Goal: Information Seeking & Learning: Compare options

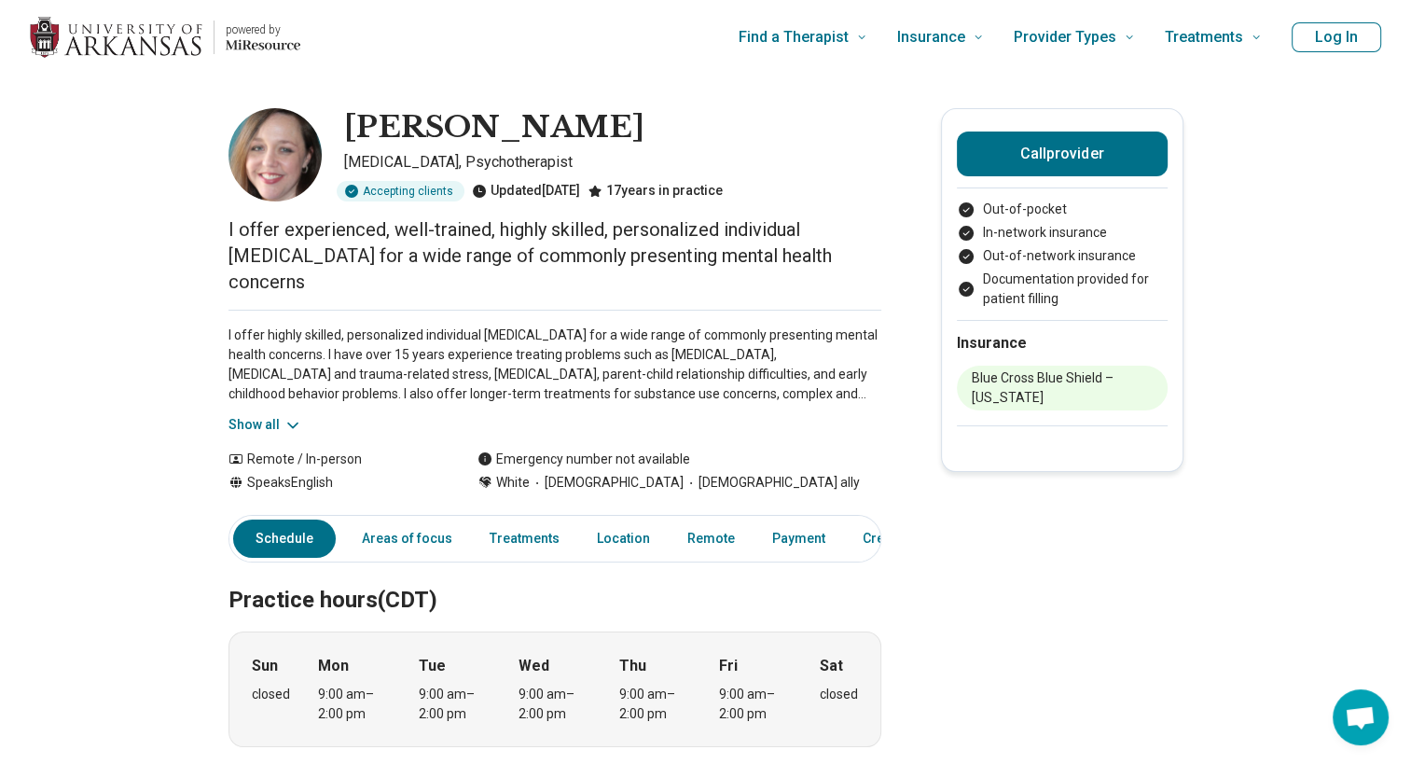
click at [246, 432] on button "Show all" at bounding box center [265, 425] width 74 height 20
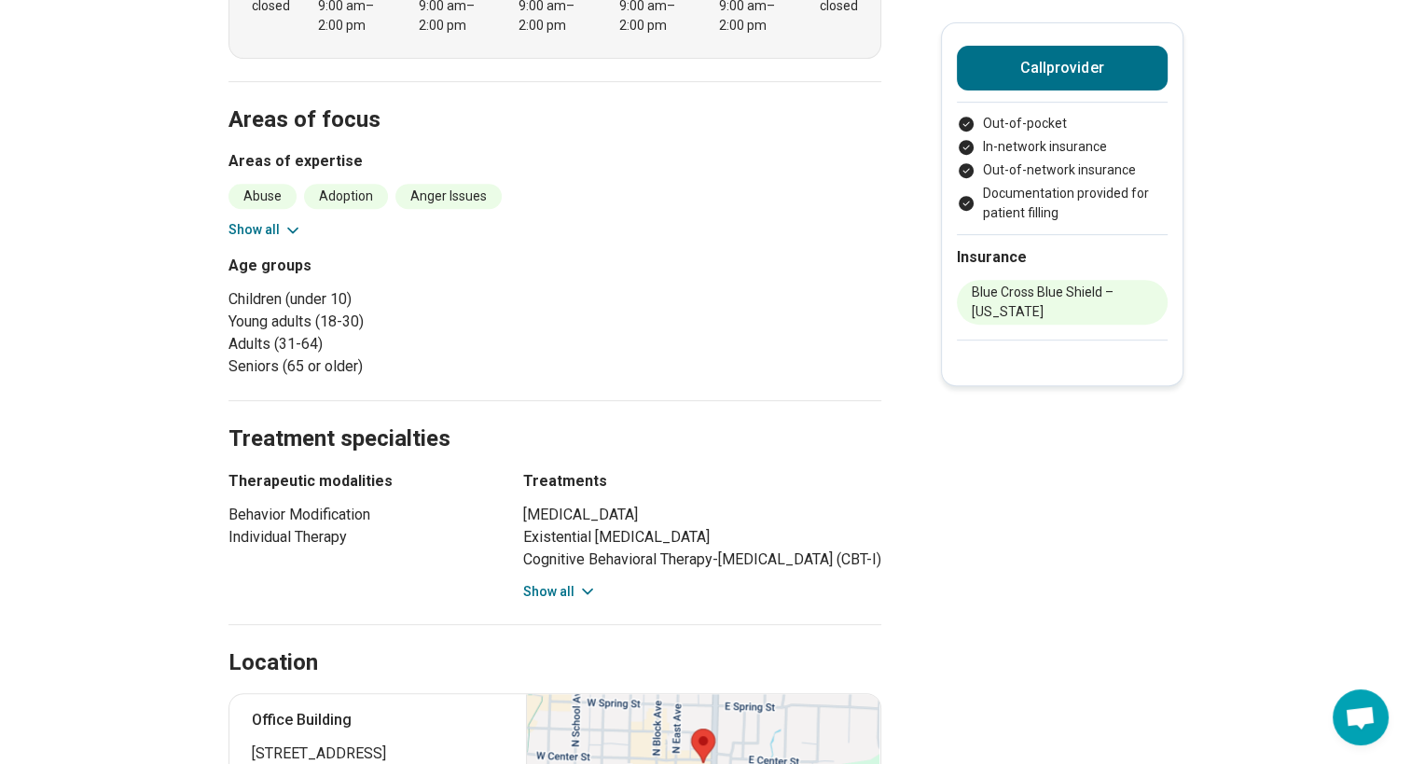
scroll to position [869, 0]
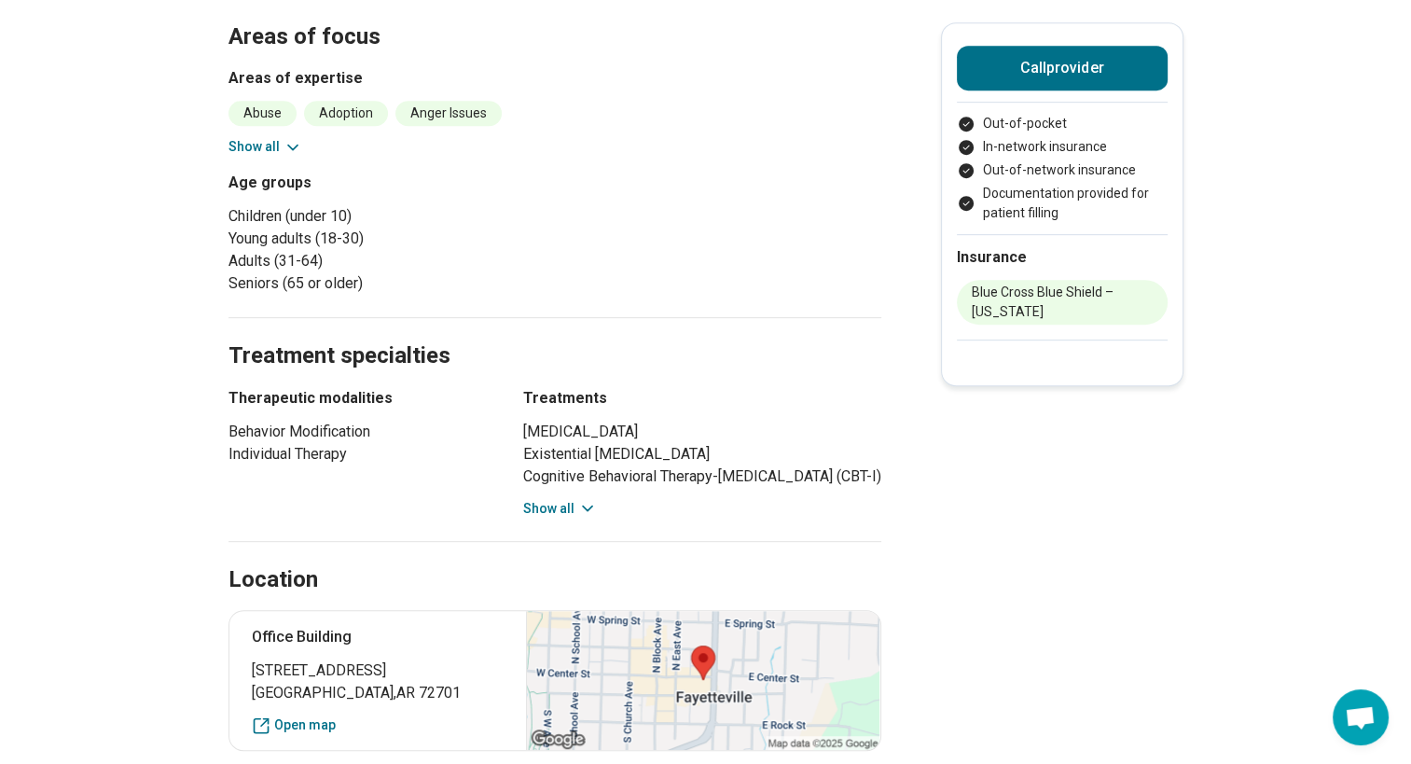
click at [559, 504] on button "Show all" at bounding box center [560, 509] width 74 height 20
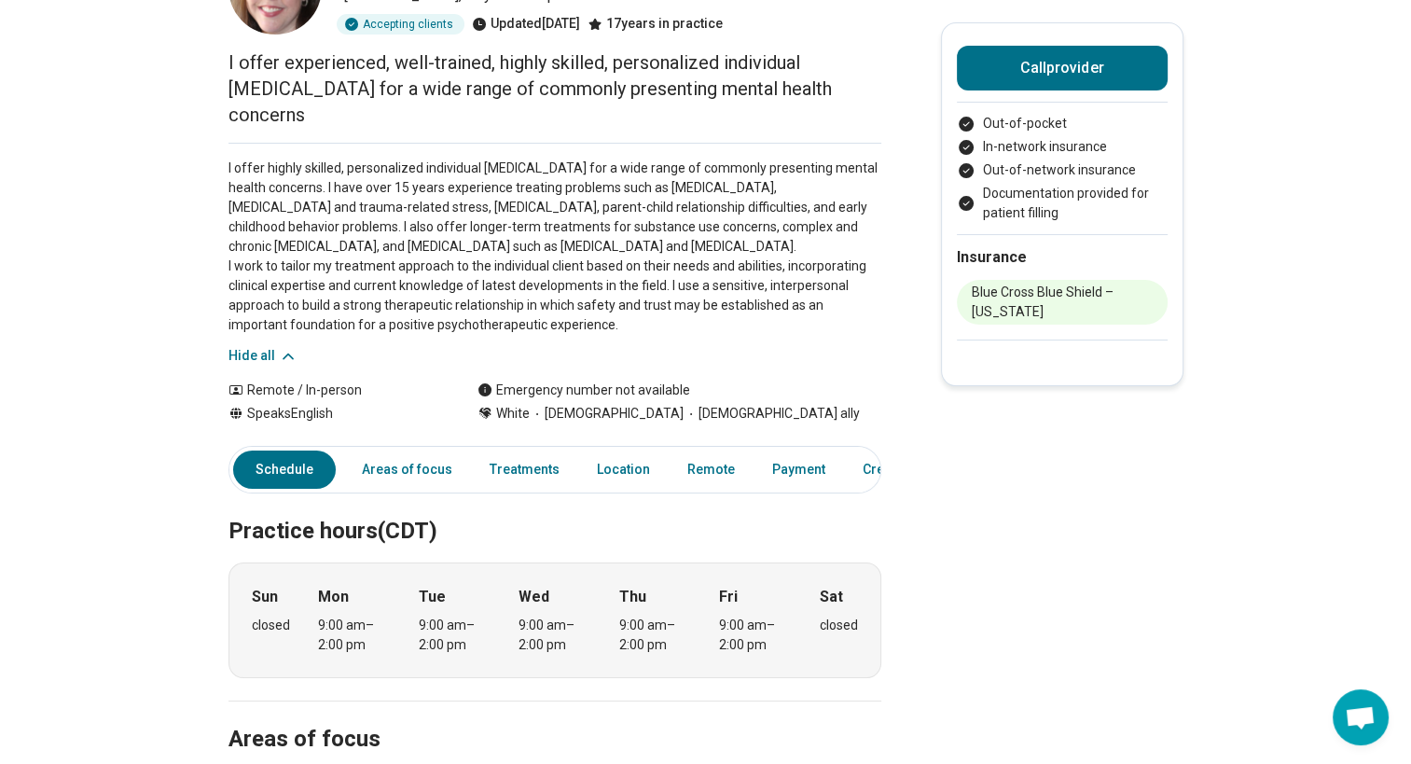
scroll to position [0, 0]
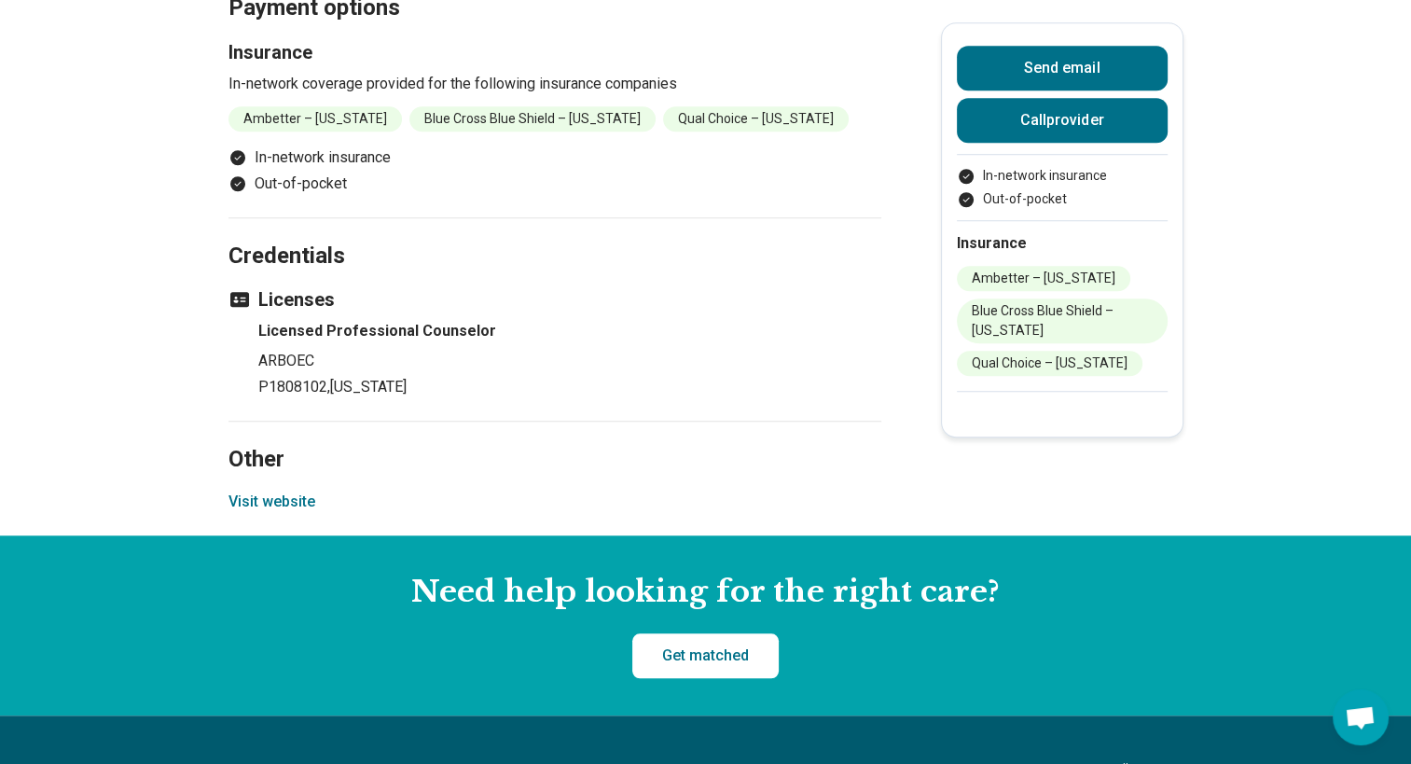
scroll to position [1379, 0]
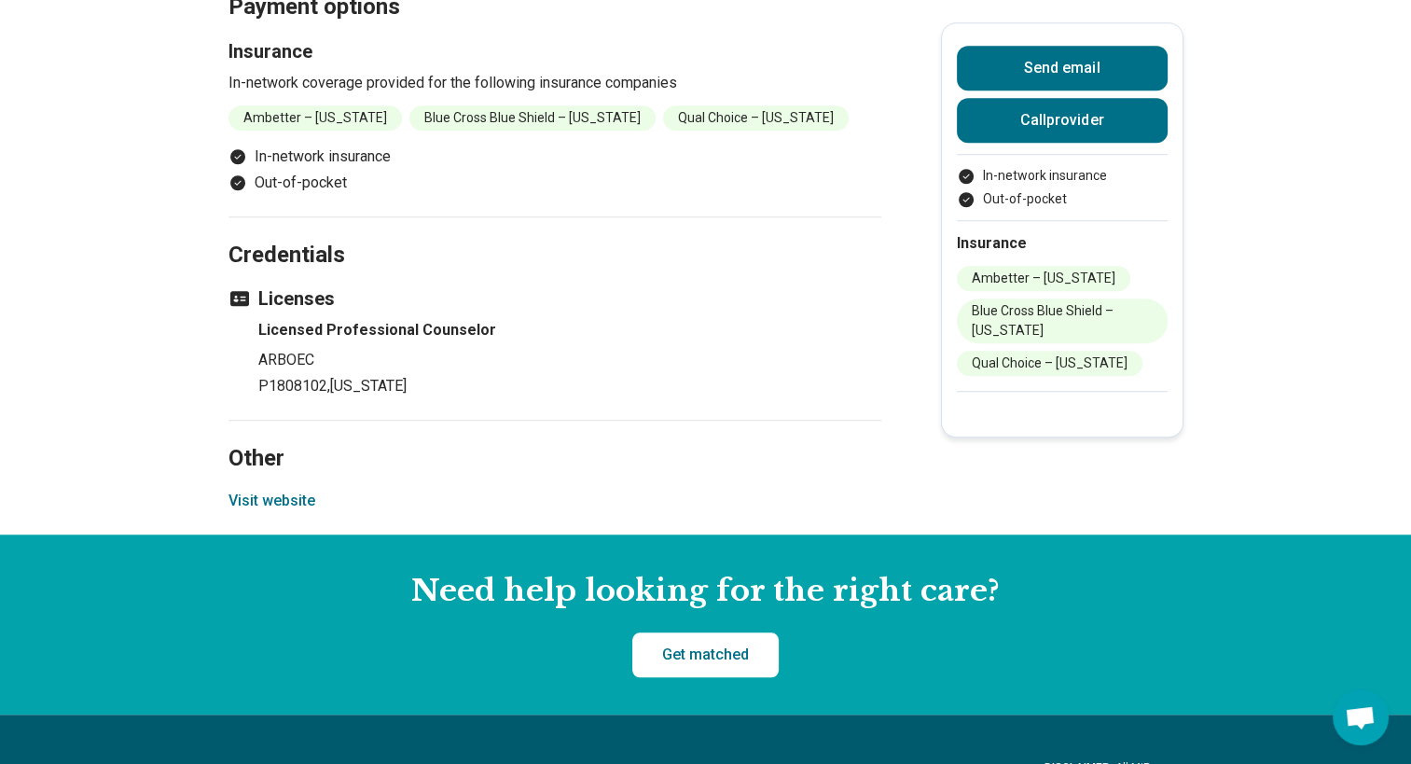
click at [283, 492] on button "Visit website" at bounding box center [271, 501] width 87 height 22
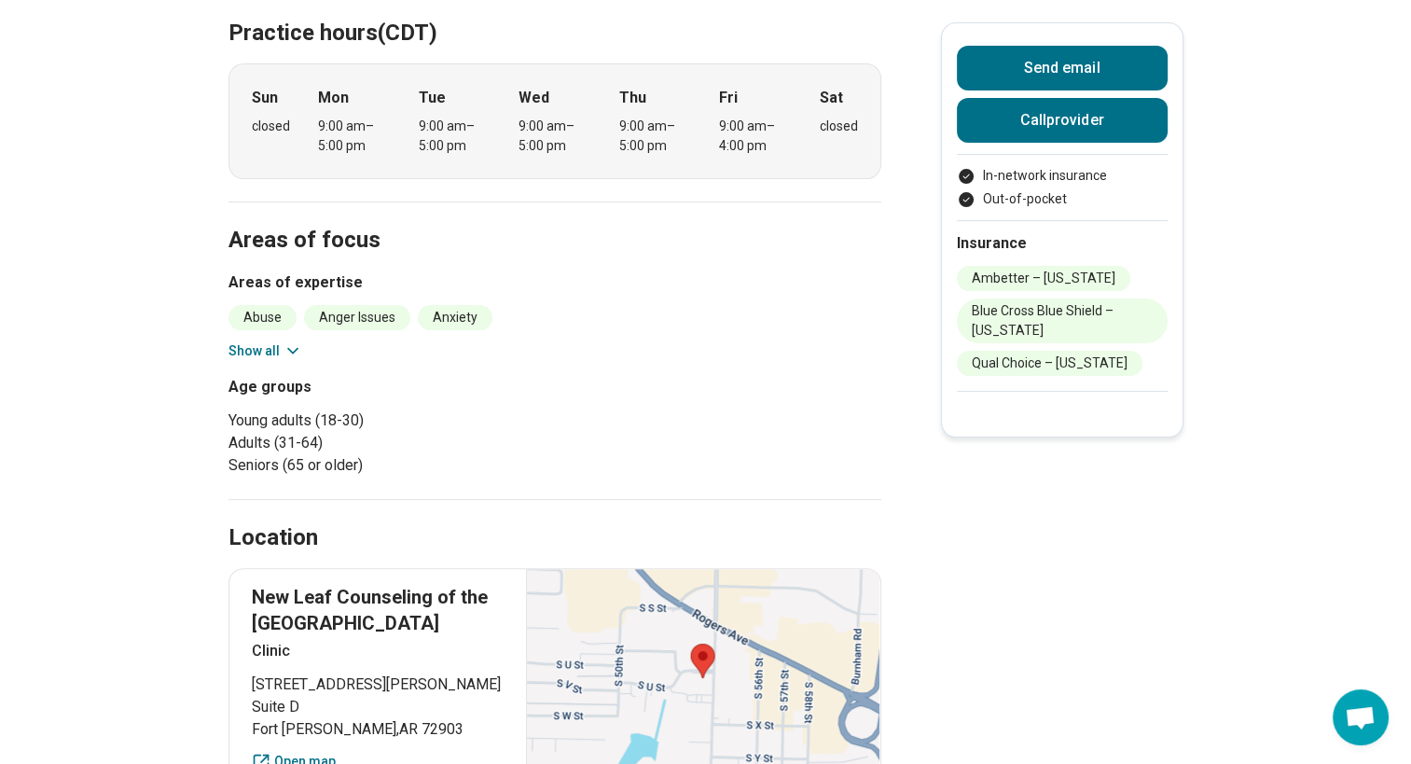
scroll to position [0, 0]
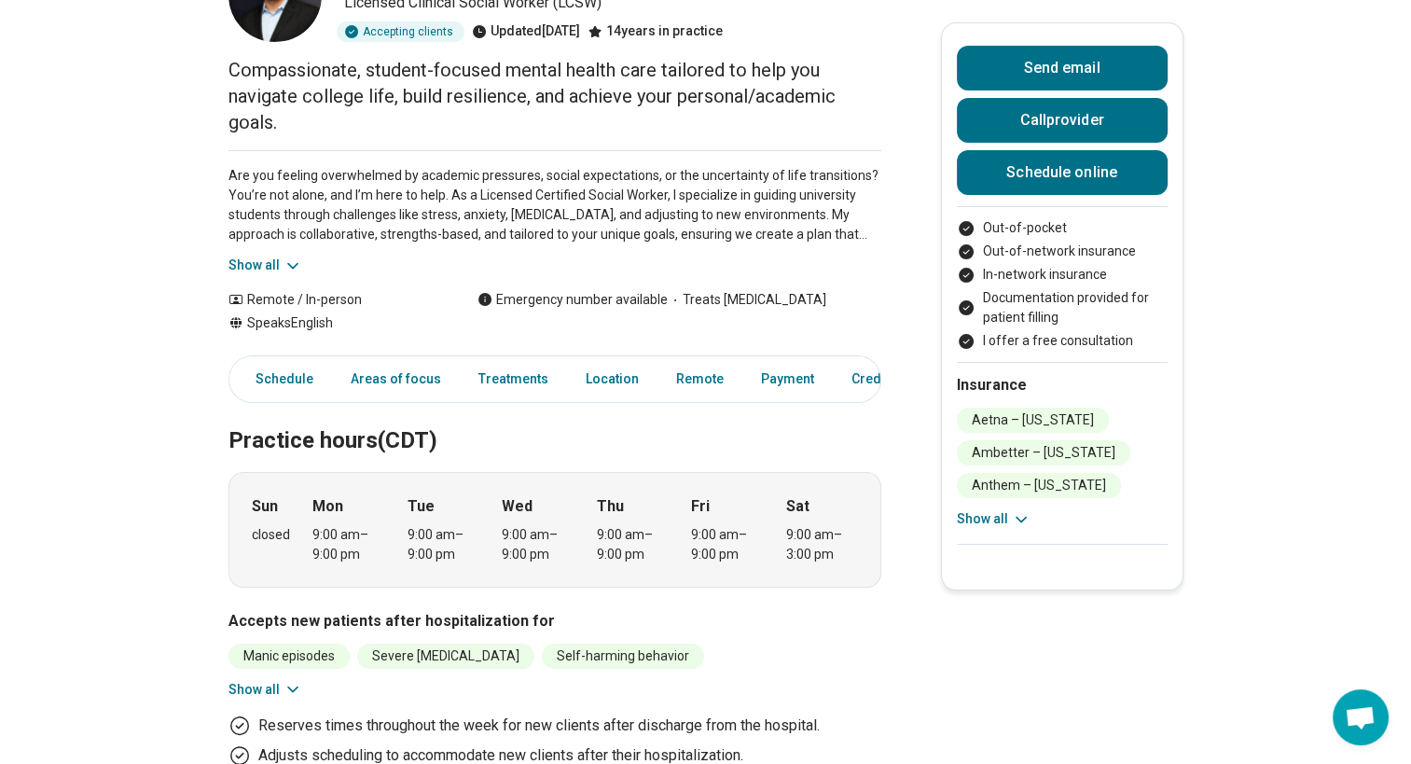
scroll to position [163, 0]
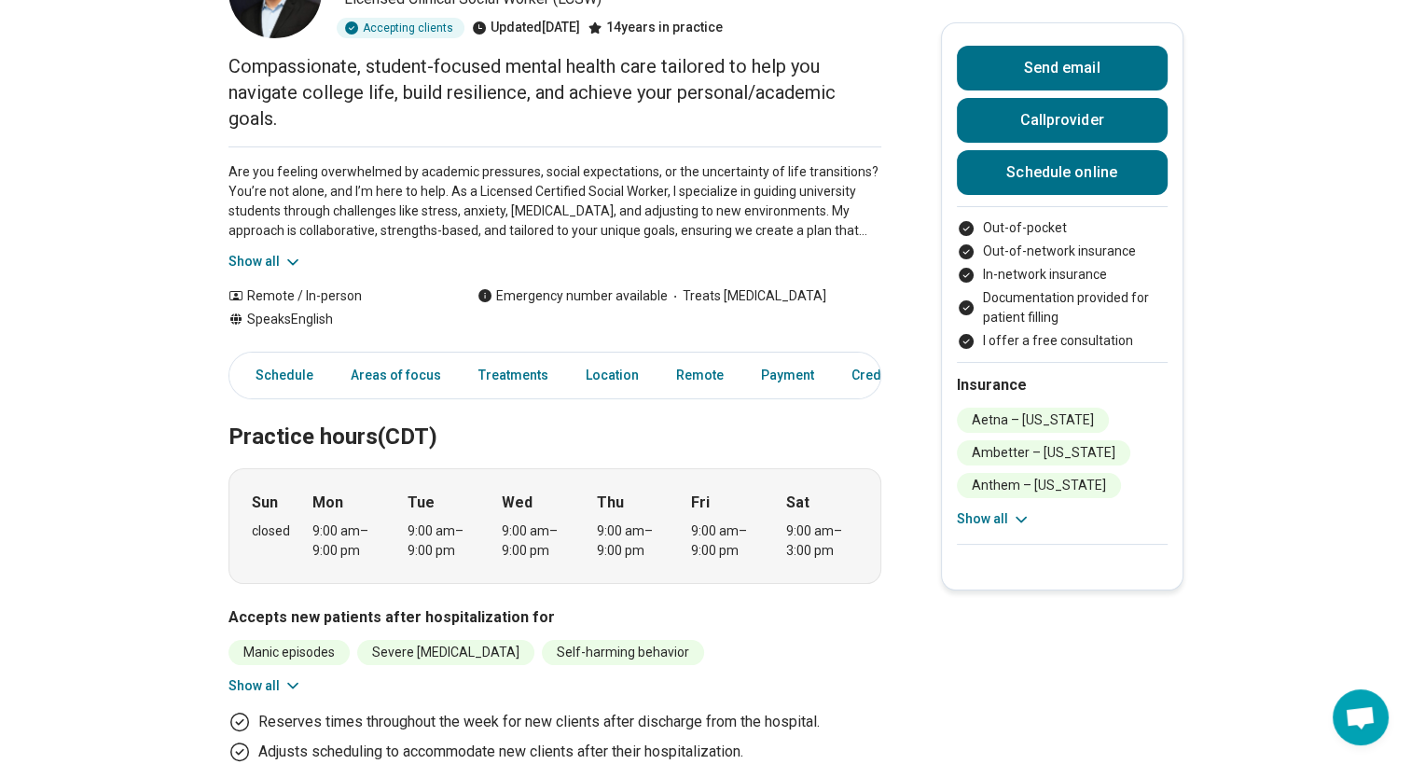
click at [281, 263] on button "Show all" at bounding box center [265, 262] width 74 height 20
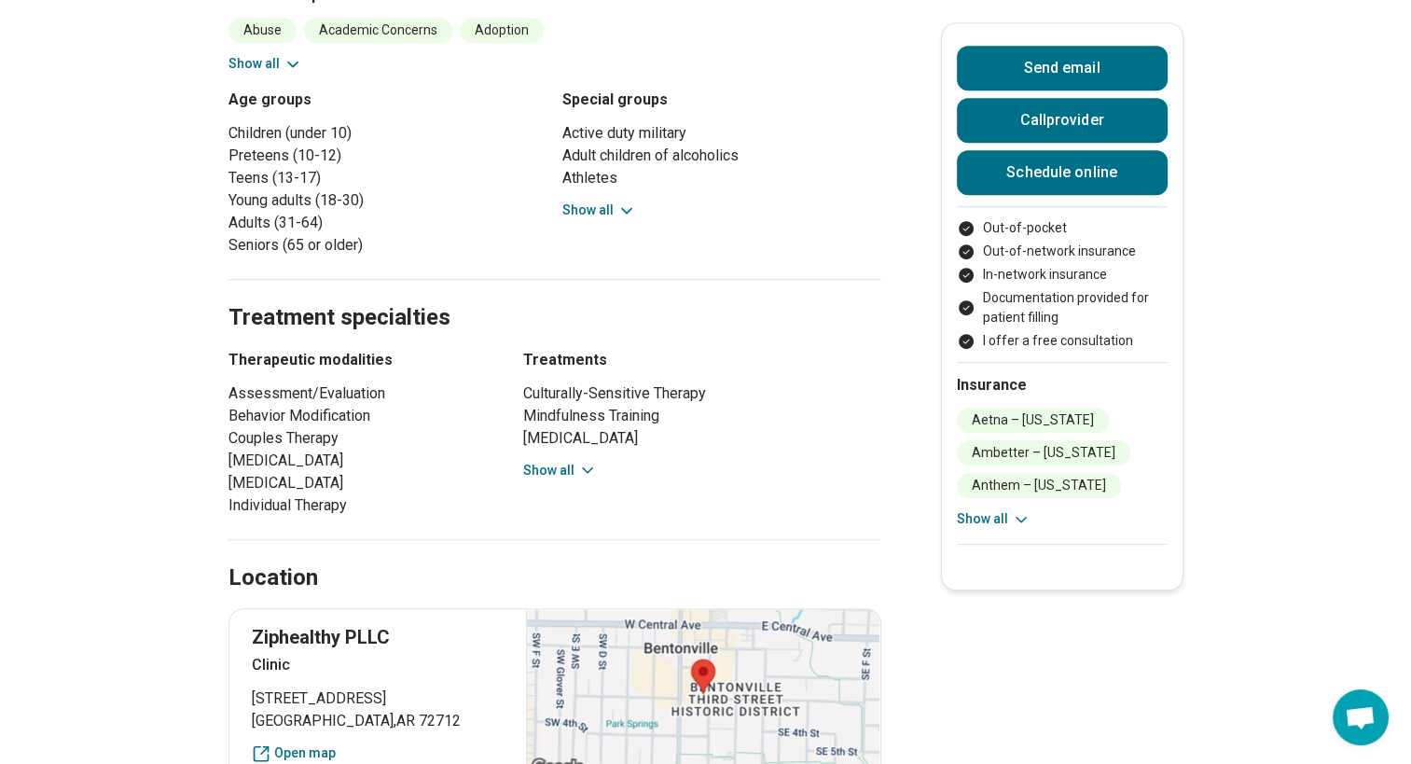
scroll to position [1192, 0]
click at [558, 459] on button "Show all" at bounding box center [560, 469] width 74 height 20
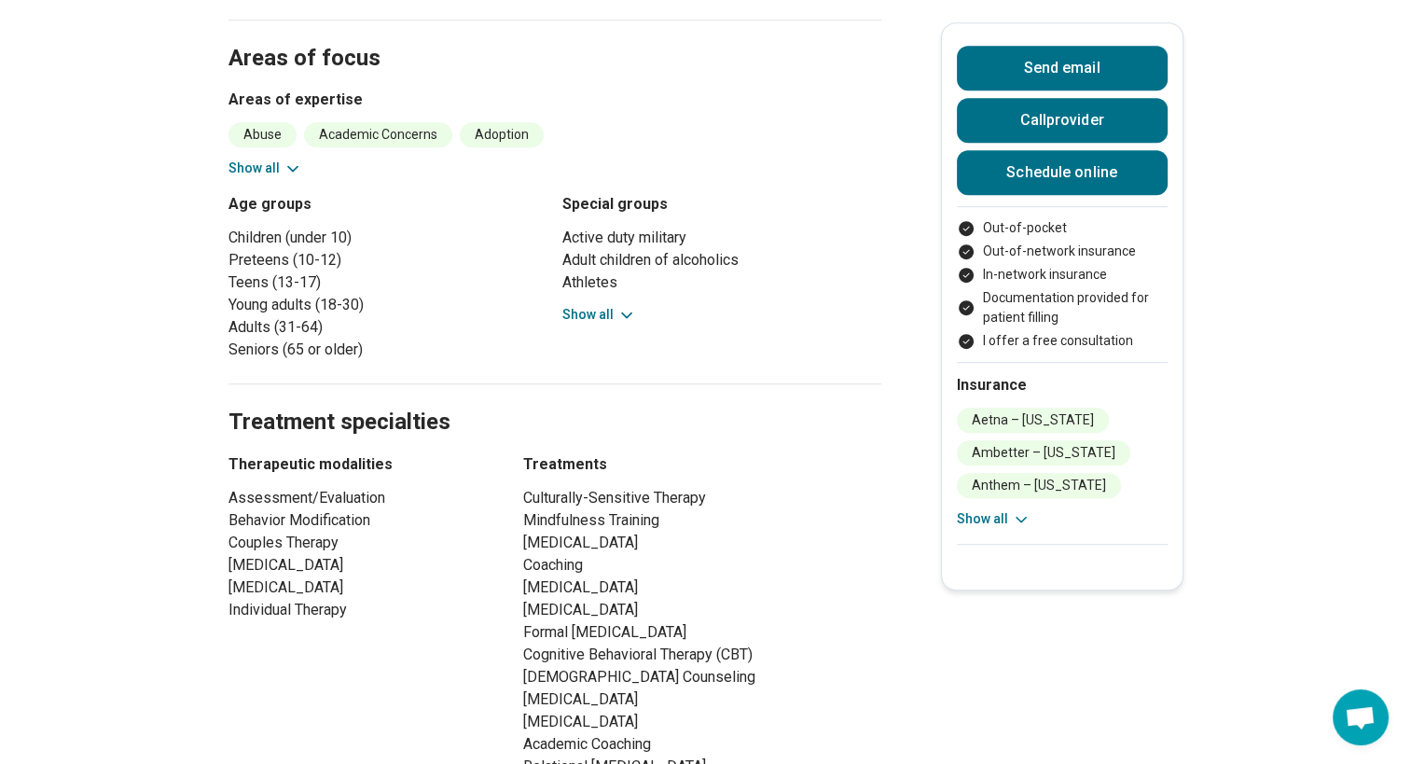
scroll to position [1084, 0]
click at [601, 306] on button "Show all" at bounding box center [599, 316] width 74 height 20
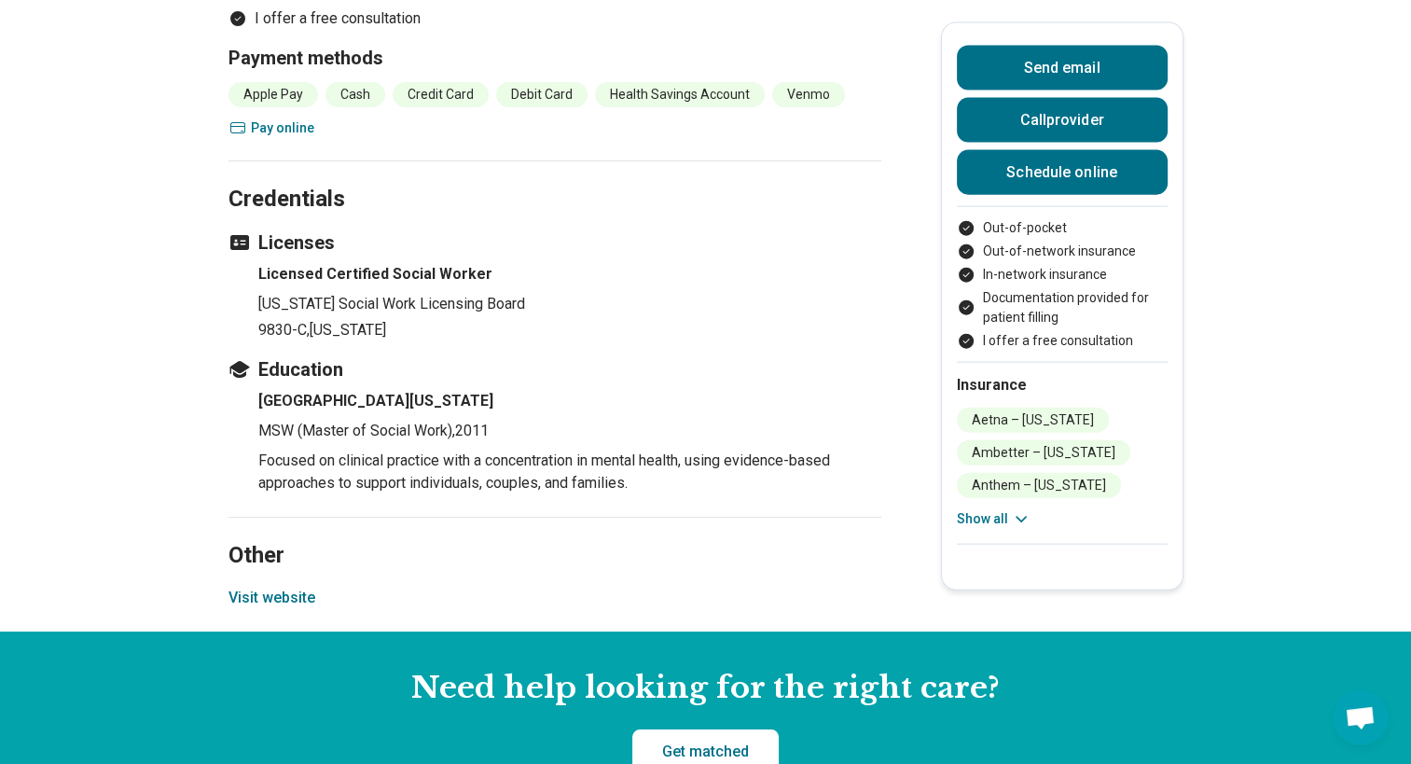
scroll to position [4225, 0]
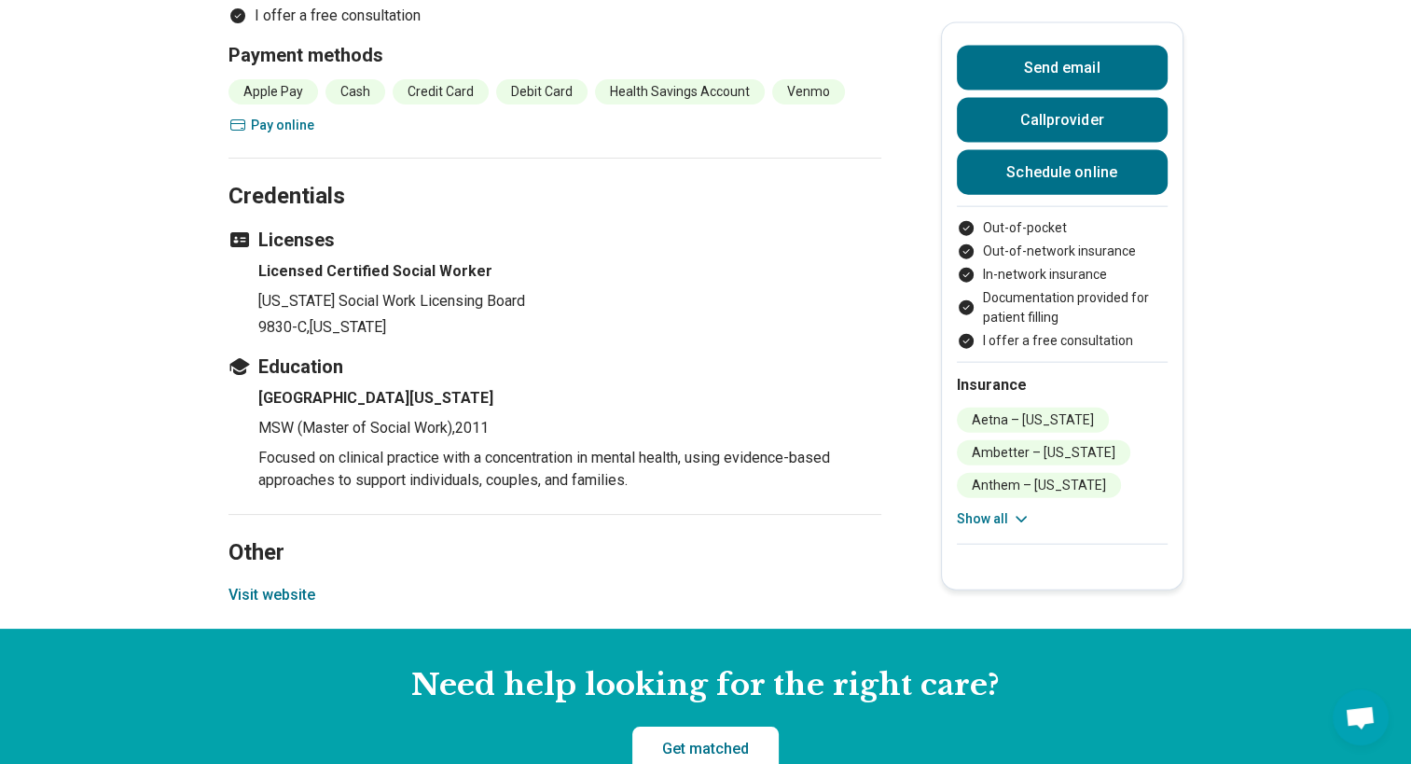
drag, startPoint x: 145, startPoint y: 465, endPoint x: 255, endPoint y: 622, distance: 190.9
click at [255, 606] on button "Visit website" at bounding box center [271, 595] width 87 height 22
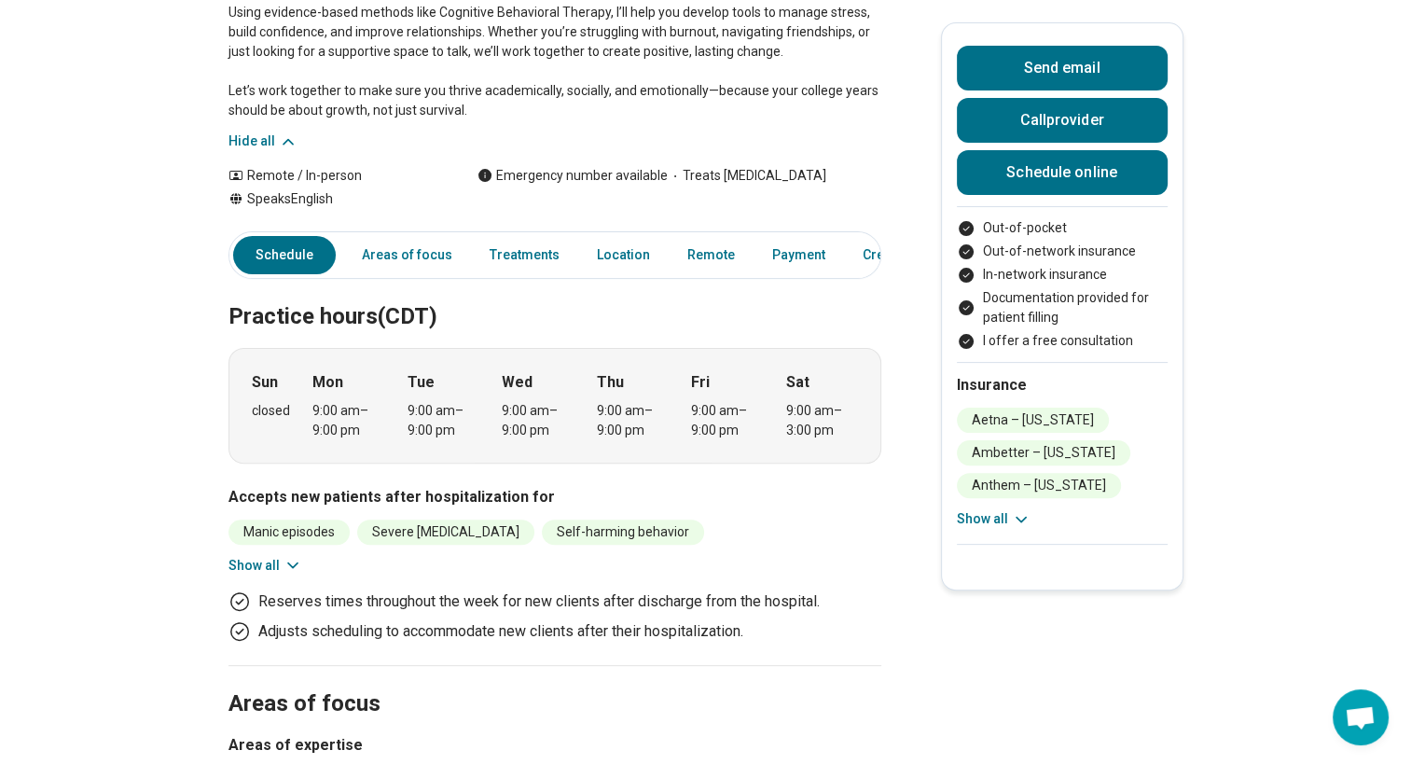
scroll to position [0, 0]
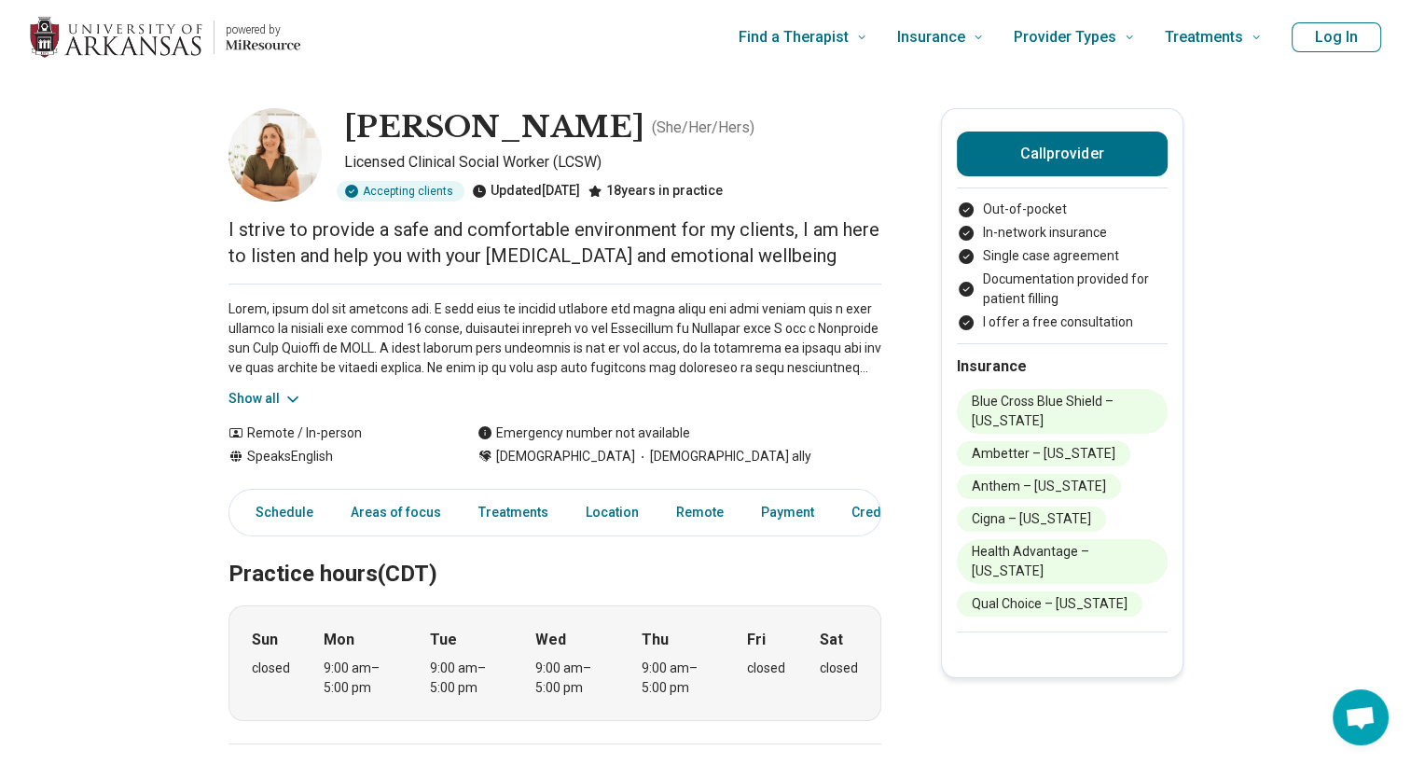
click at [291, 401] on icon at bounding box center [292, 399] width 19 height 19
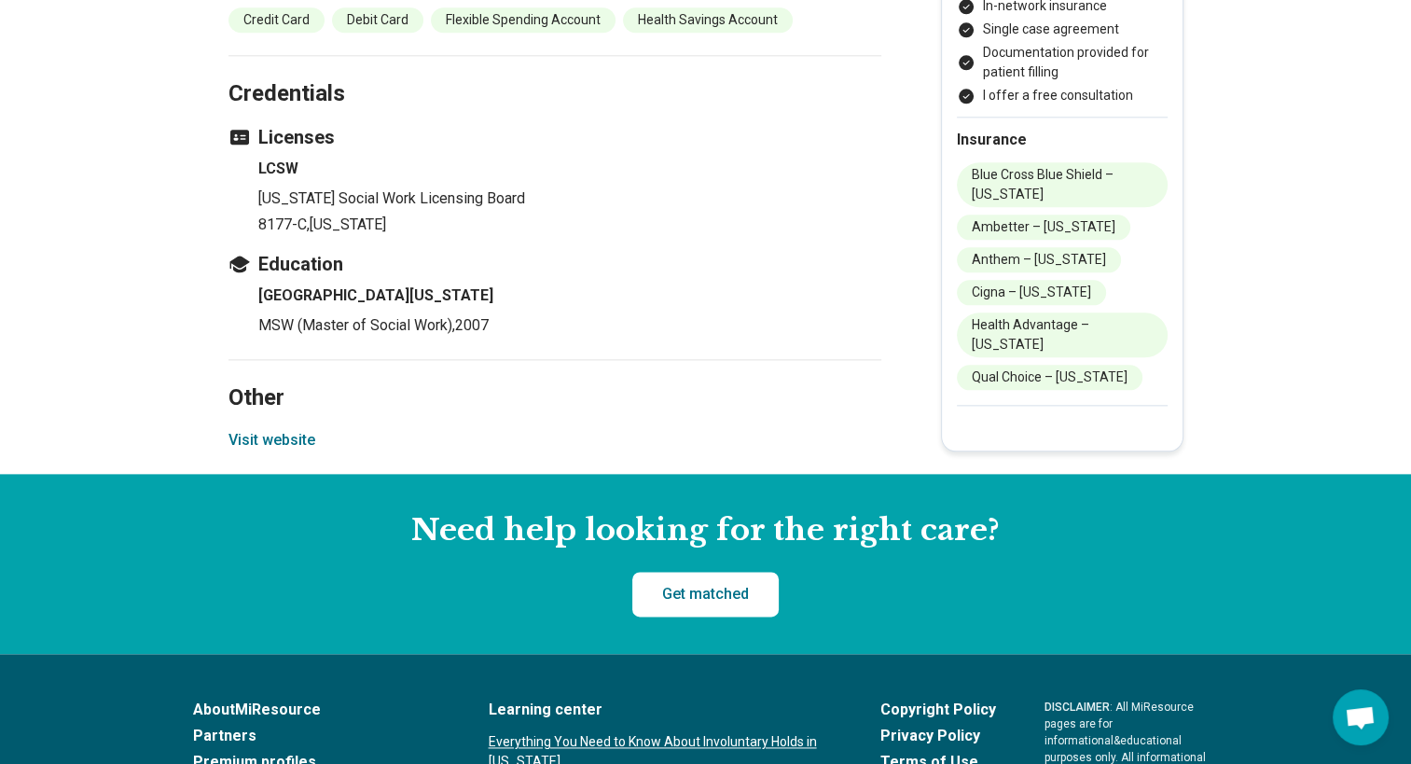
scroll to position [2193, 0]
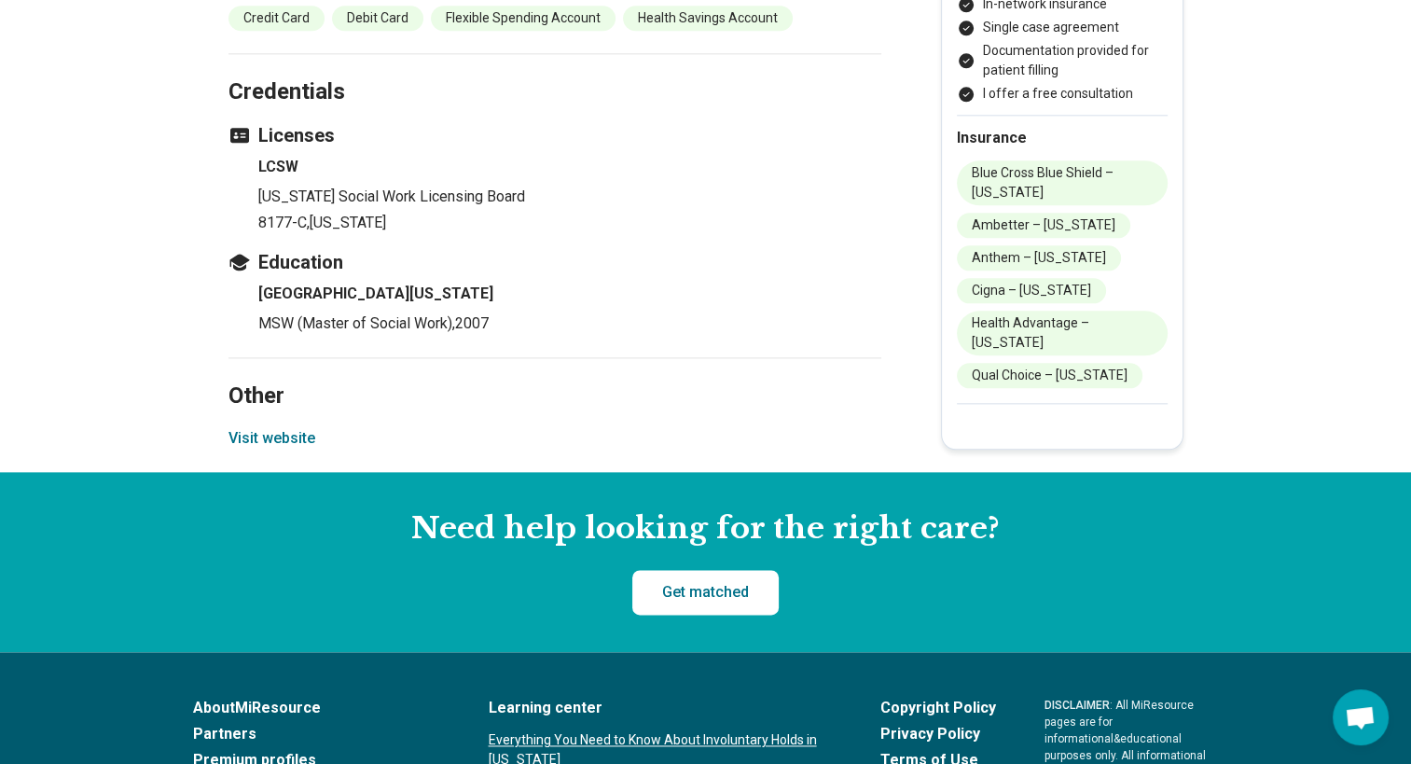
click at [254, 427] on button "Visit website" at bounding box center [271, 438] width 87 height 22
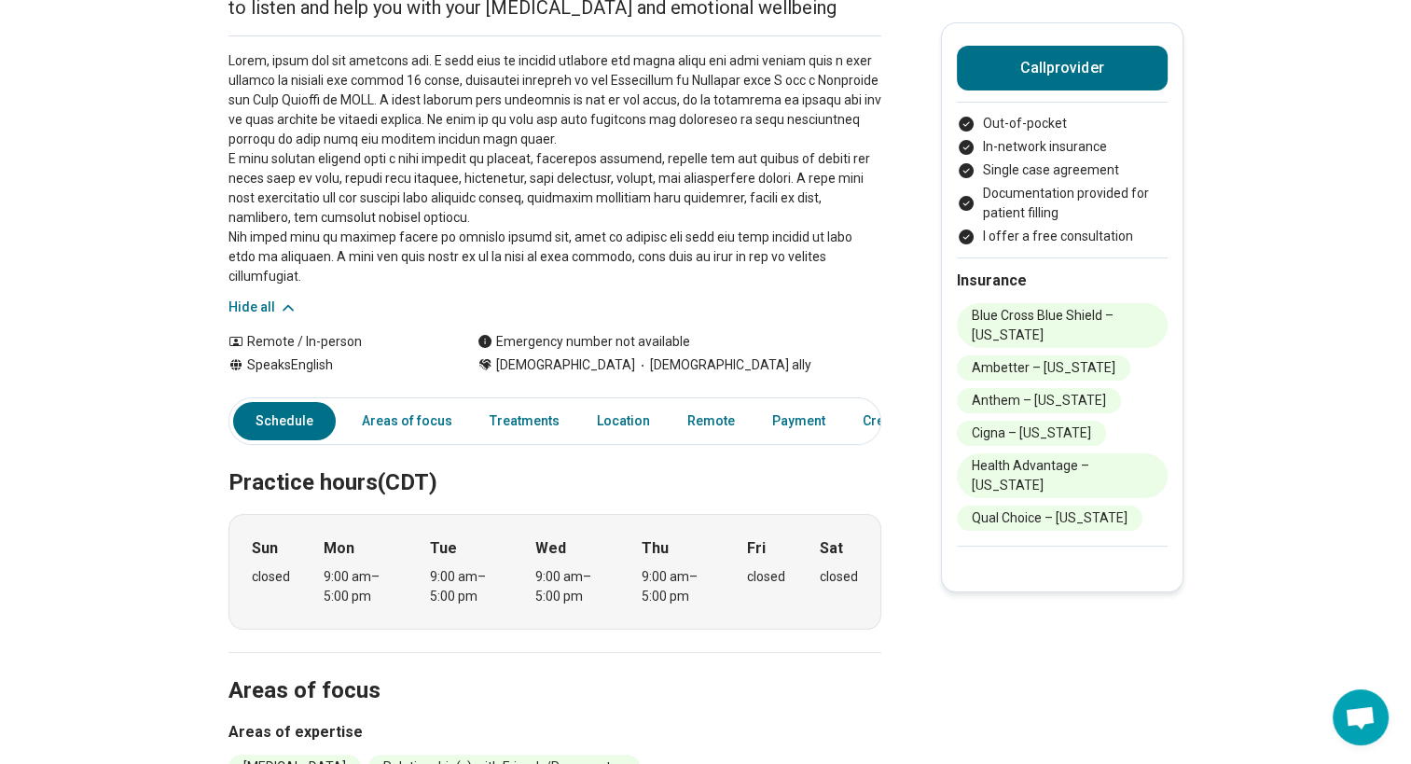
scroll to position [0, 0]
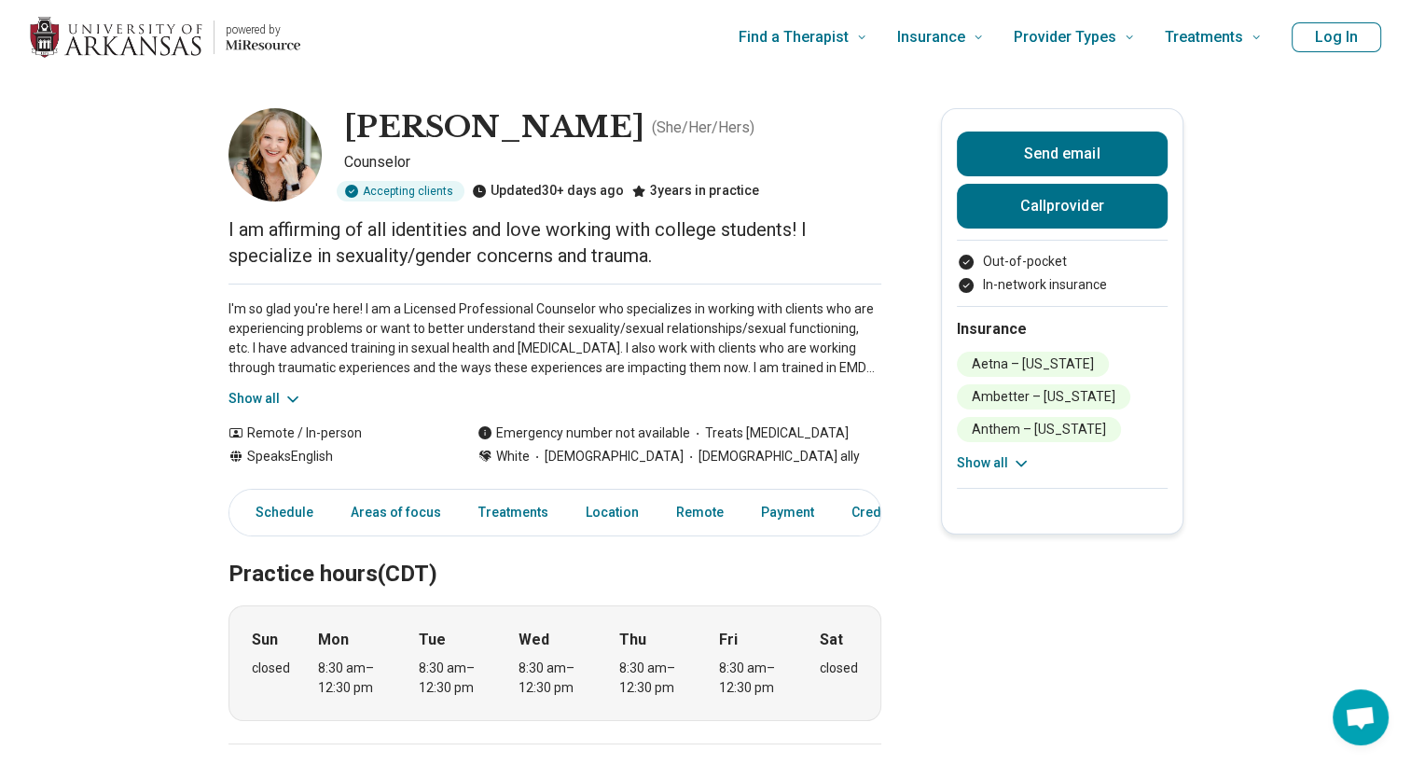
click at [279, 399] on button "Show all" at bounding box center [265, 399] width 74 height 20
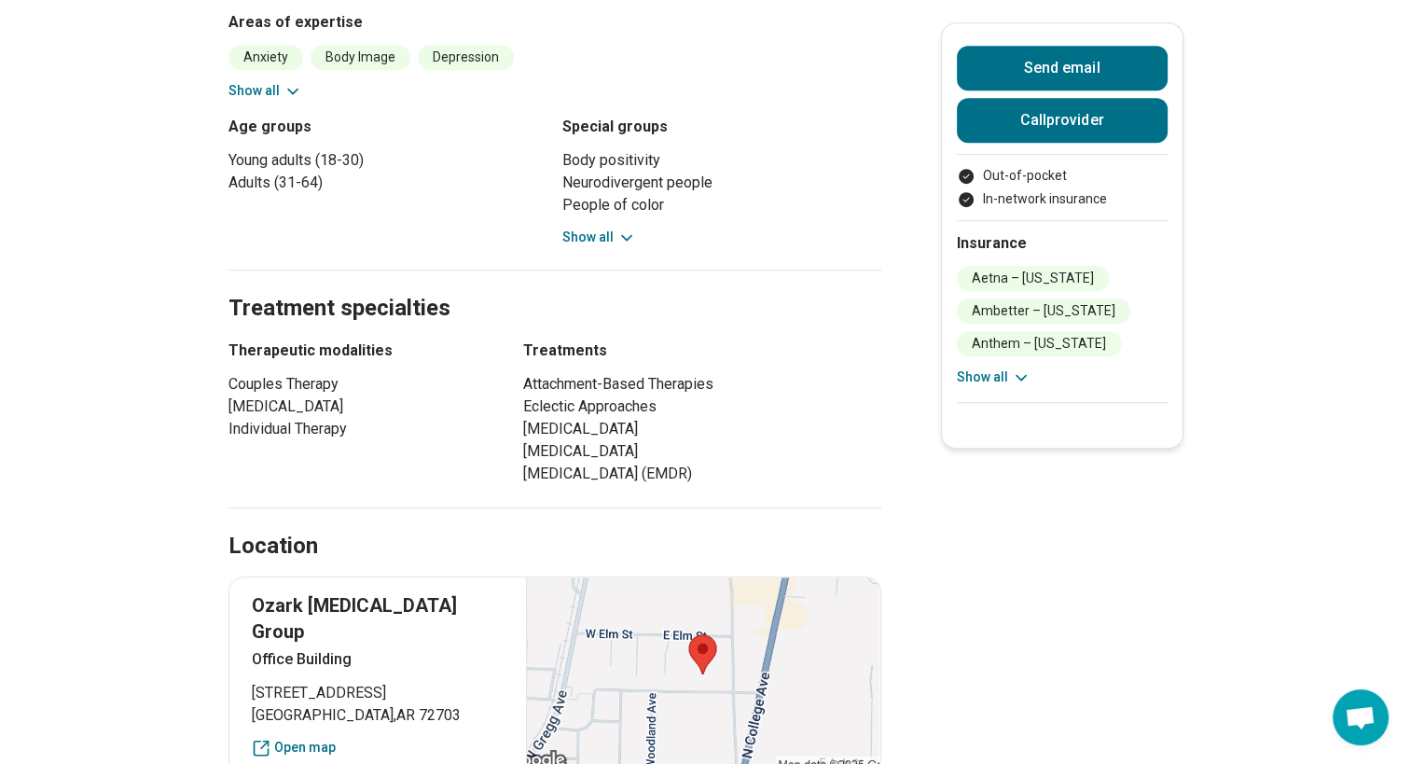
scroll to position [953, 0]
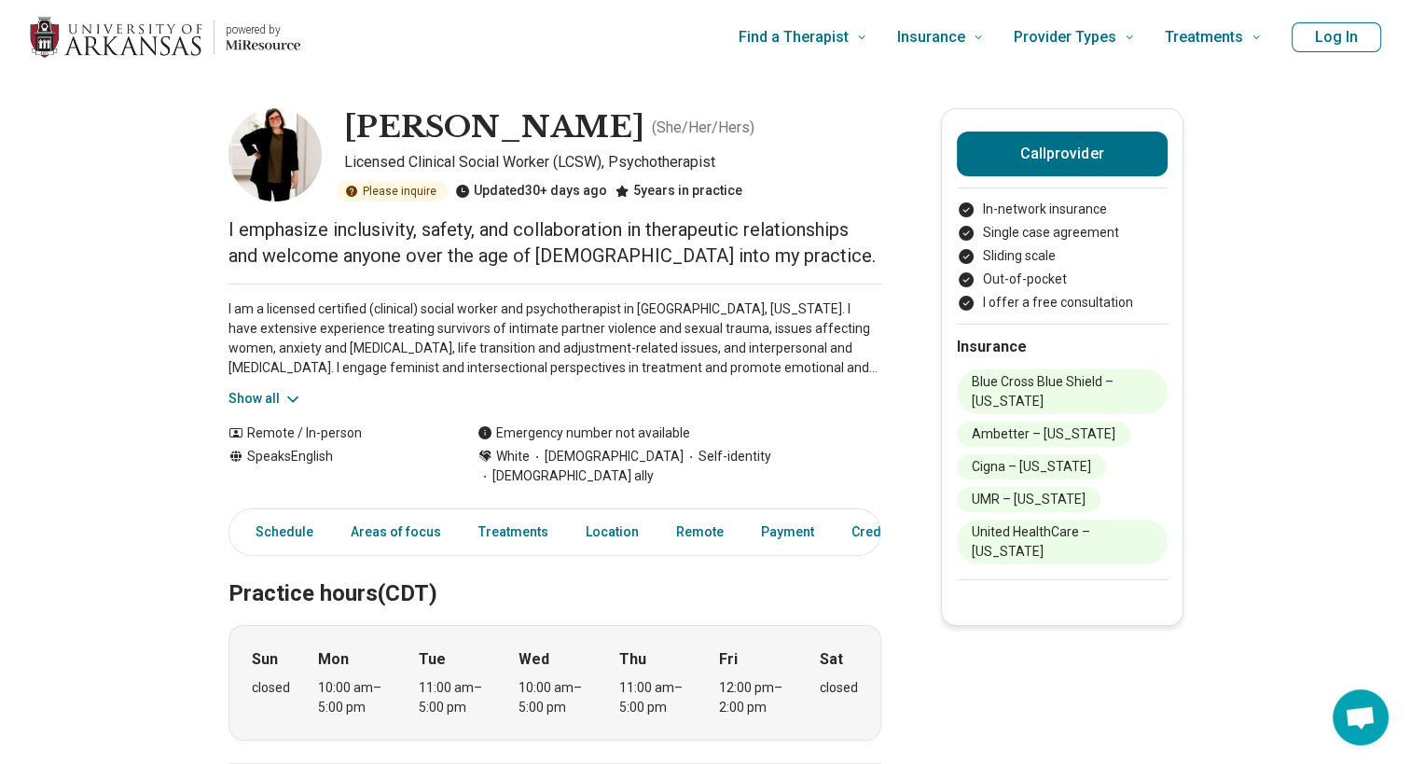
click at [280, 394] on button "Show all" at bounding box center [265, 399] width 74 height 20
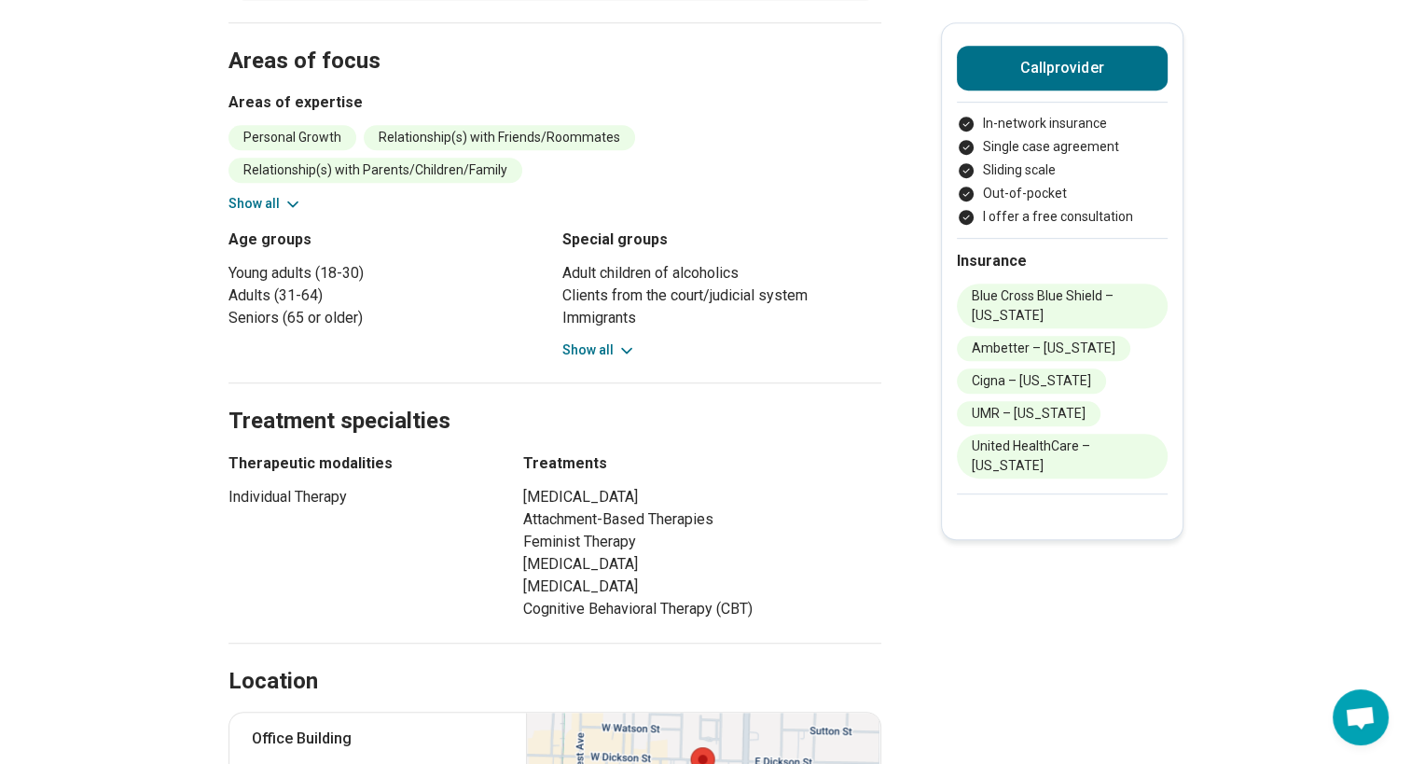
scroll to position [899, 0]
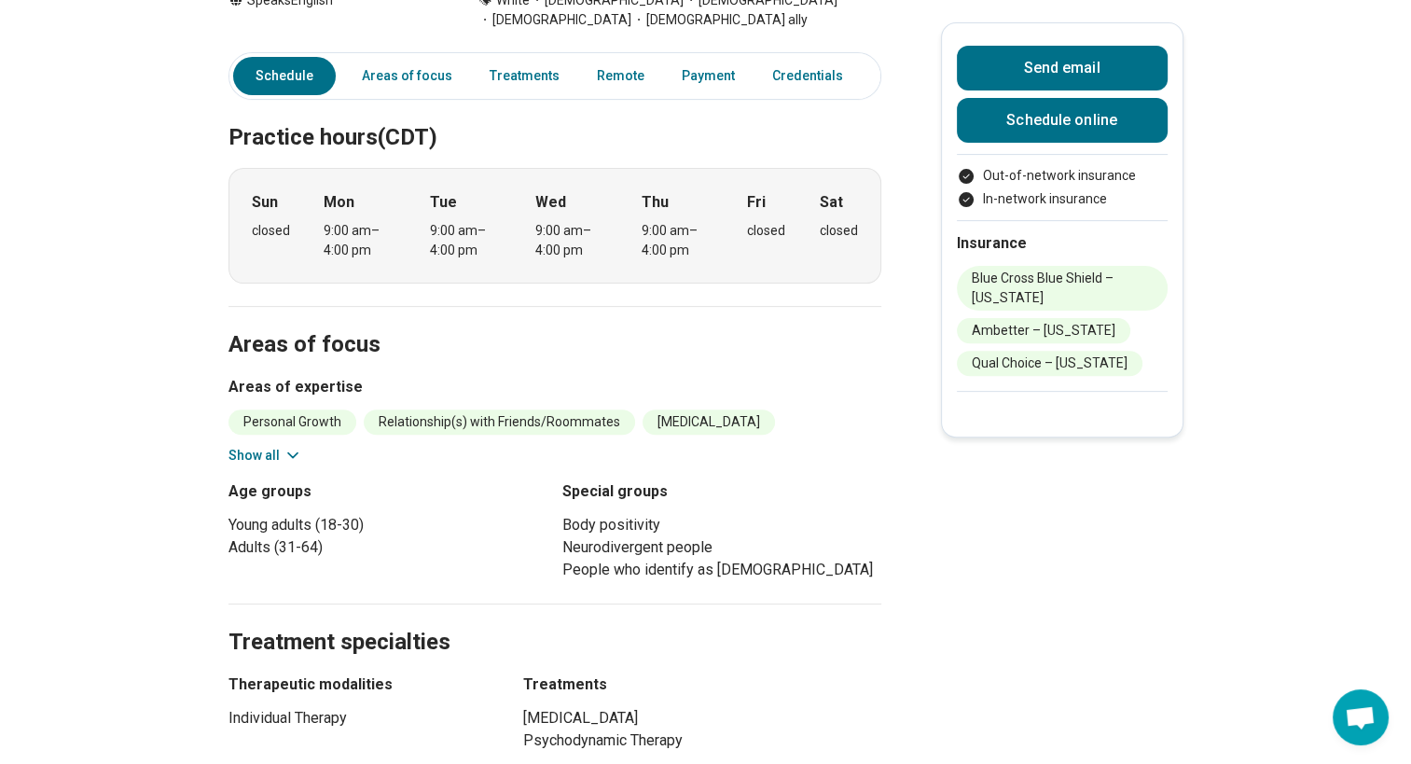
scroll to position [546, 0]
click at [259, 444] on button "Show all" at bounding box center [265, 454] width 74 height 20
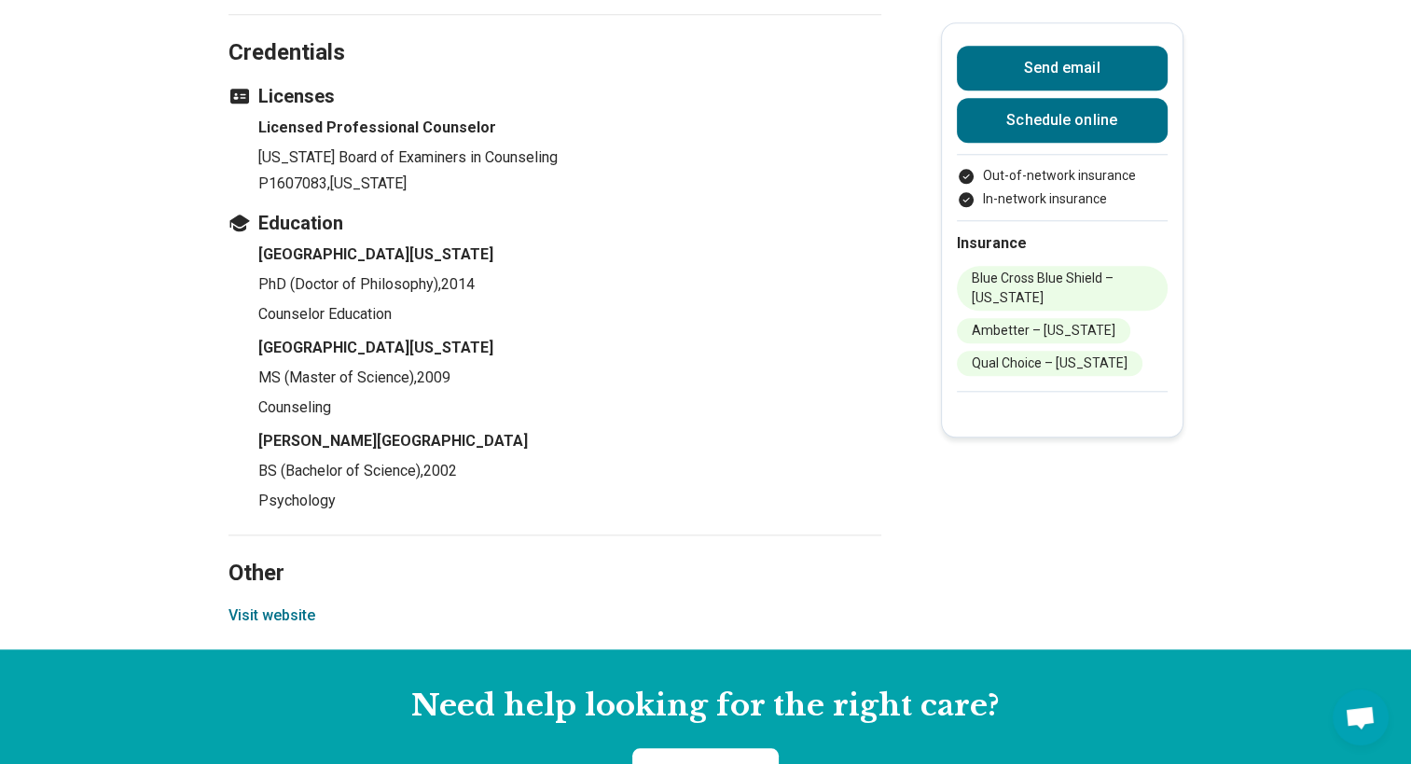
scroll to position [1850, 0]
click at [261, 604] on button "Visit website" at bounding box center [271, 615] width 87 height 22
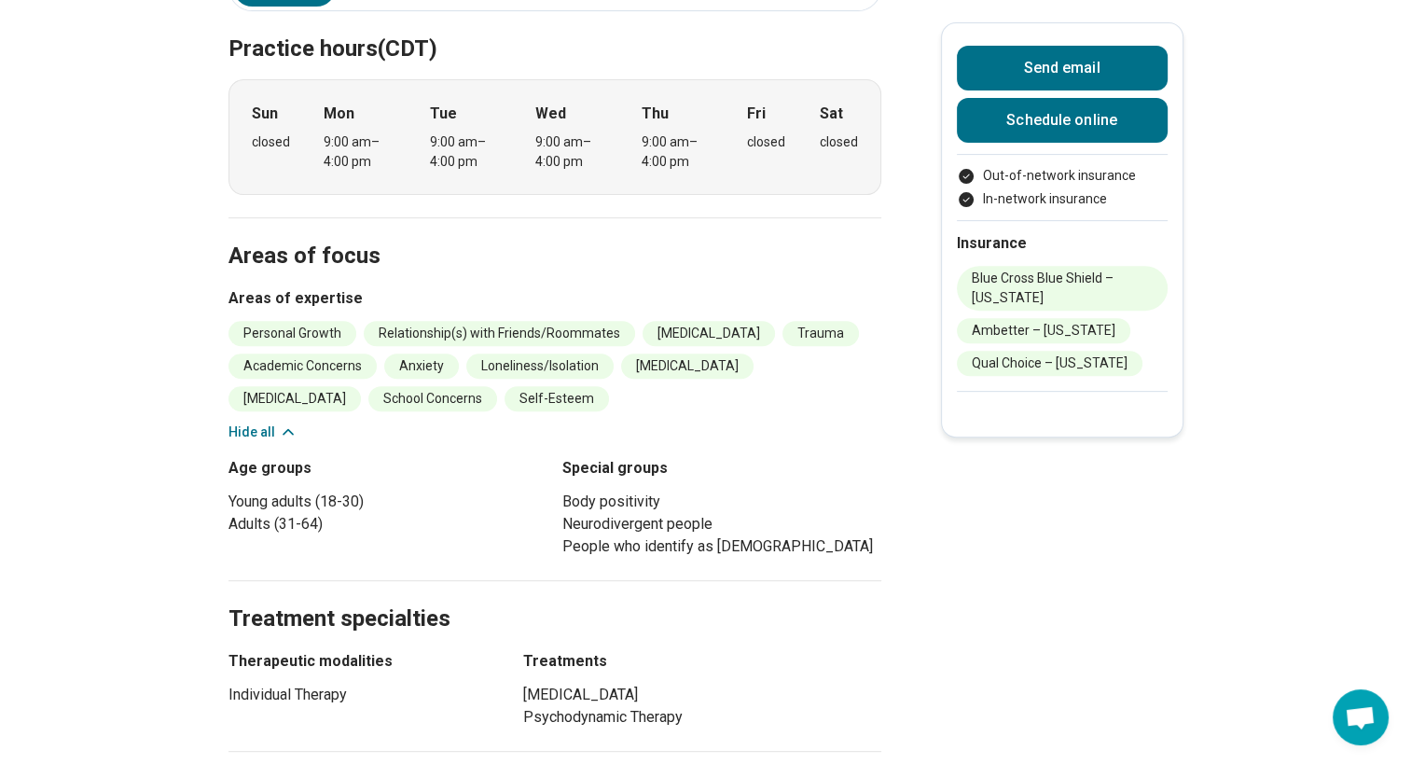
scroll to position [0, 0]
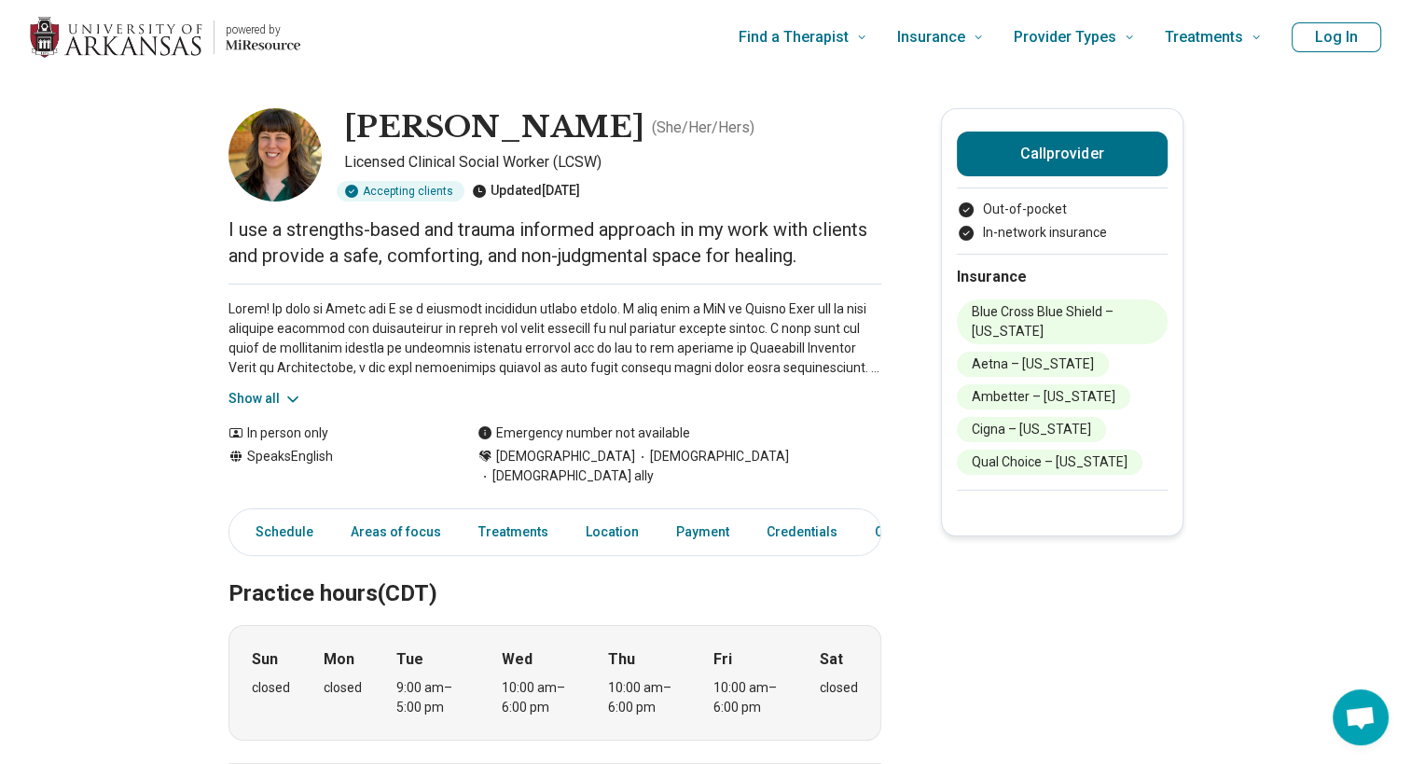
click at [265, 389] on button "Show all" at bounding box center [265, 399] width 74 height 20
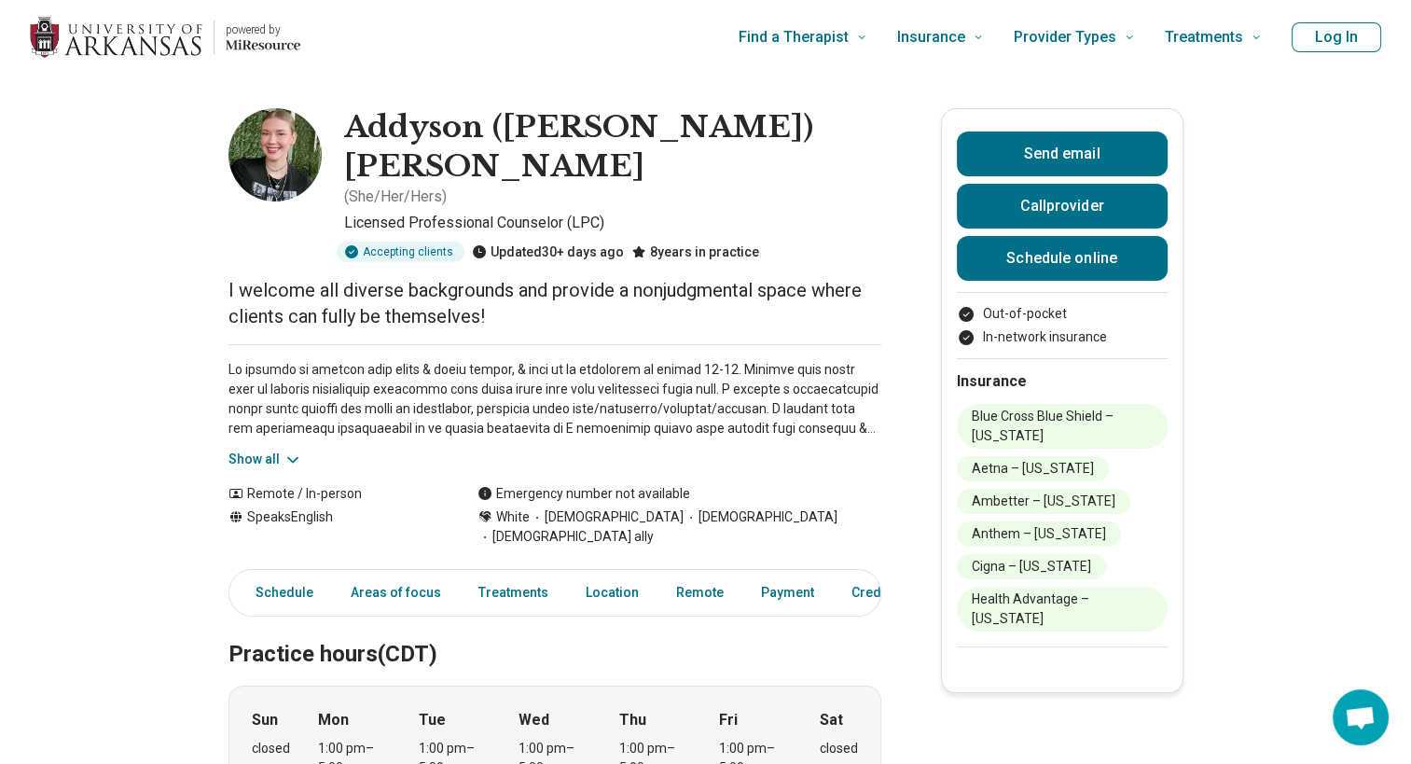
click at [263, 449] on button "Show all" at bounding box center [265, 459] width 74 height 20
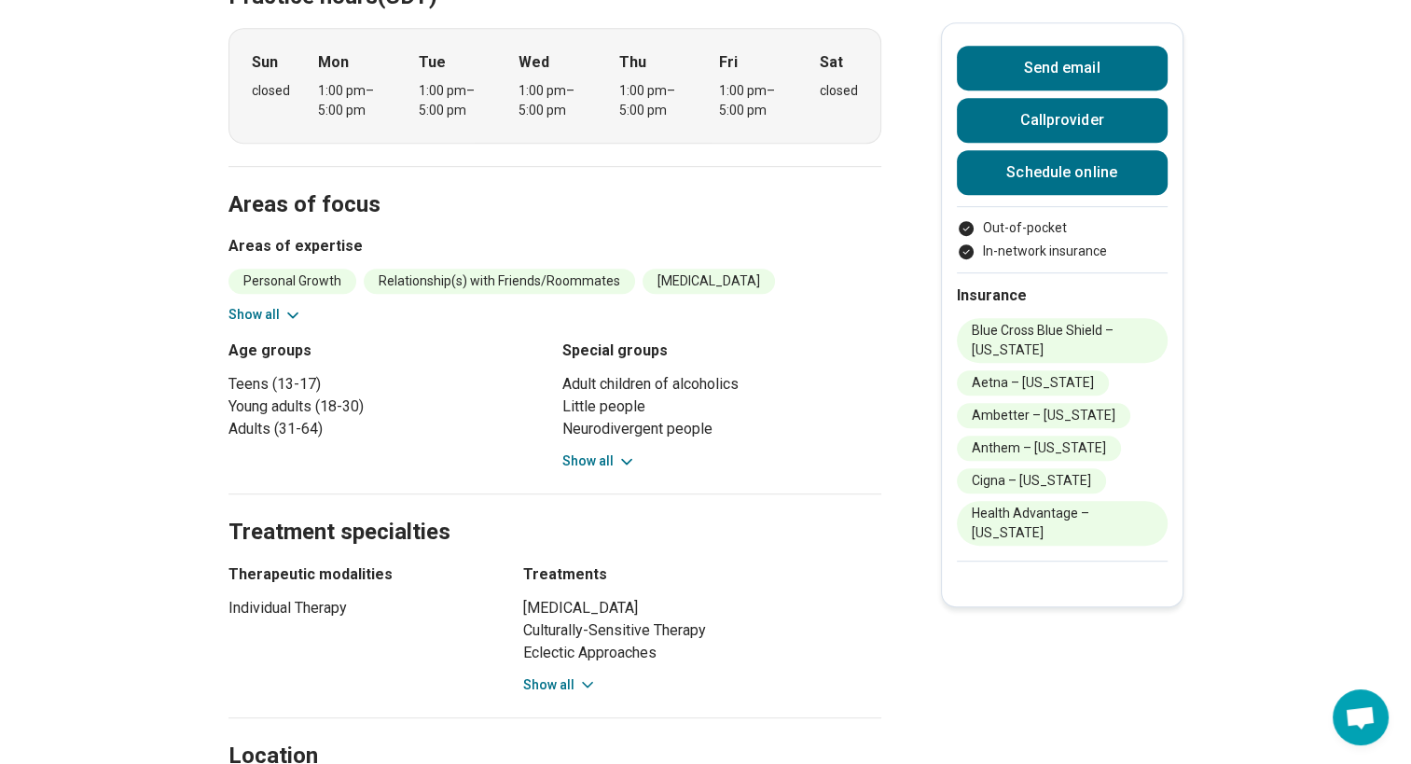
scroll to position [877, 0]
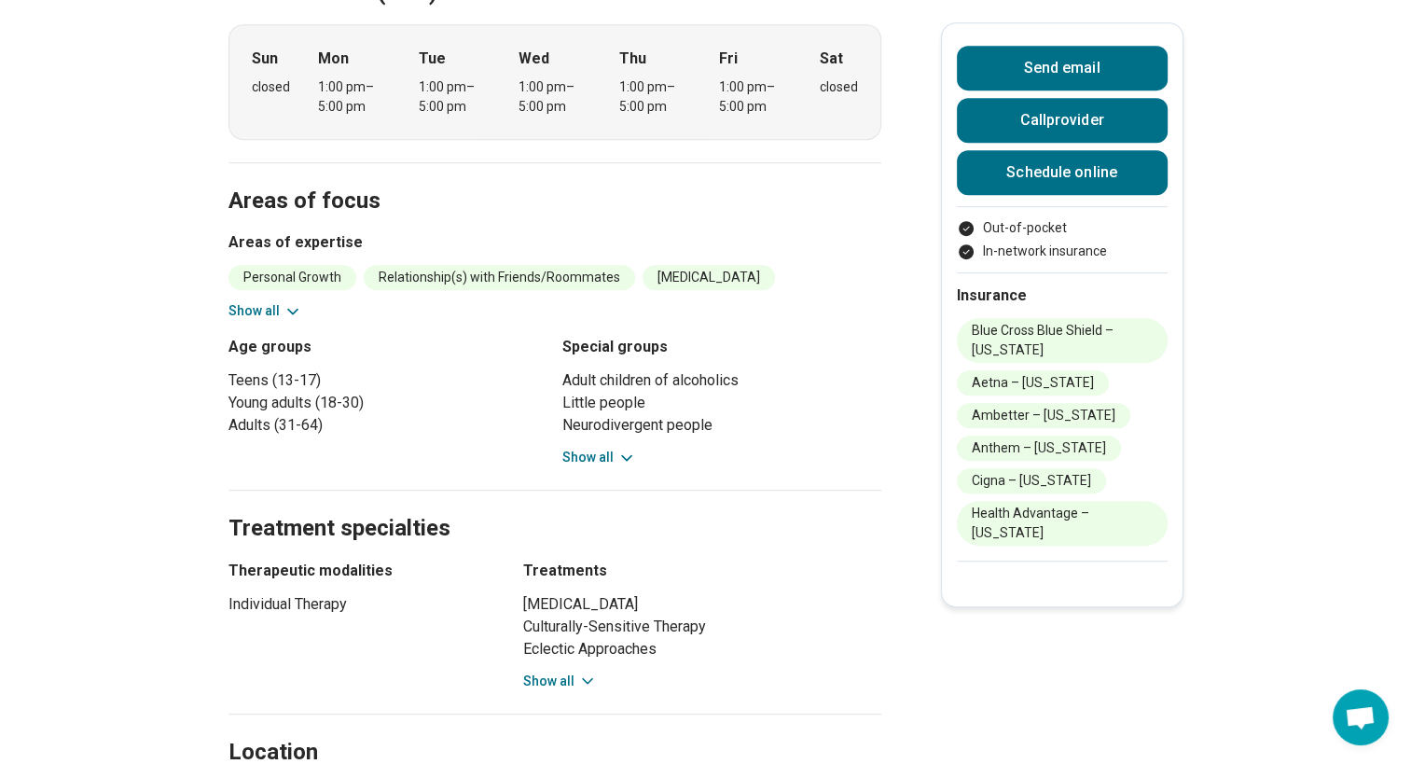
click at [557, 671] on button "Show all" at bounding box center [560, 681] width 74 height 20
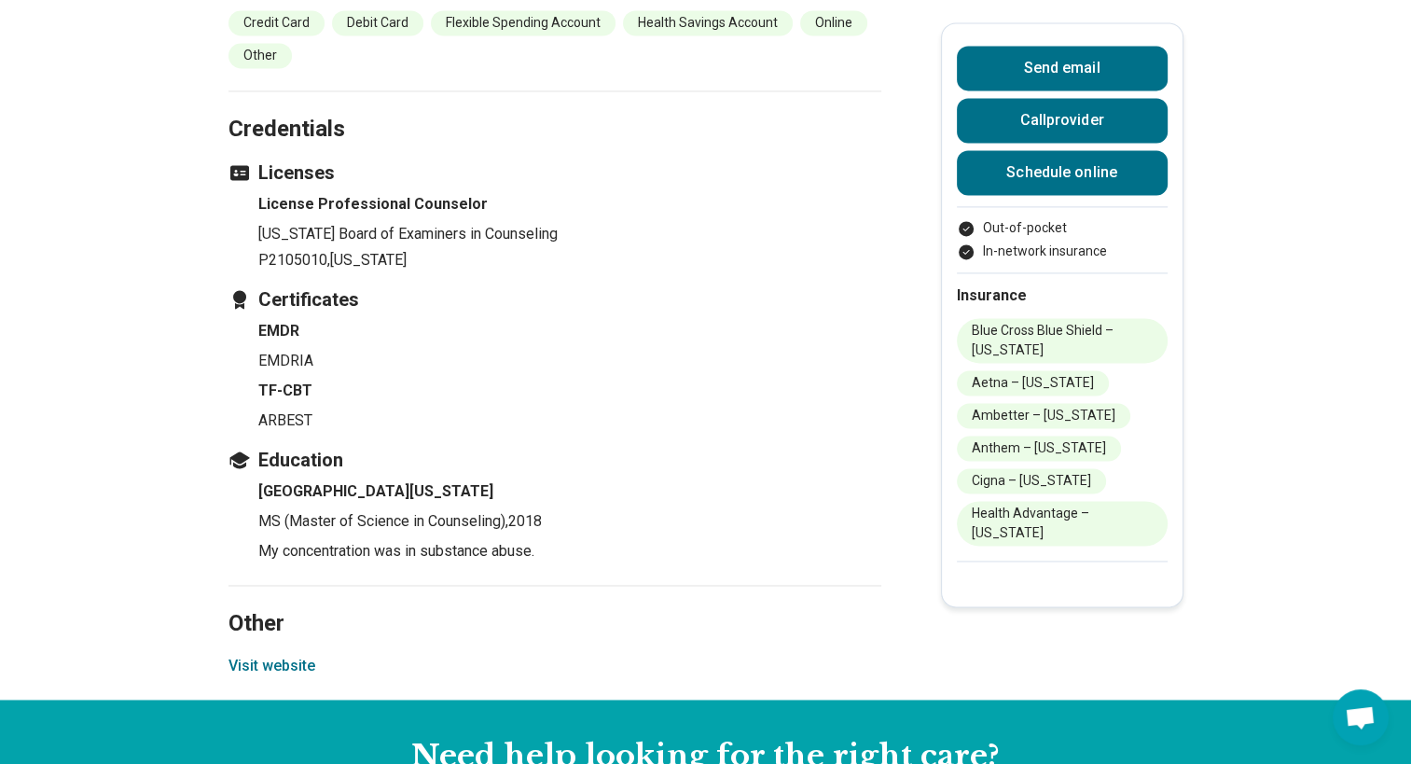
scroll to position [2671, 0]
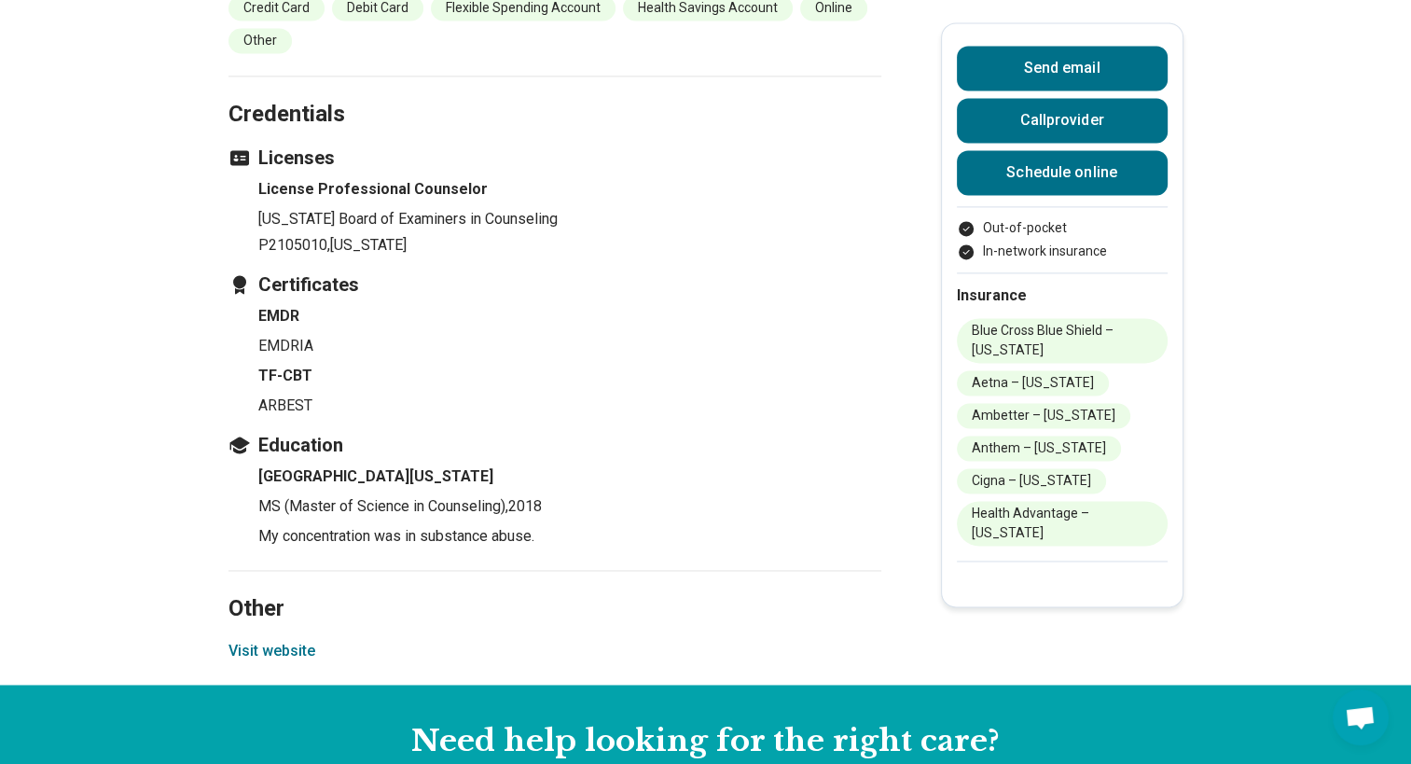
click at [289, 640] on button "Visit website" at bounding box center [271, 651] width 87 height 22
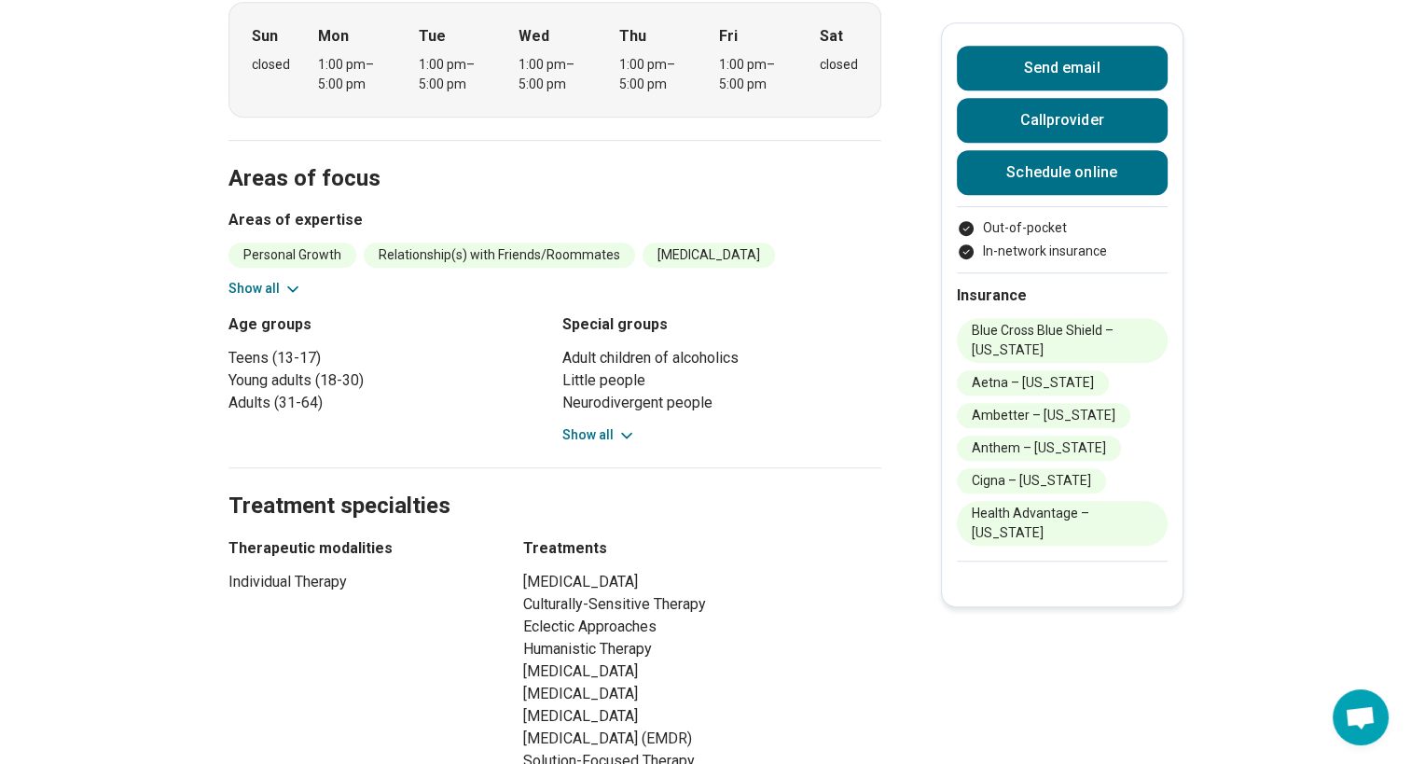
scroll to position [899, 0]
click at [613, 425] on button "Show all" at bounding box center [599, 435] width 74 height 20
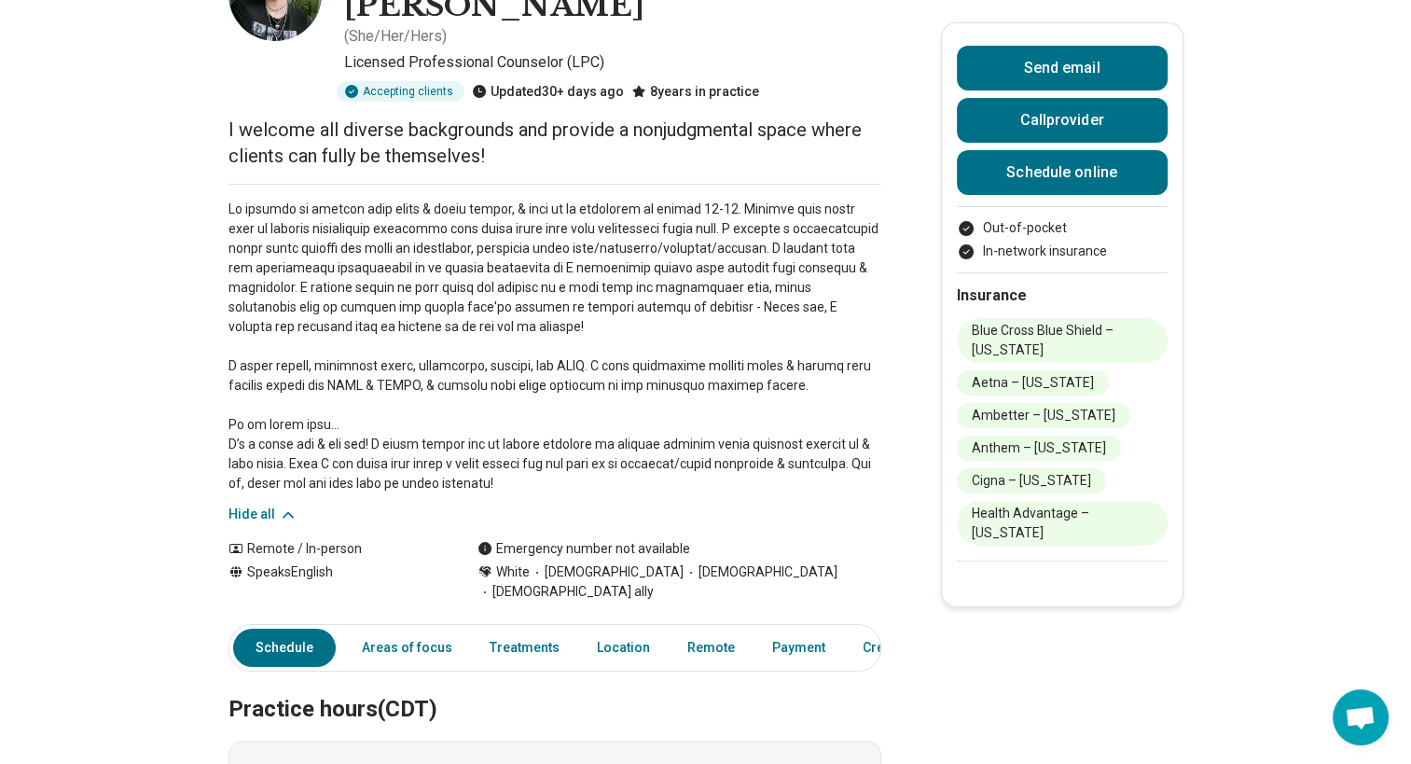
scroll to position [36, 0]
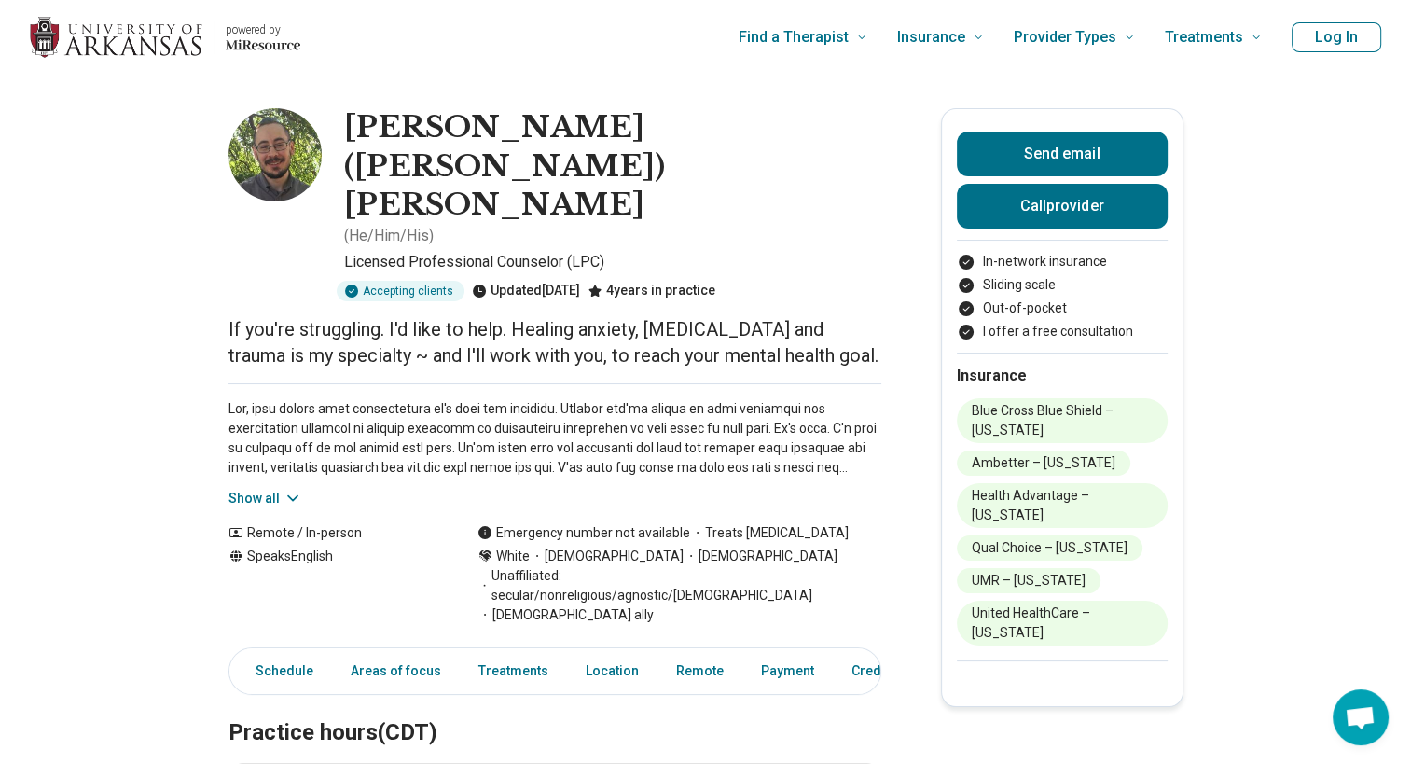
click at [271, 489] on button "Show all" at bounding box center [265, 499] width 74 height 20
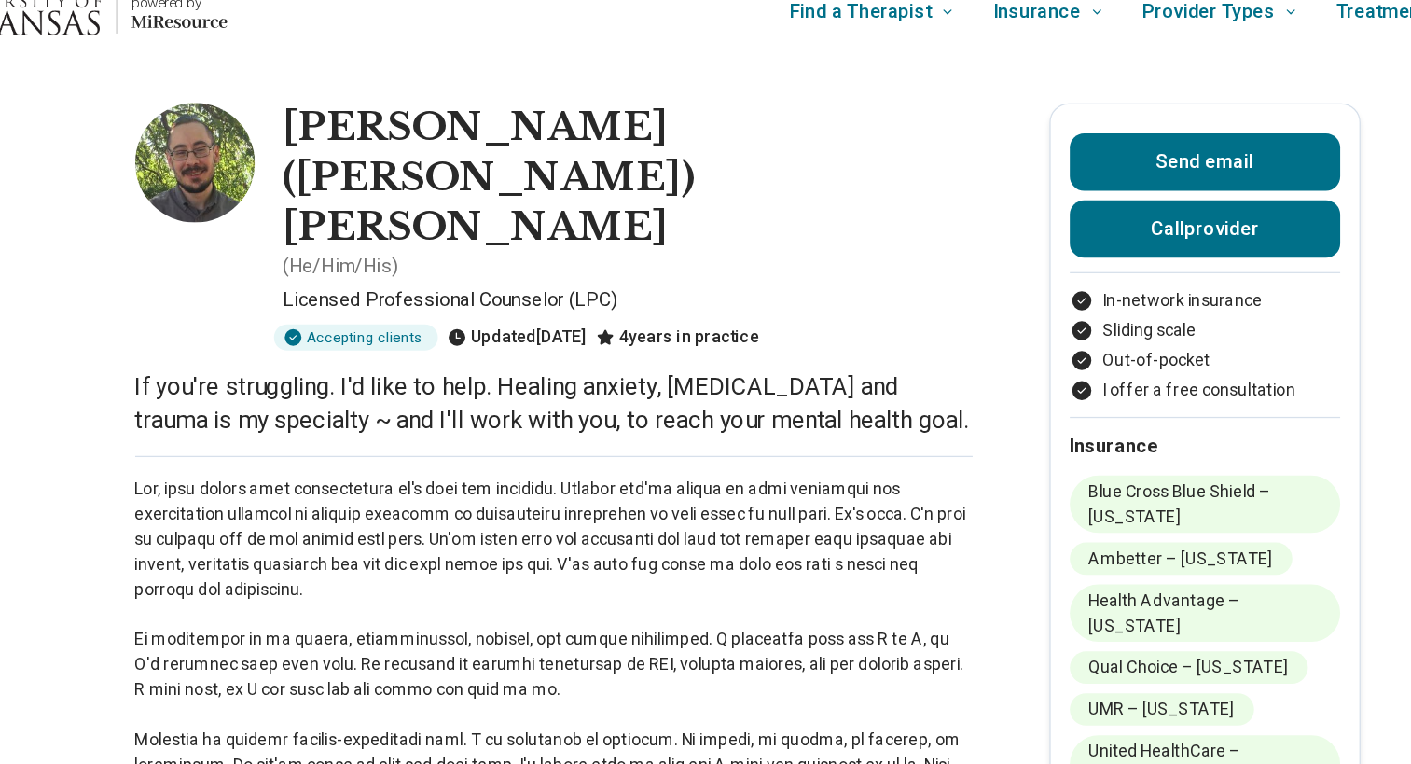
scroll to position [25, 0]
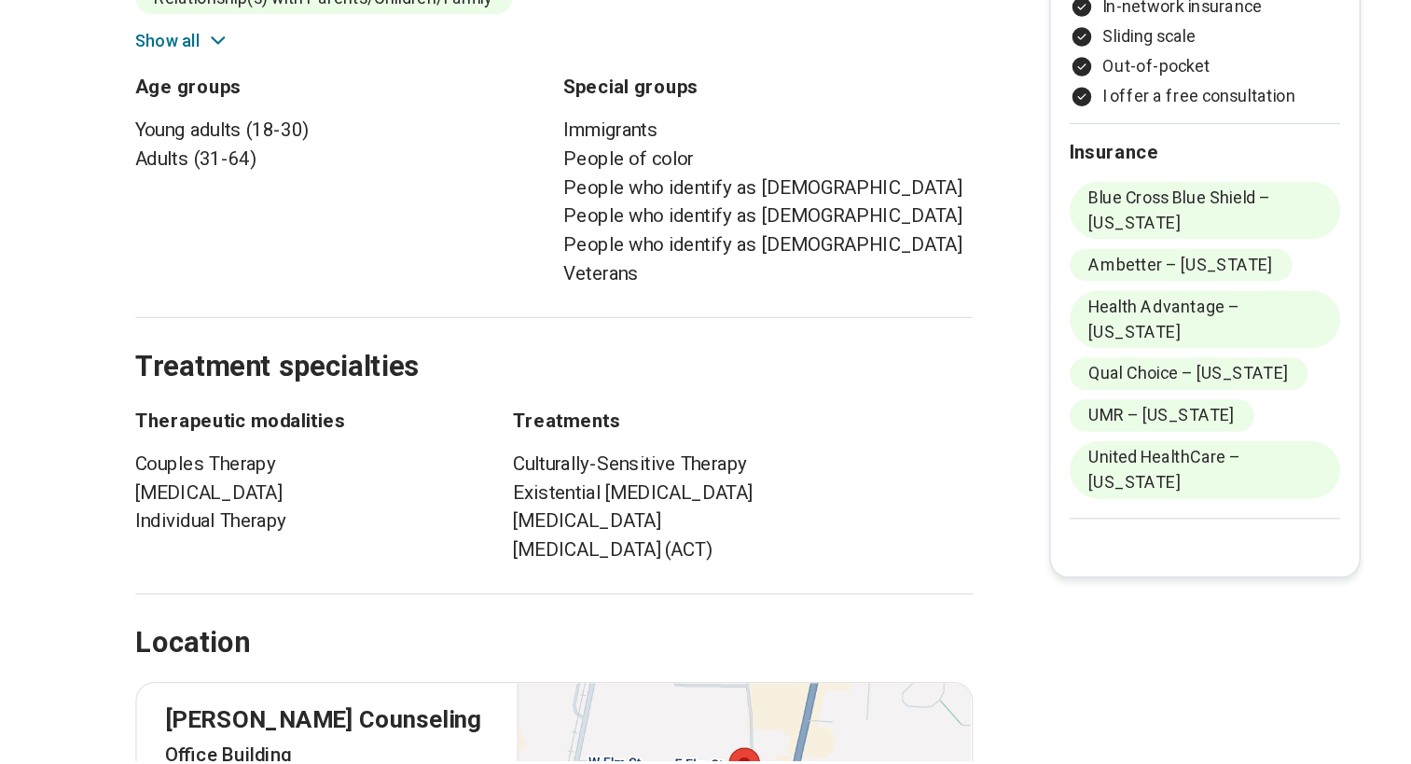
scroll to position [1230, 0]
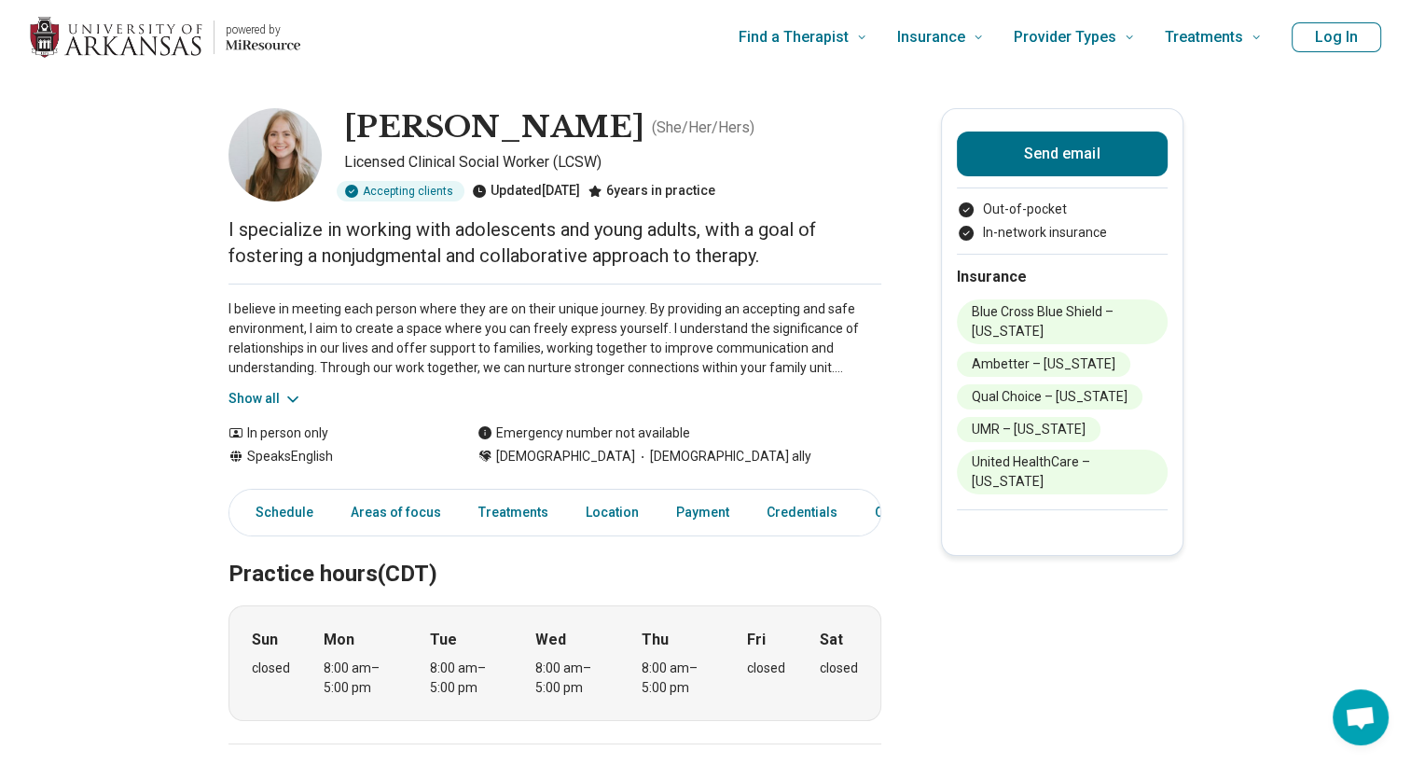
click at [259, 401] on button "Show all" at bounding box center [265, 399] width 74 height 20
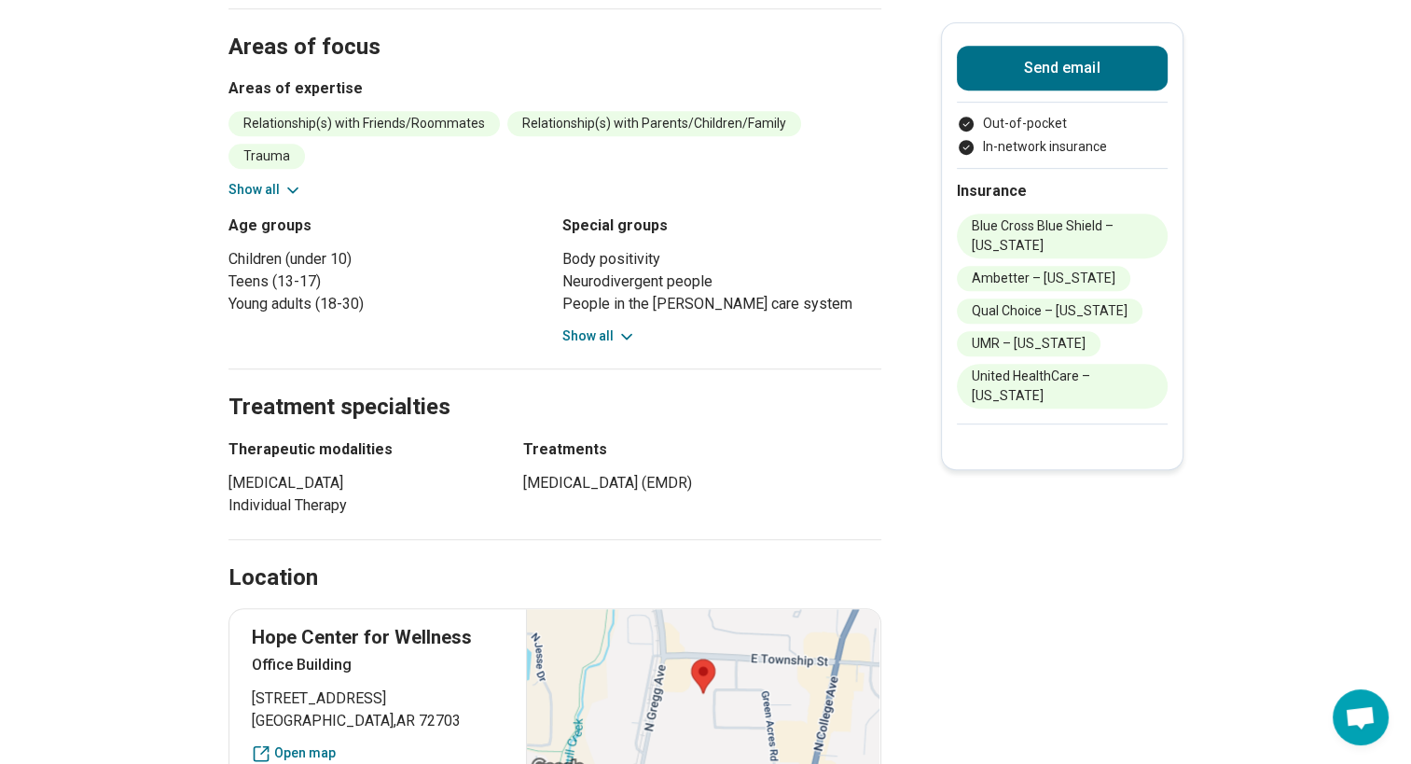
scroll to position [853, 0]
click at [617, 325] on button "Show all" at bounding box center [599, 335] width 74 height 20
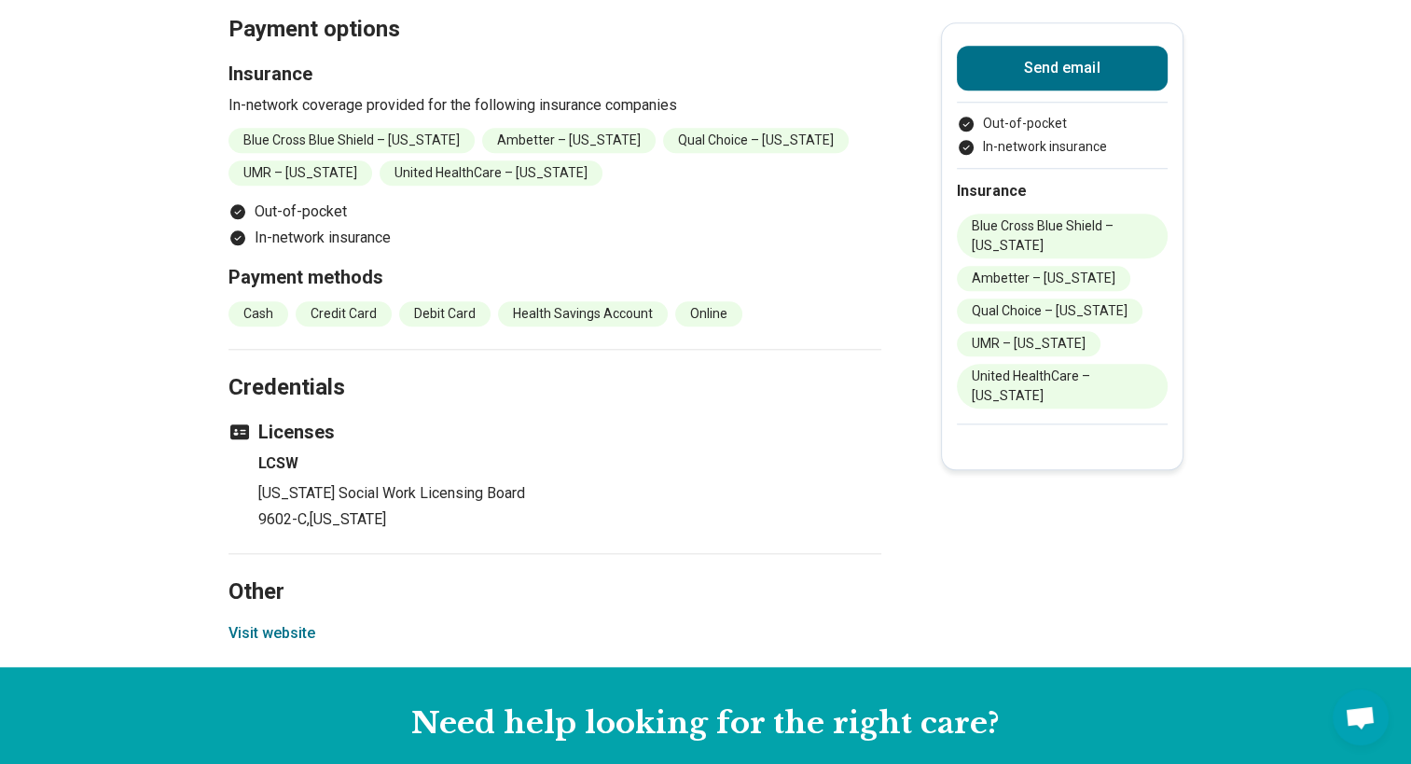
scroll to position [1803, 0]
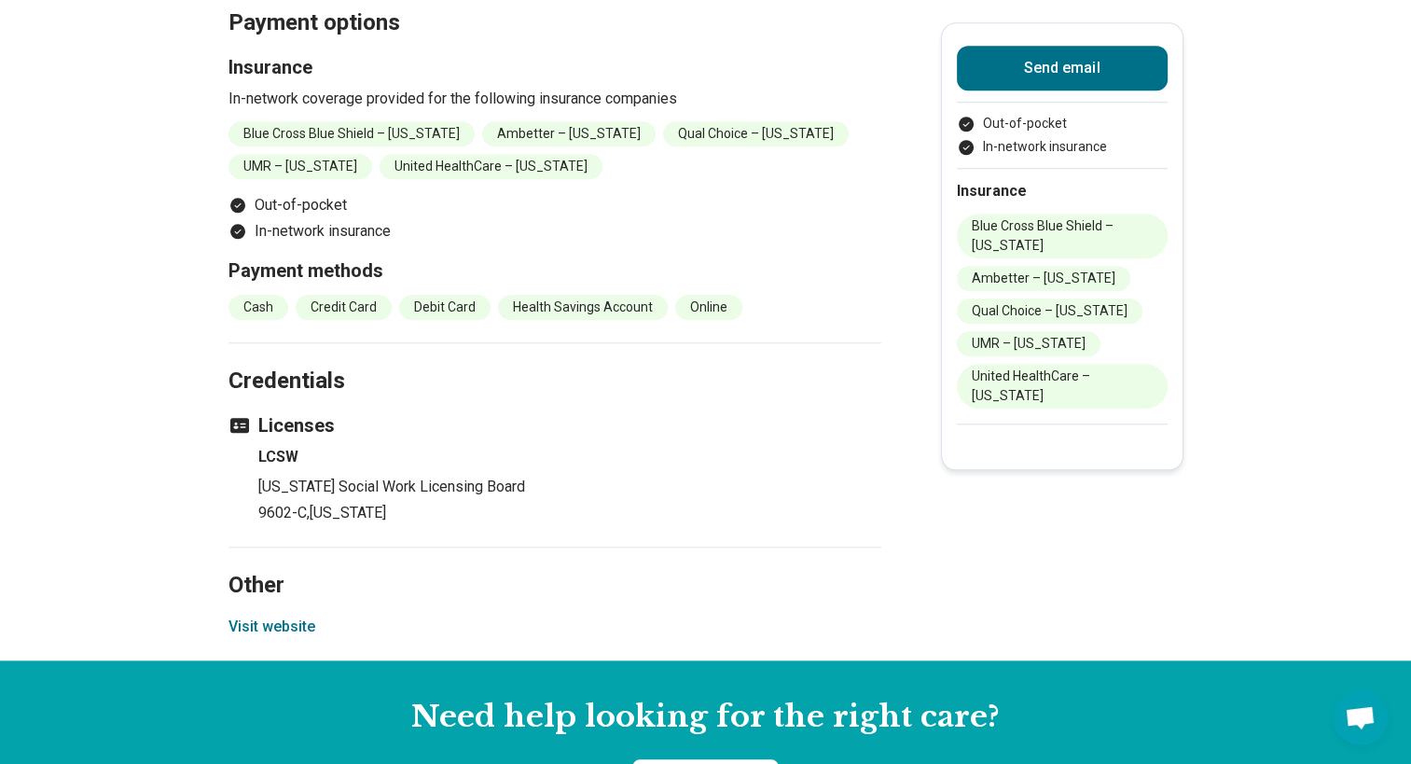
click at [279, 615] on button "Visit website" at bounding box center [271, 626] width 87 height 22
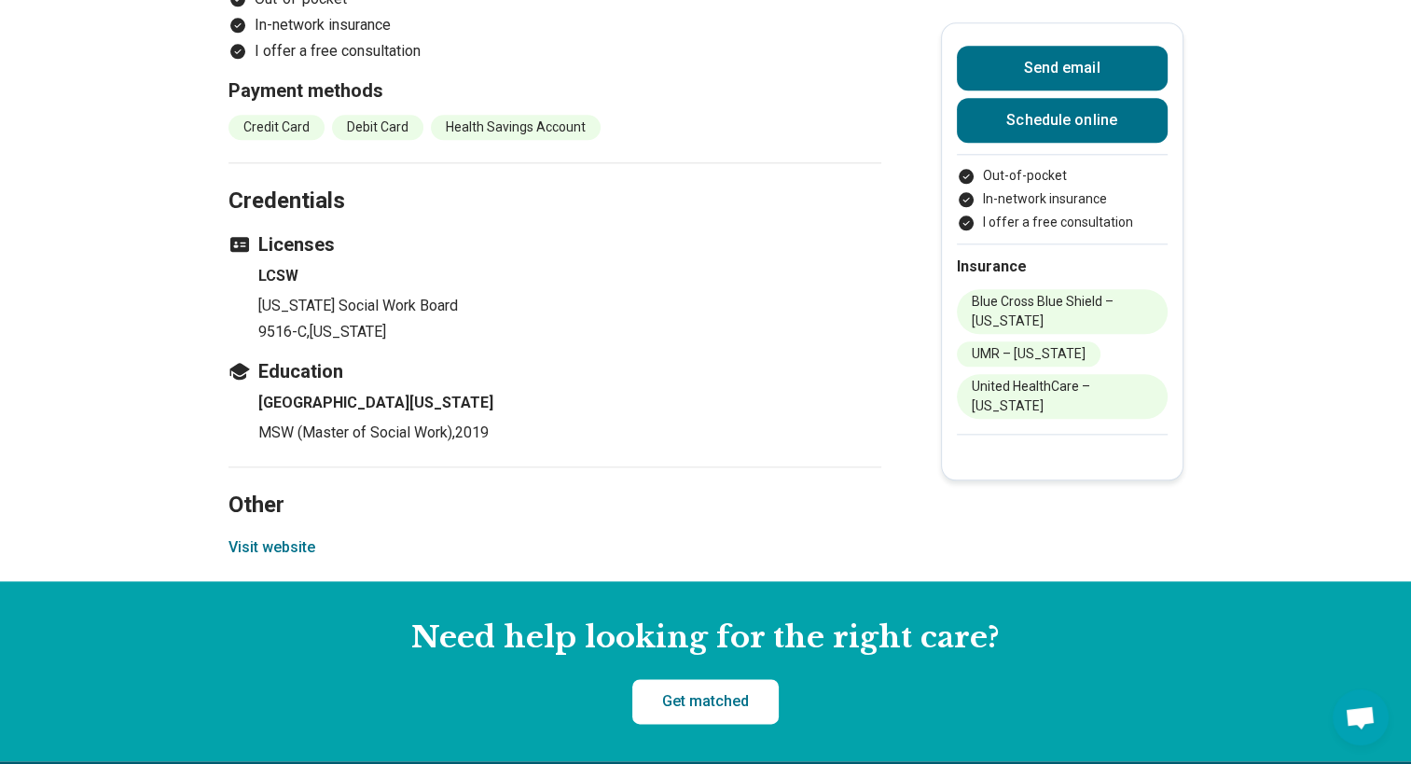
scroll to position [2096, 0]
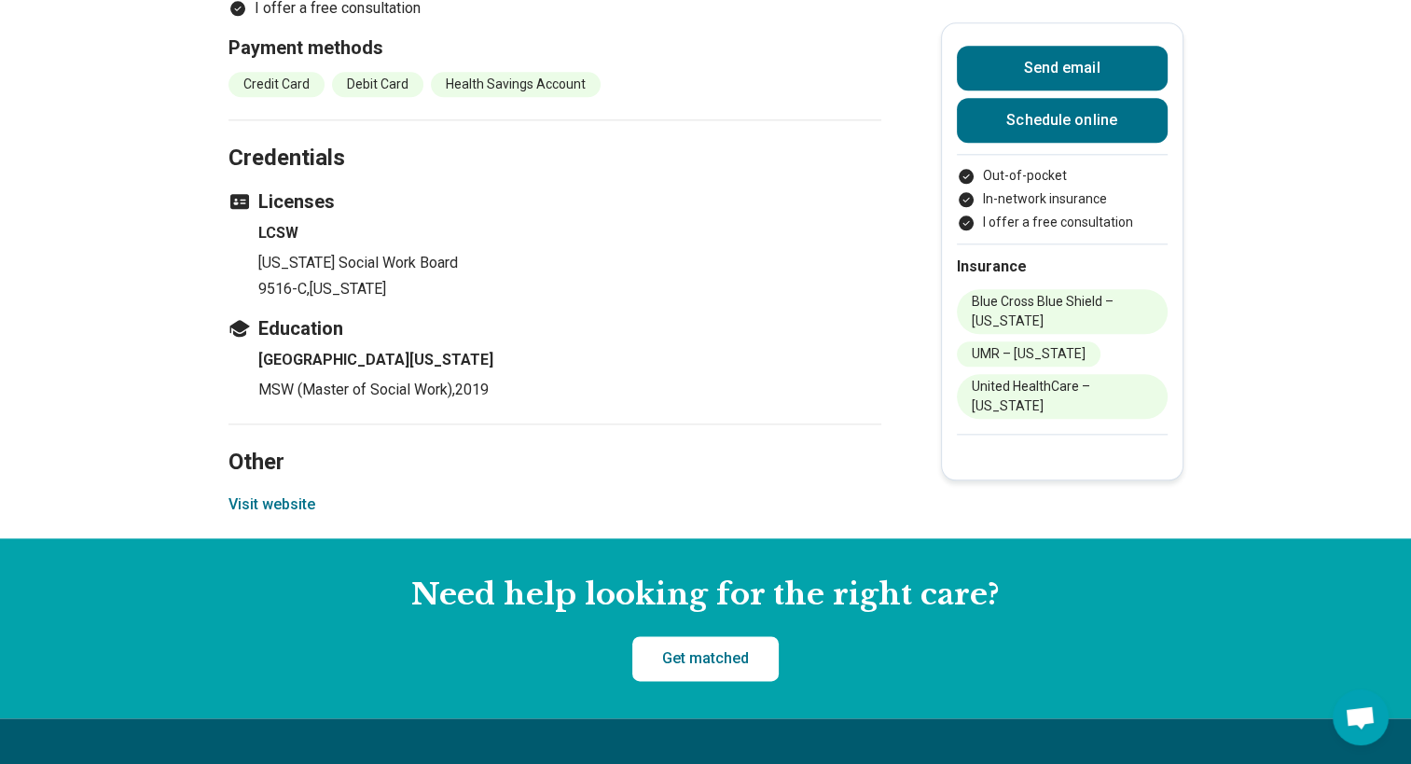
click at [256, 516] on button "Visit website" at bounding box center [271, 504] width 87 height 22
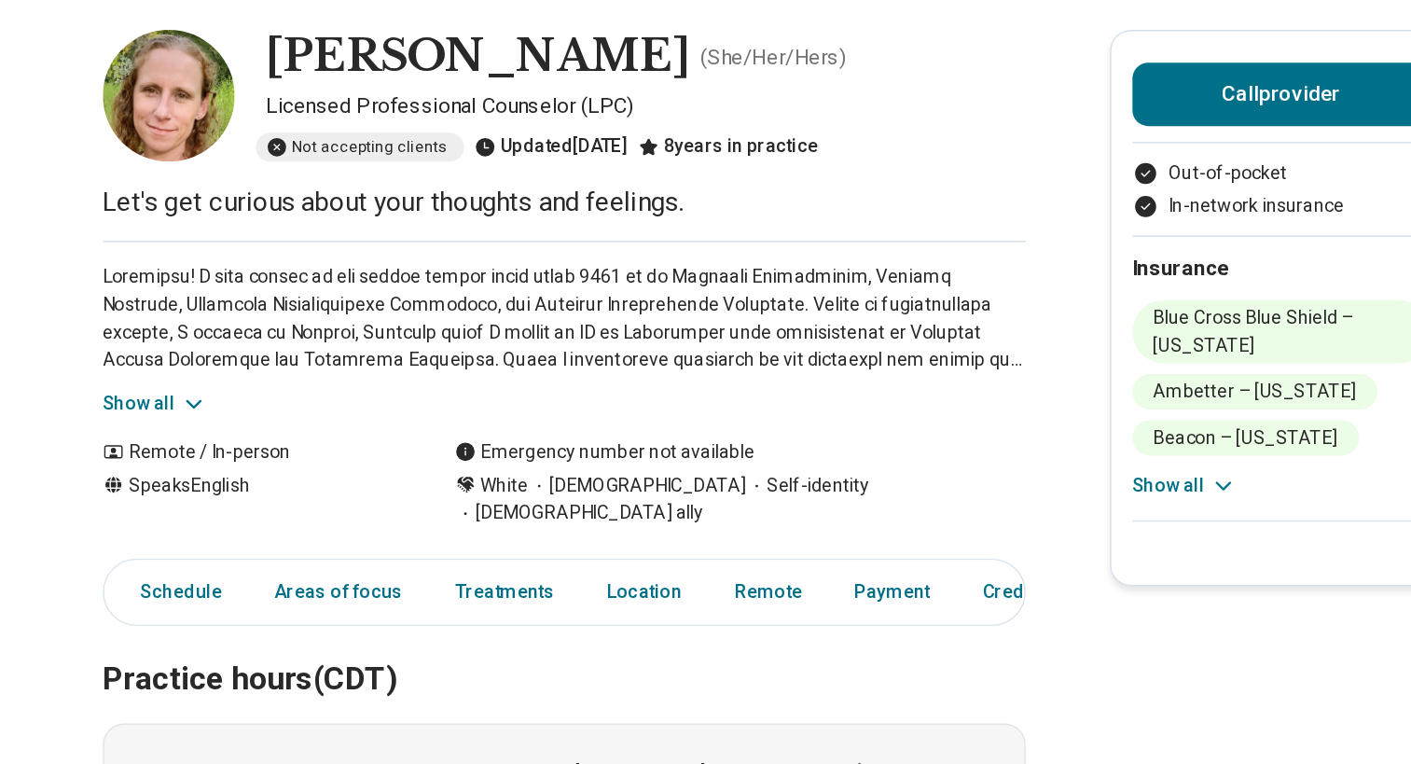
click at [264, 364] on button "Show all" at bounding box center [265, 373] width 74 height 20
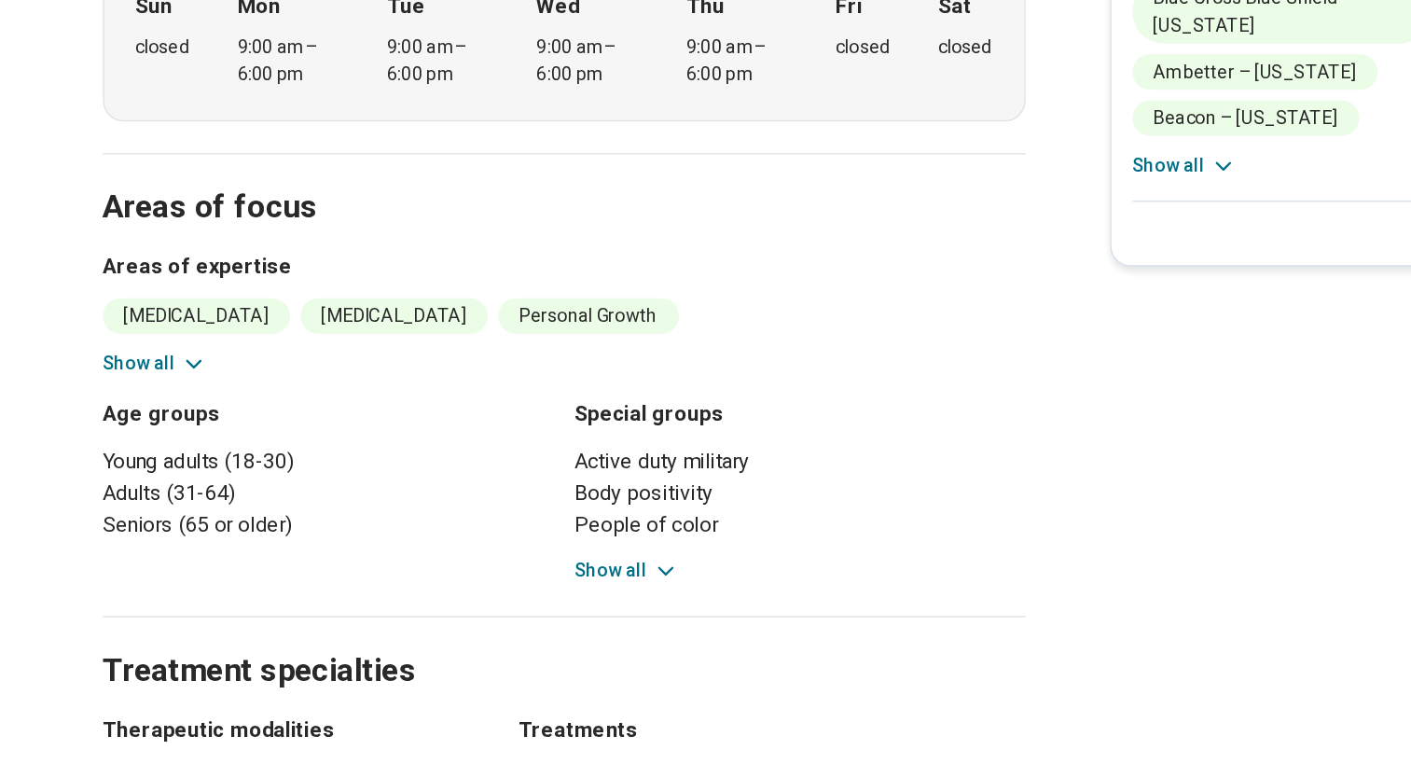
scroll to position [559, 0]
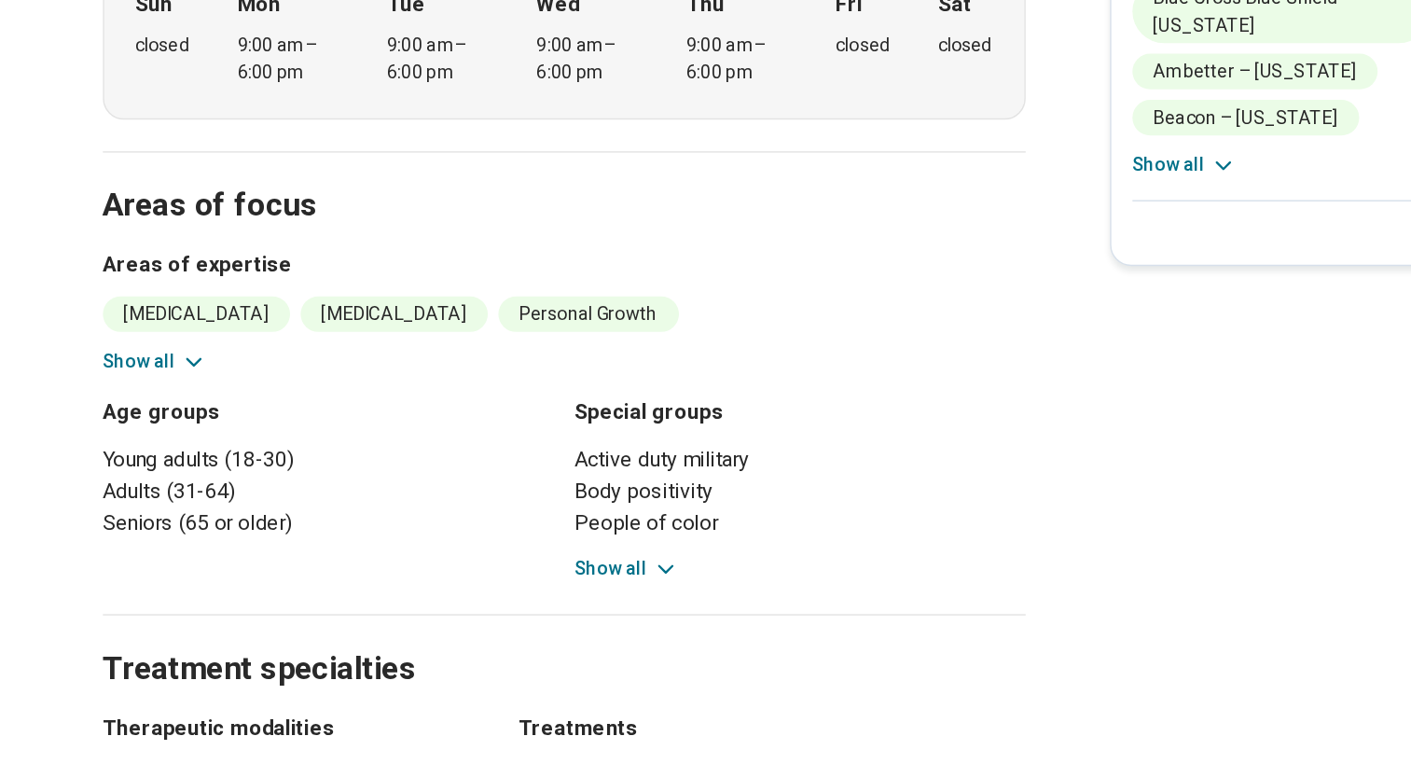
click at [600, 620] on button "Show all" at bounding box center [599, 630] width 74 height 20
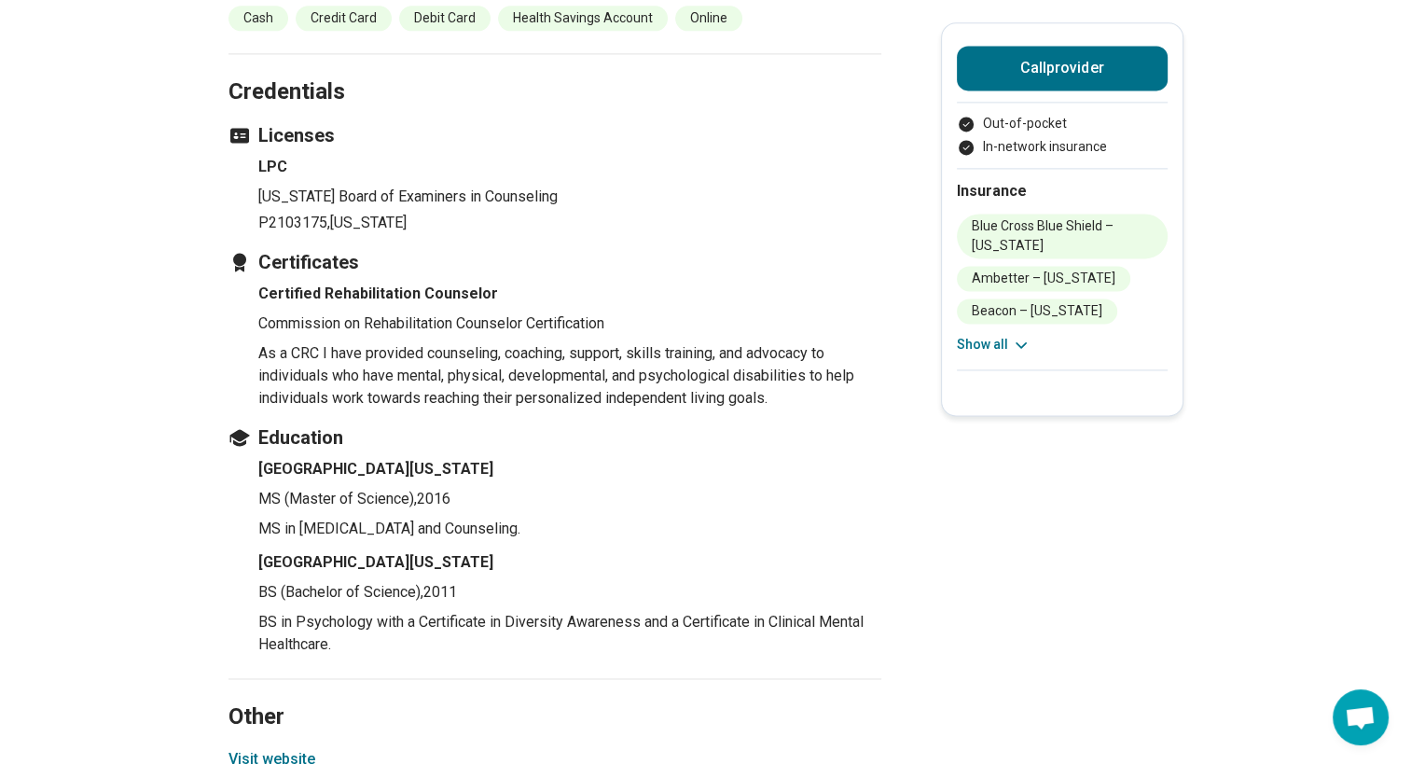
scroll to position [2614, 0]
click at [269, 746] on button "Visit website" at bounding box center [271, 757] width 87 height 22
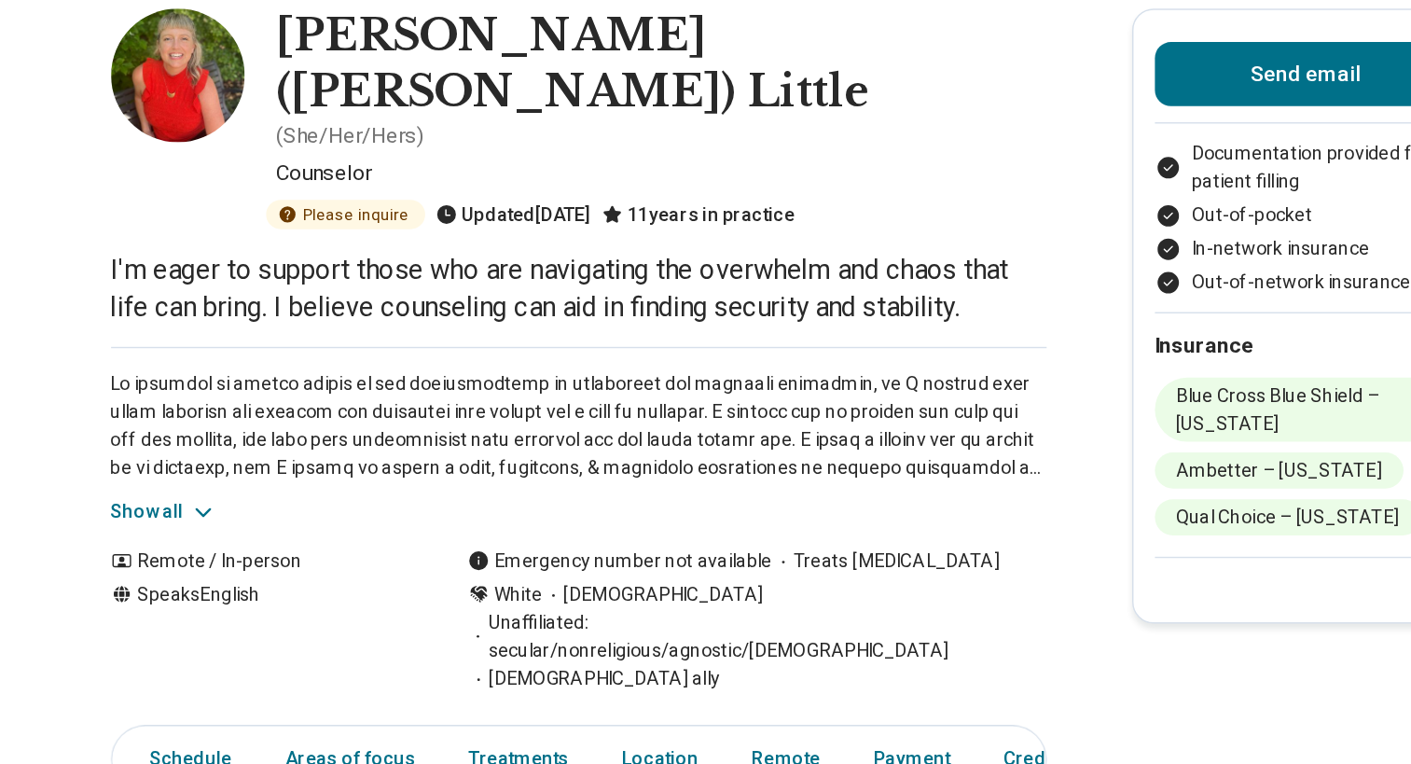
click at [291, 450] on icon at bounding box center [292, 459] width 19 height 19
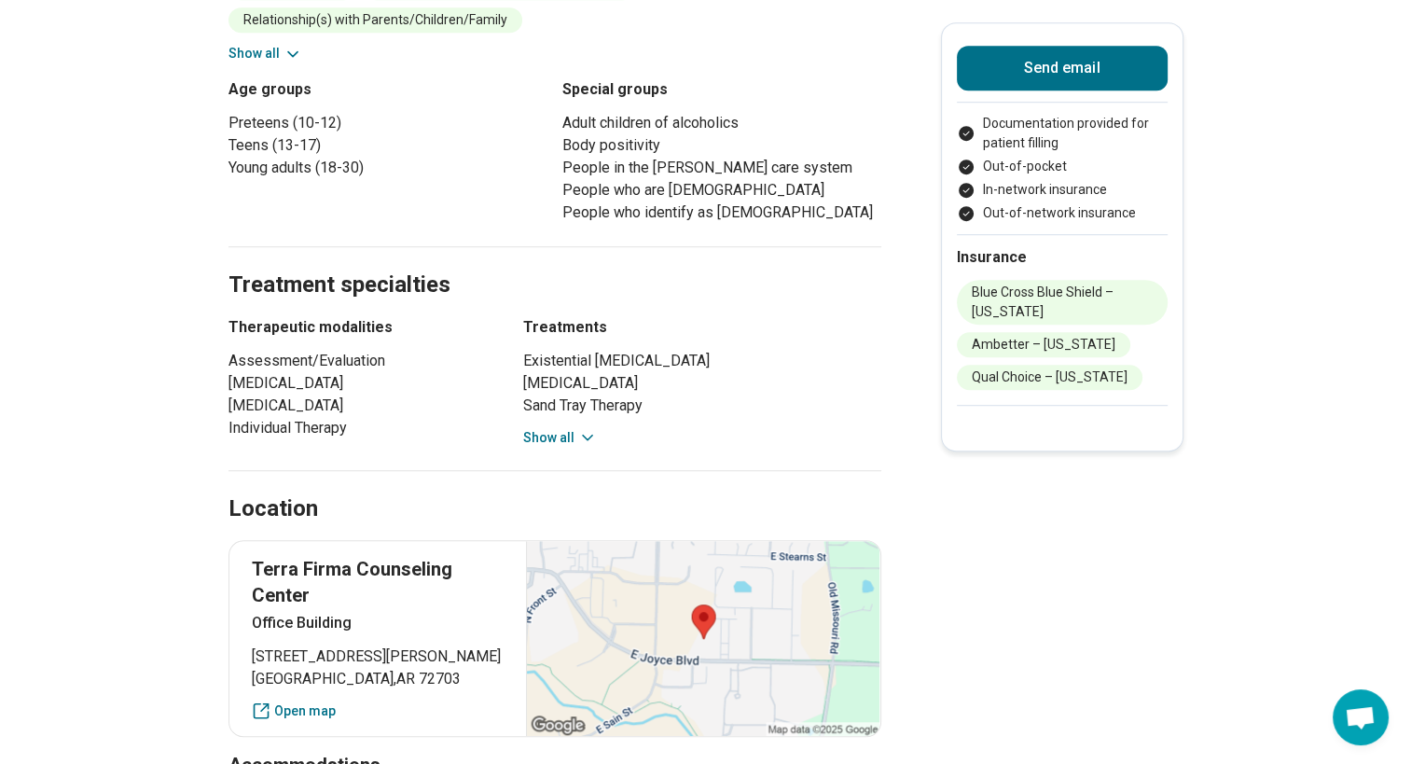
scroll to position [1158, 0]
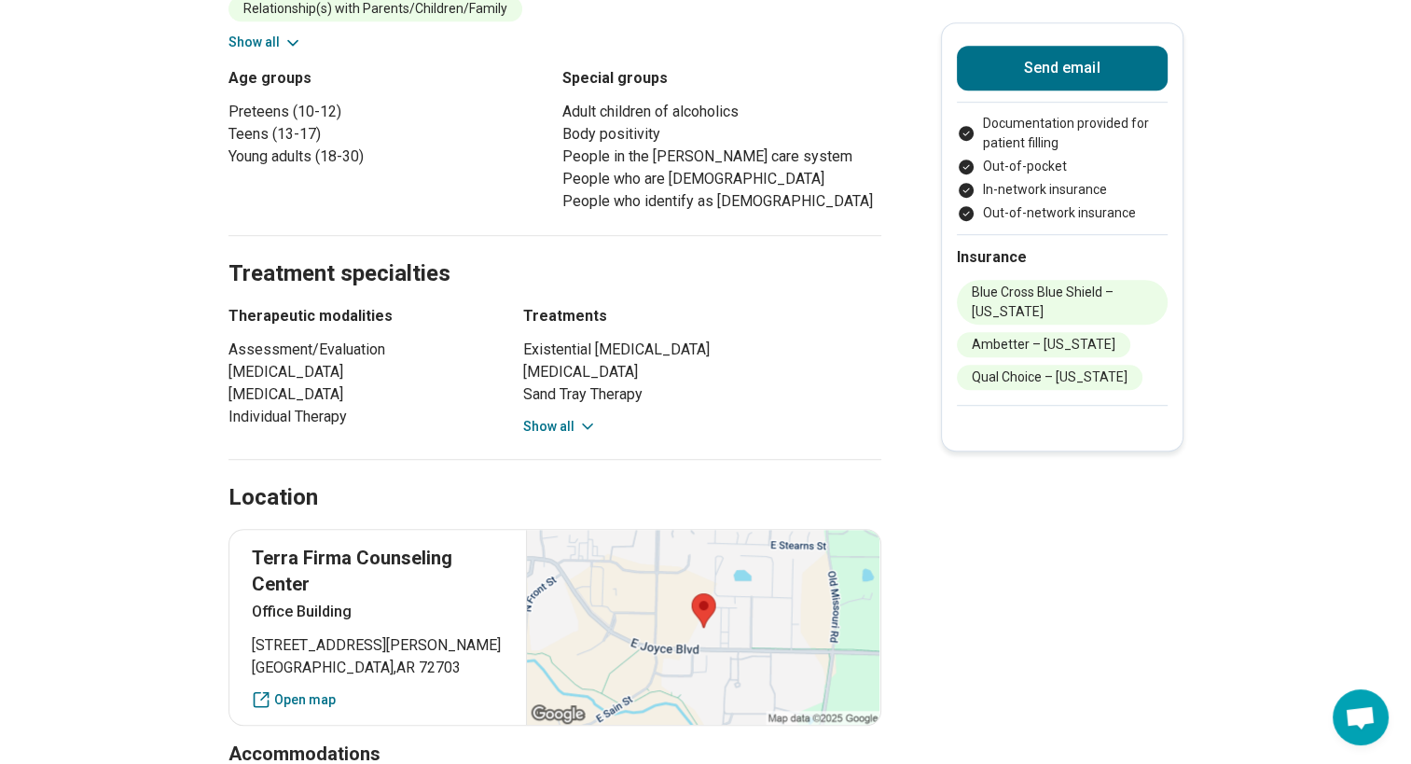
click at [562, 417] on button "Show all" at bounding box center [560, 427] width 74 height 20
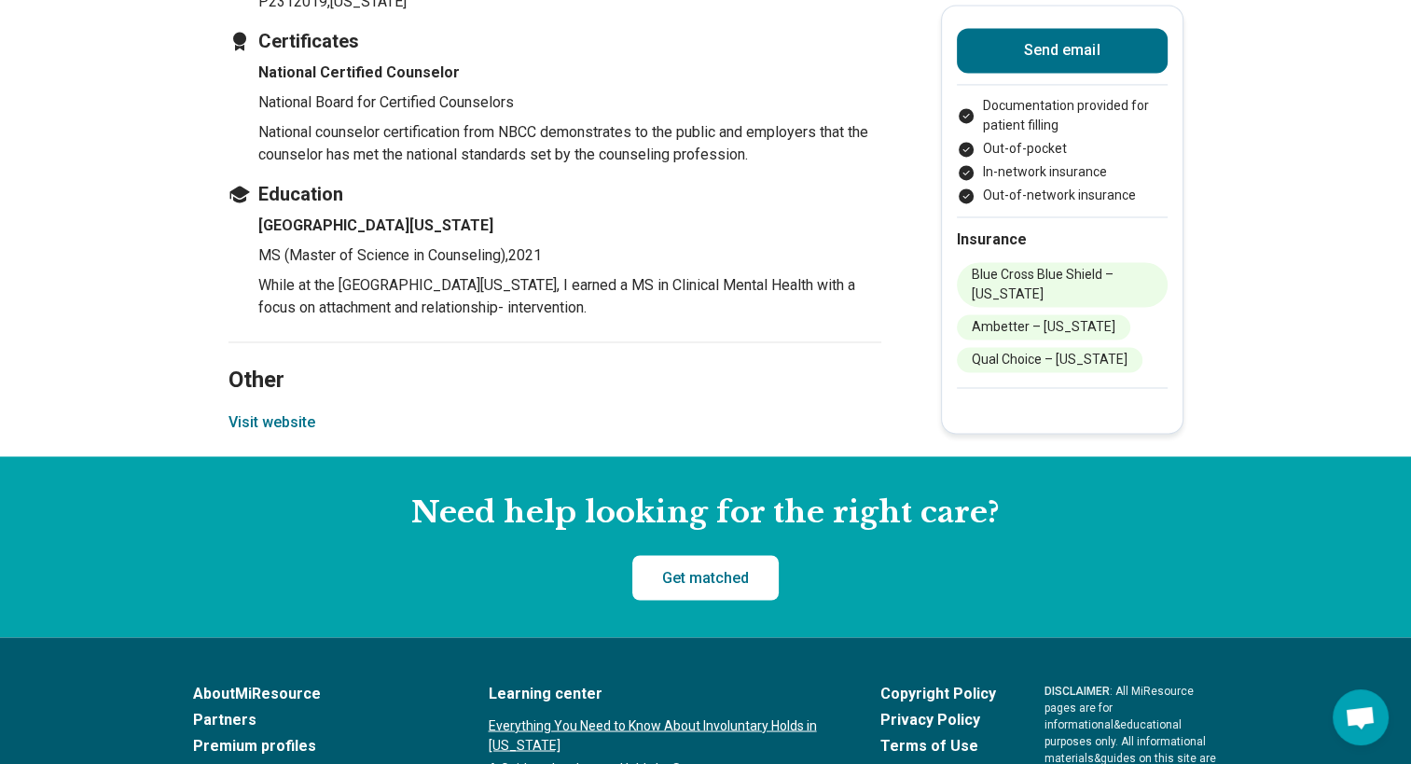
scroll to position [3050, 0]
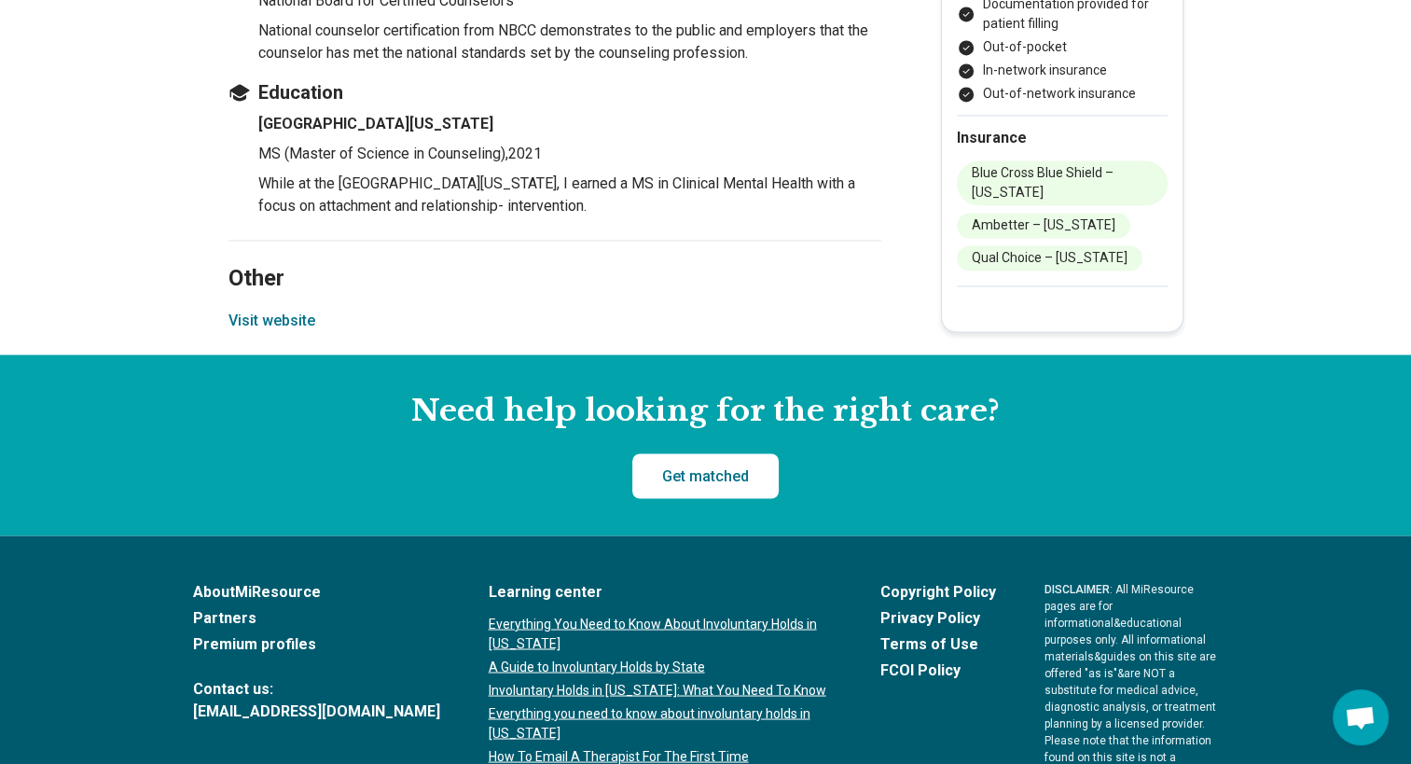
click at [282, 310] on button "Visit website" at bounding box center [271, 321] width 87 height 22
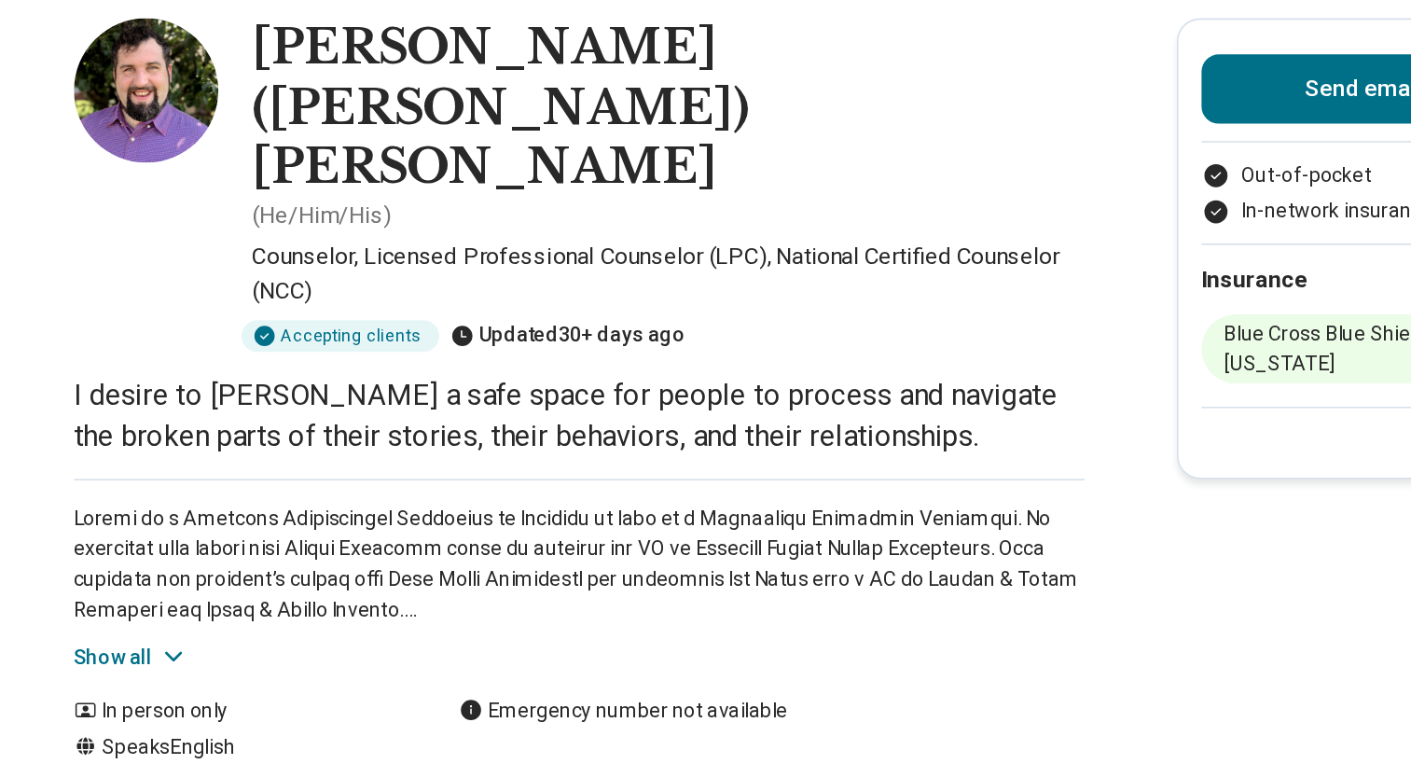
click at [267, 511] on button "Show all" at bounding box center [265, 521] width 74 height 20
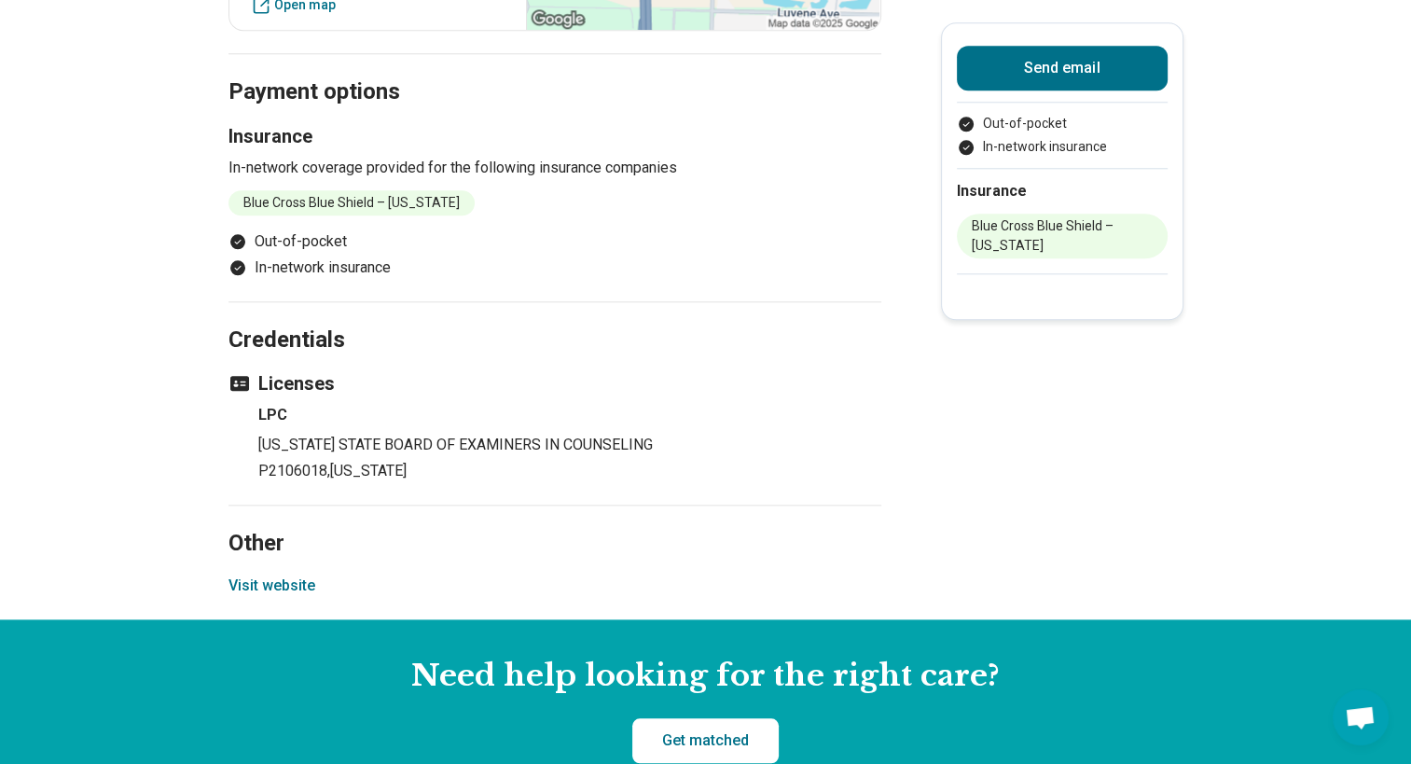
scroll to position [1862, 0]
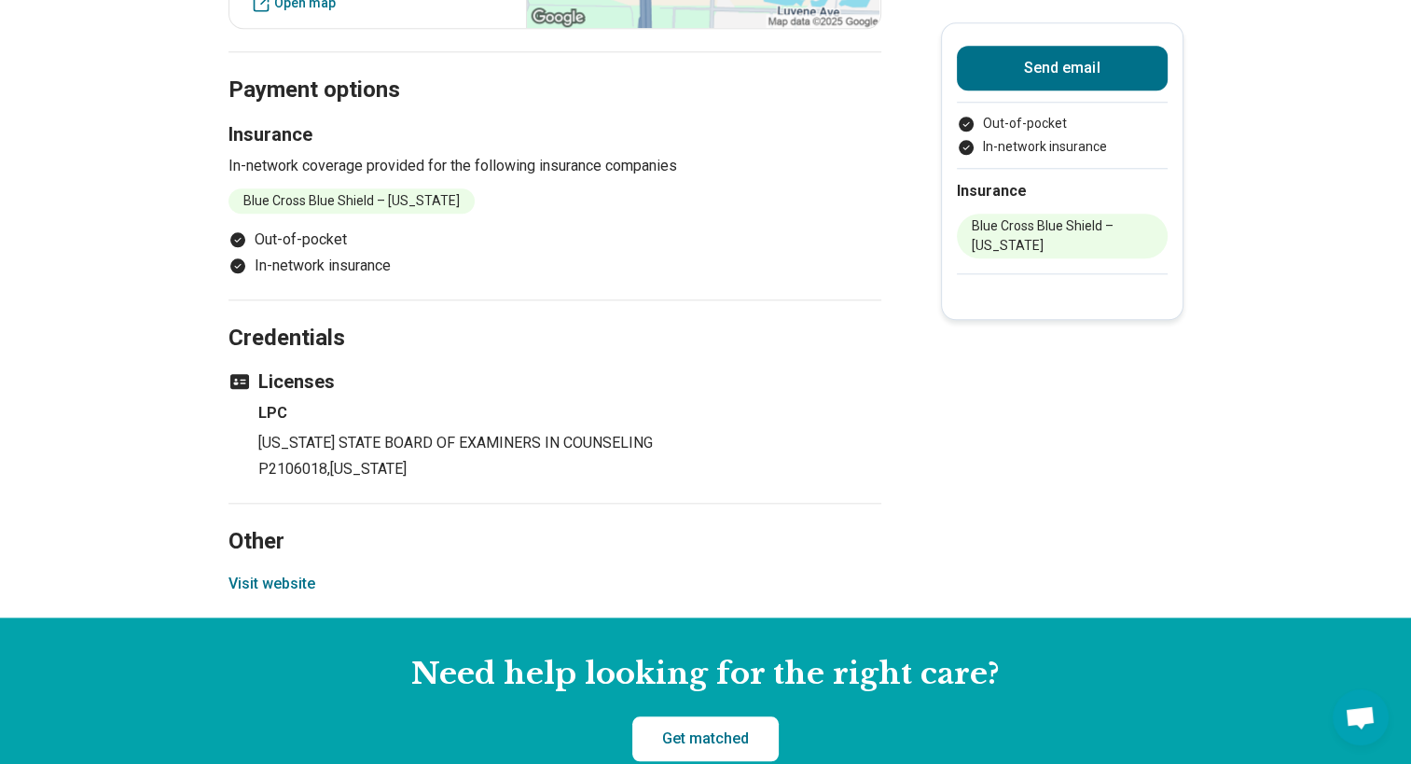
click at [279, 573] on button "Visit website" at bounding box center [271, 584] width 87 height 22
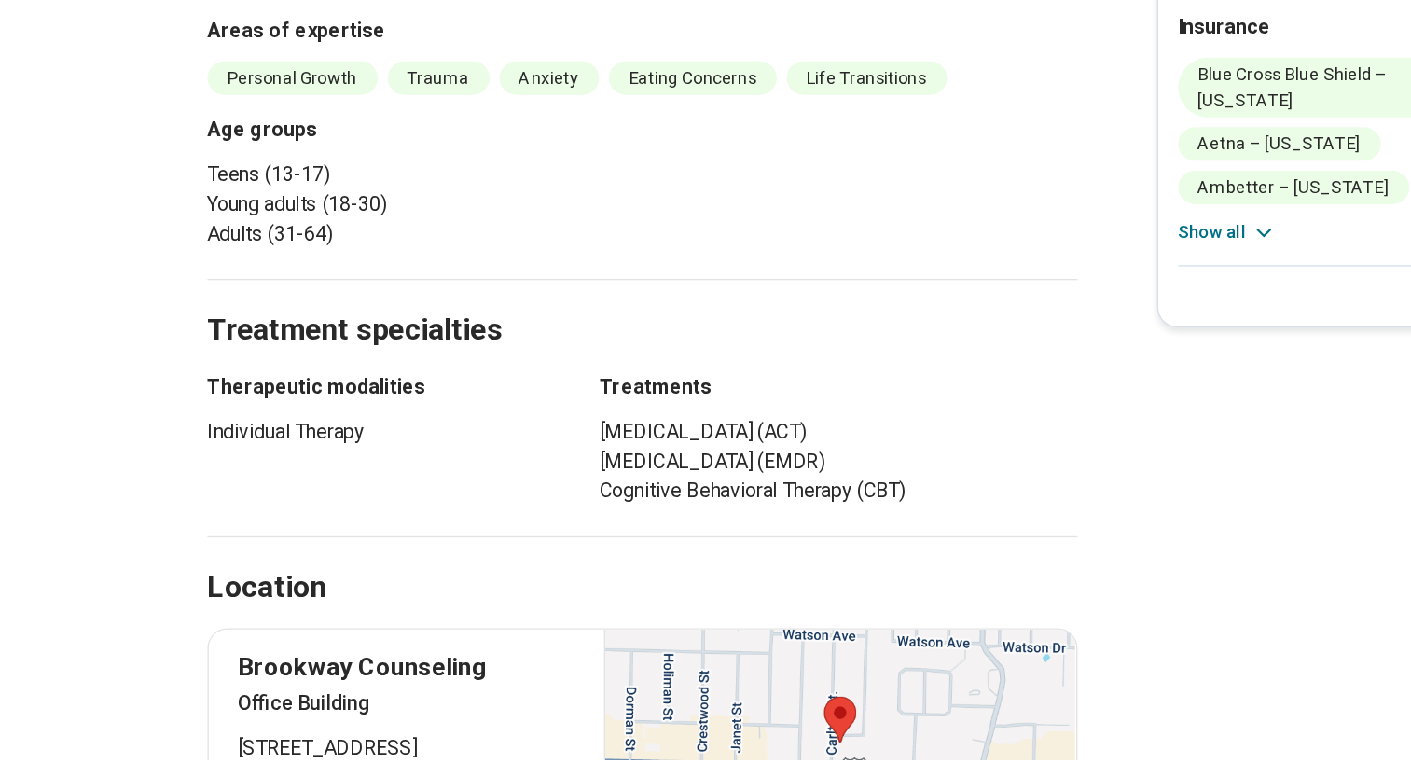
scroll to position [710, 0]
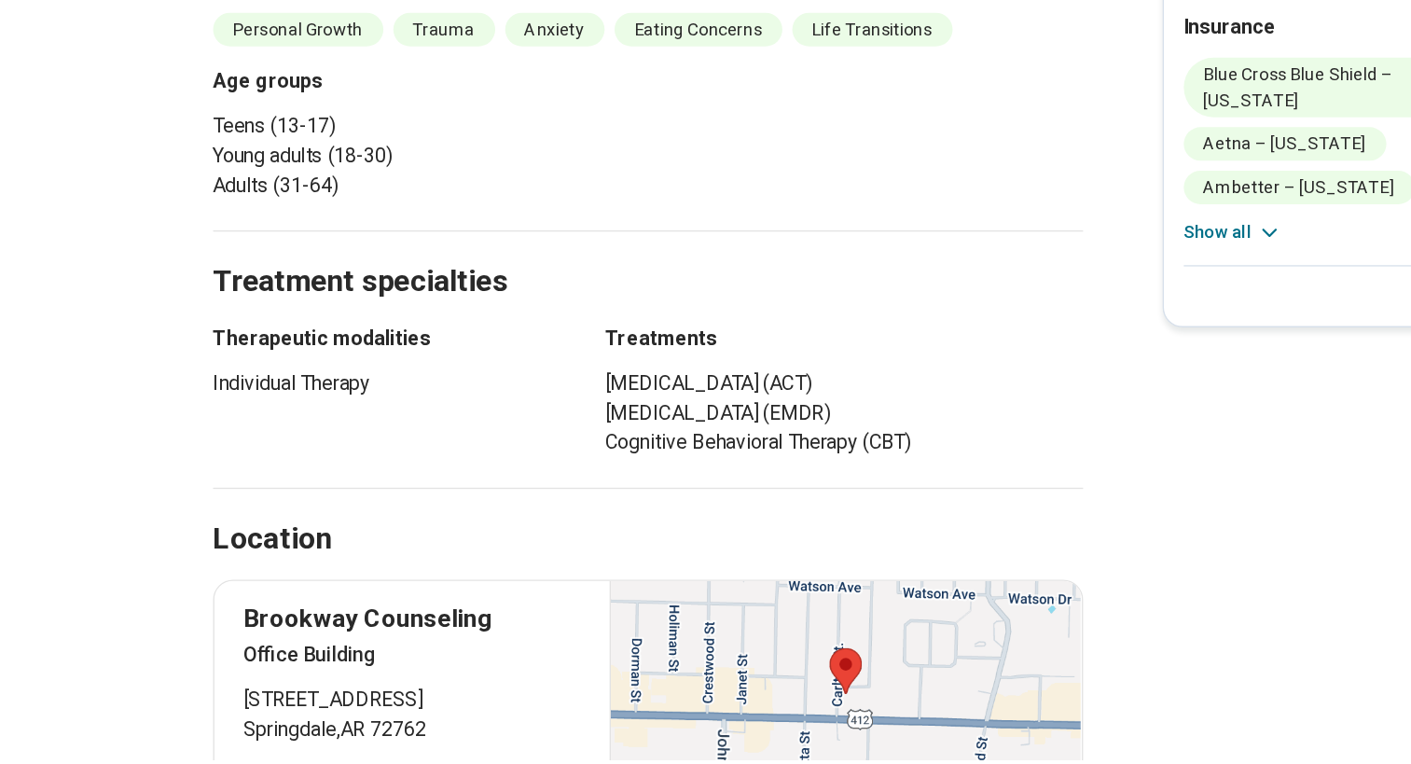
click at [116, 572] on main "Tayler Pollock Licensed Clinical Social Worker (LCSW) Please inquire Updated 30…" at bounding box center [705, 599] width 1411 height 2469
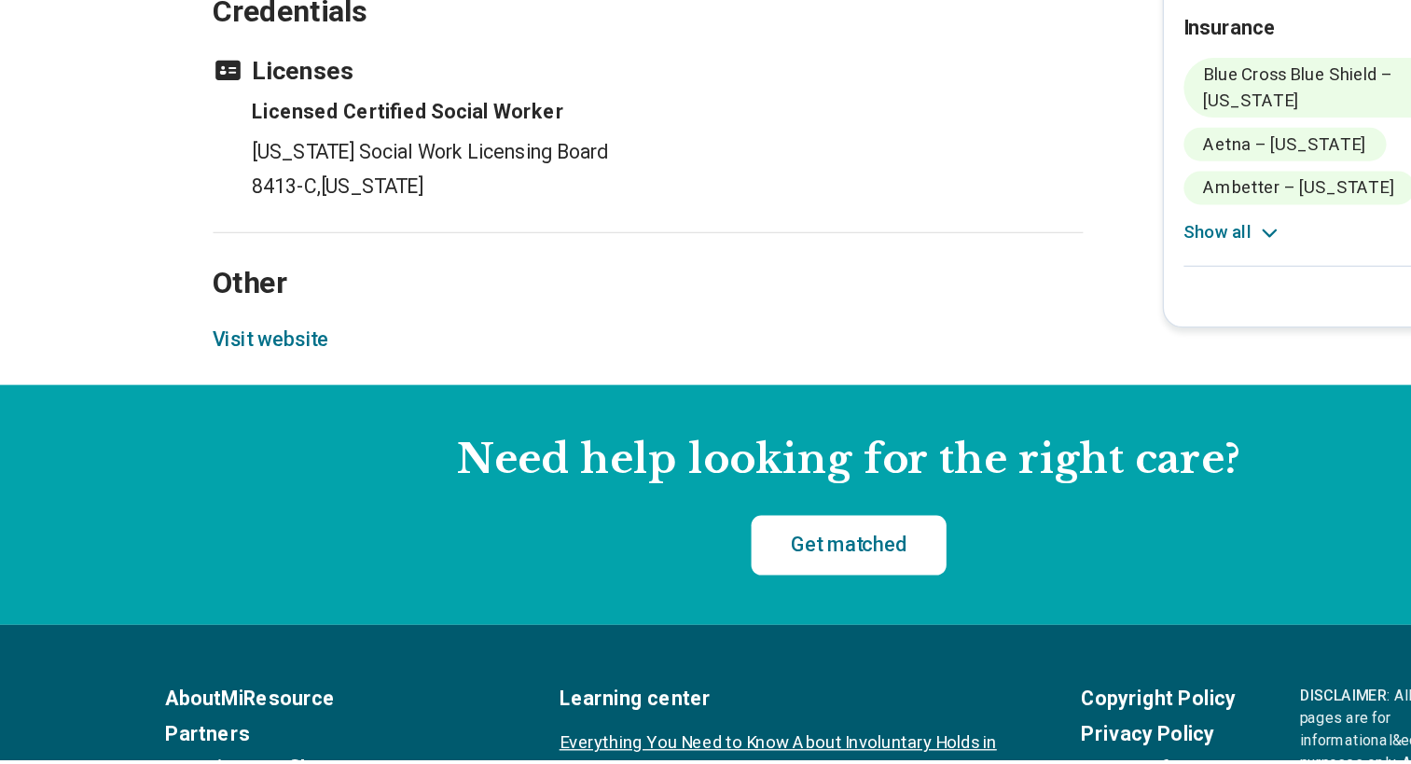
scroll to position [2064, 0]
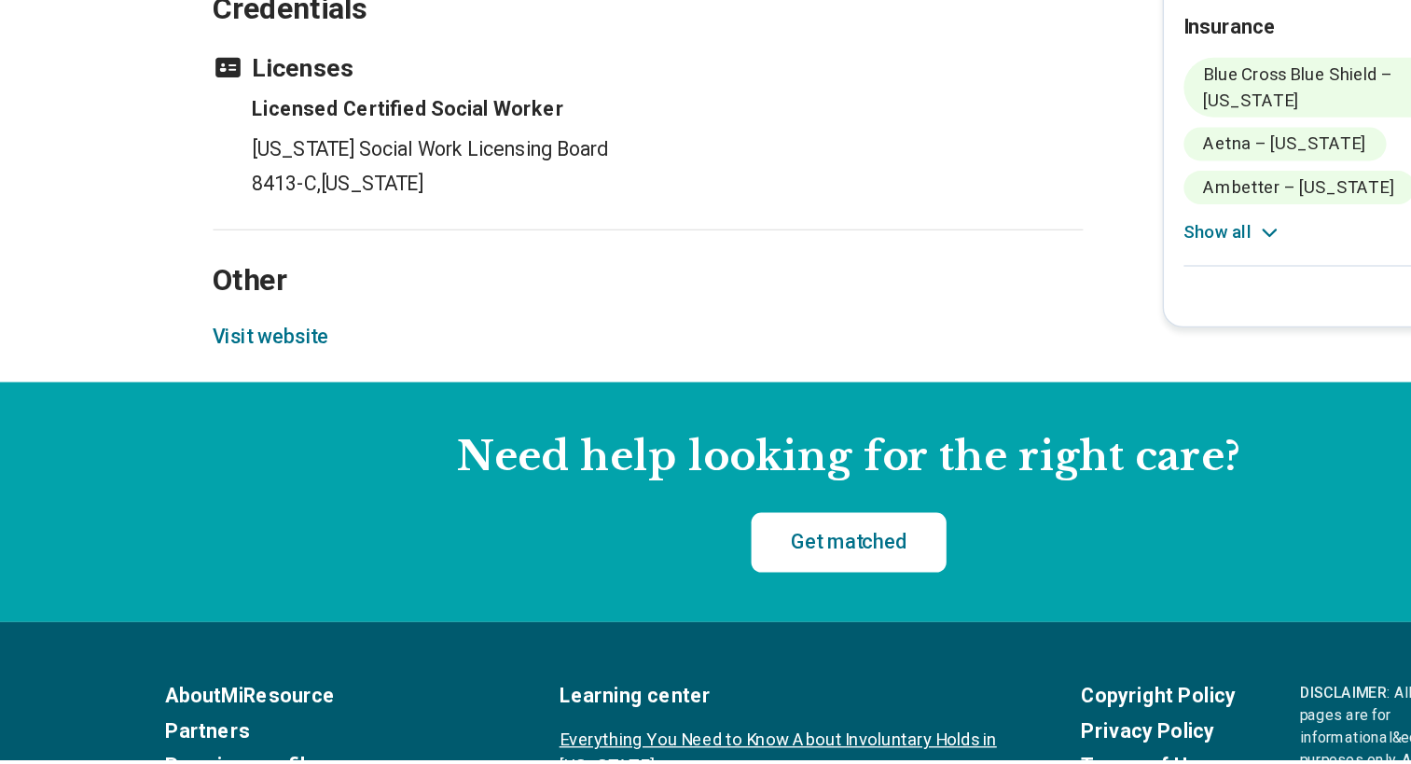
click at [289, 458] on button "Visit website" at bounding box center [271, 446] width 87 height 22
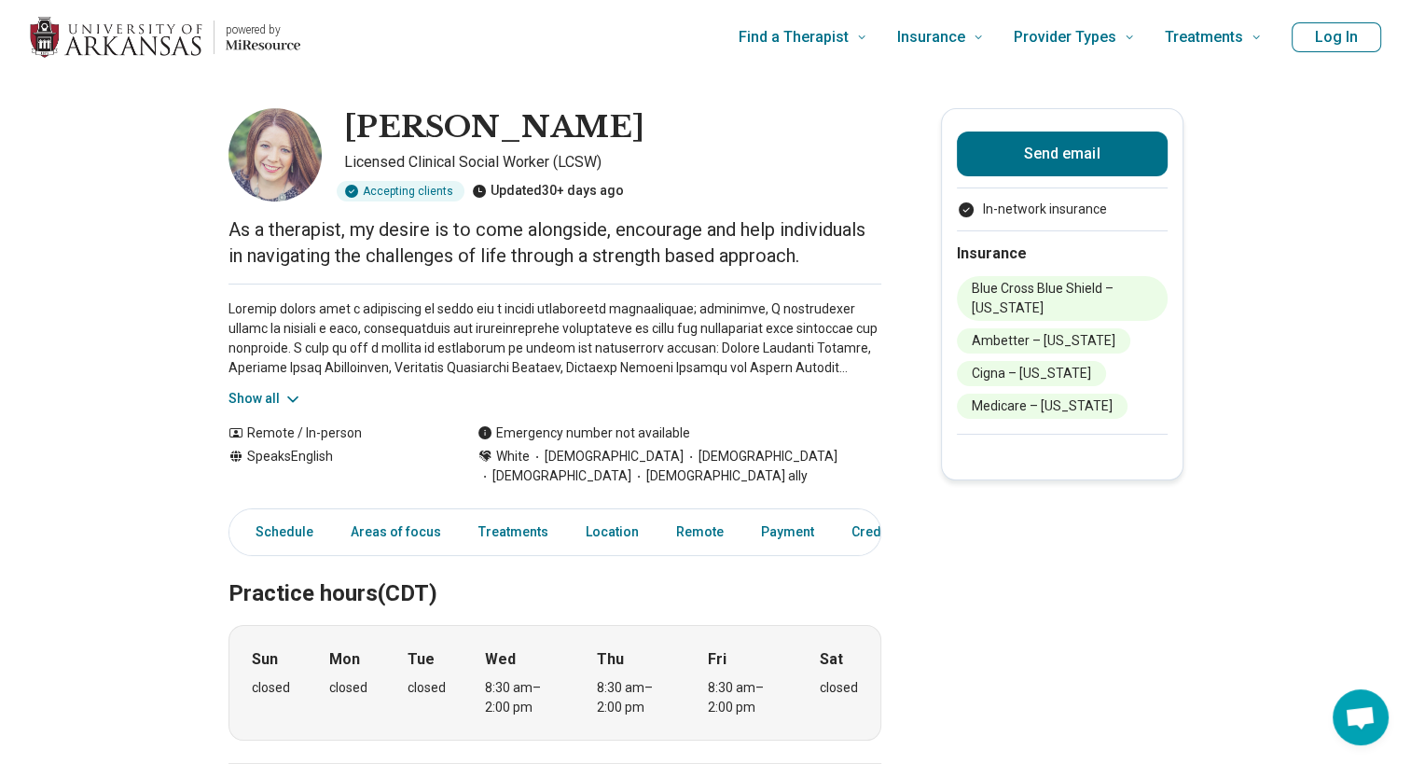
click at [274, 400] on button "Show all" at bounding box center [265, 399] width 74 height 20
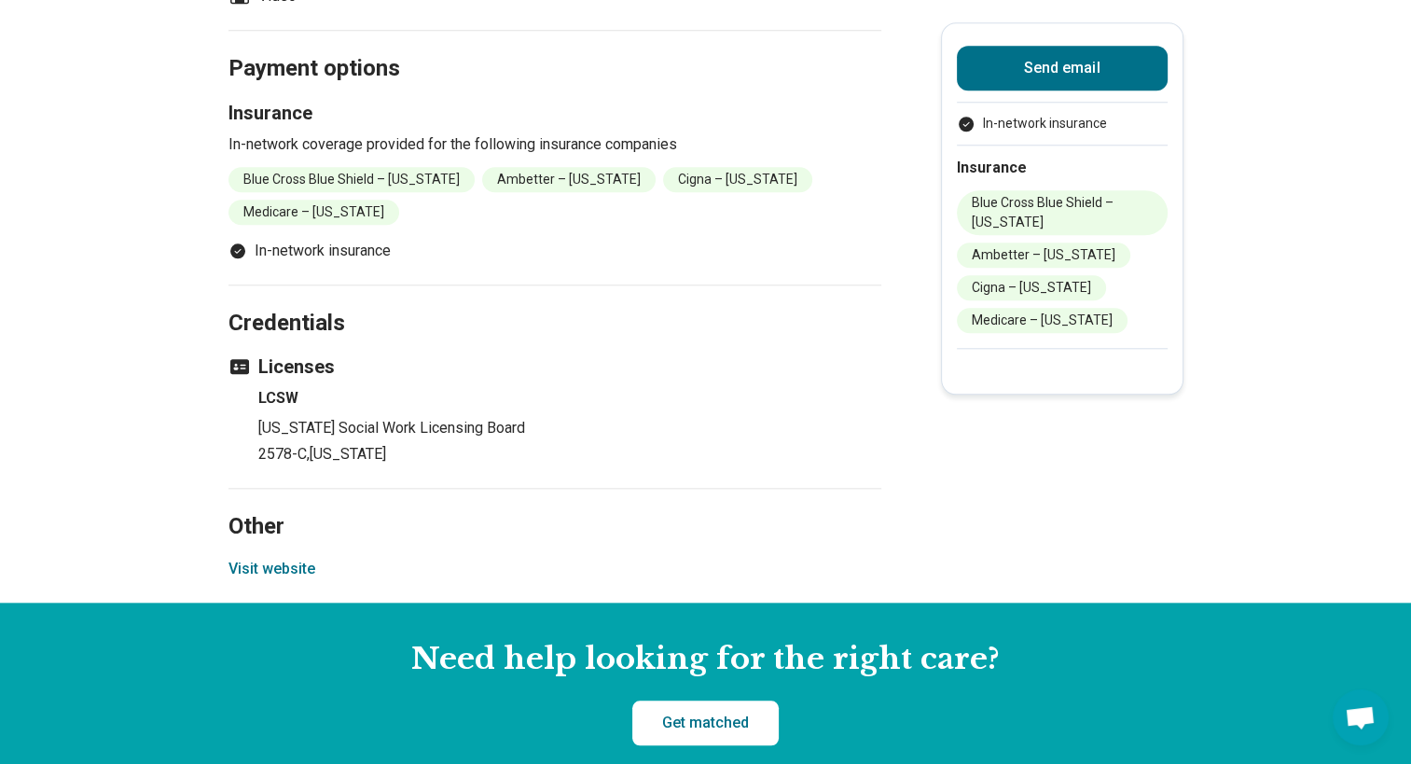
scroll to position [1885, 0]
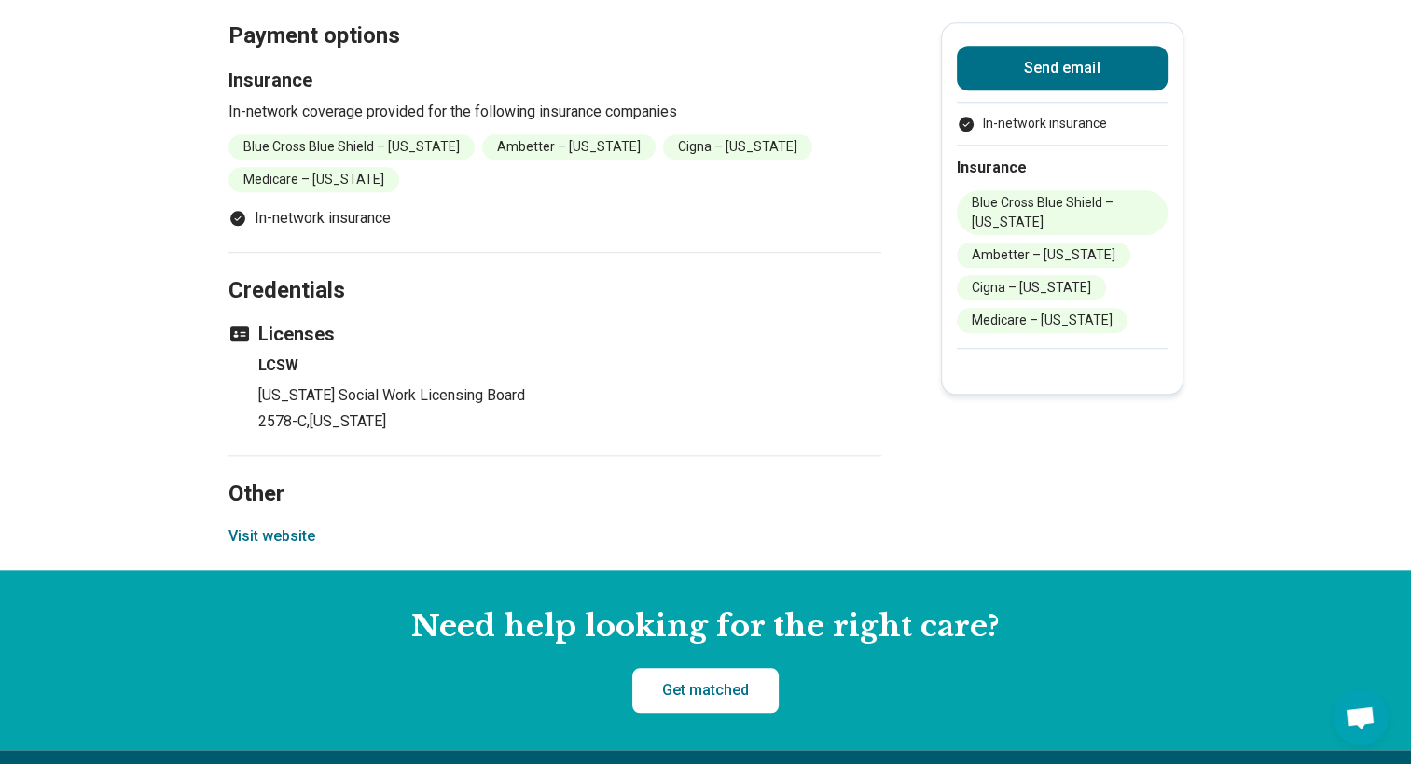
click at [283, 532] on button "Visit website" at bounding box center [271, 536] width 87 height 22
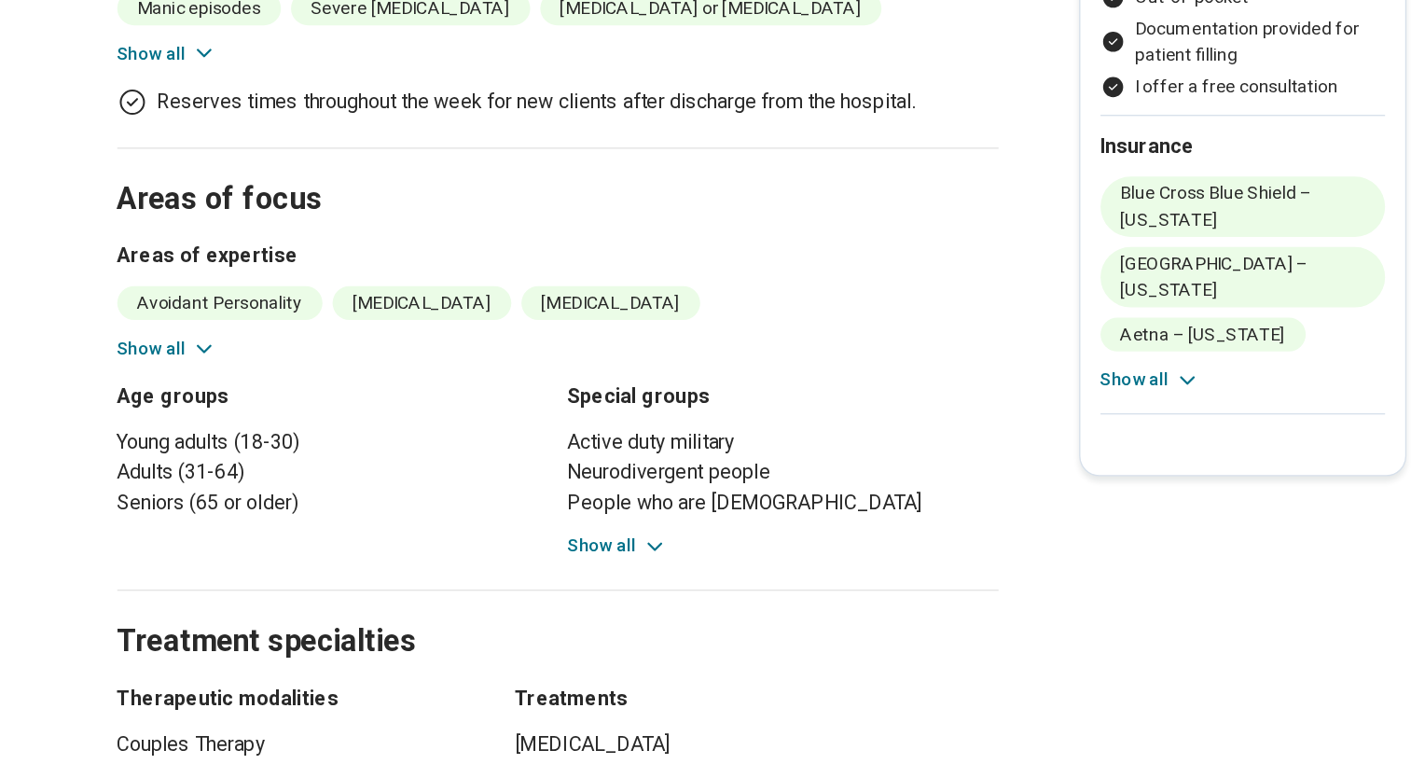
scroll to position [661, 0]
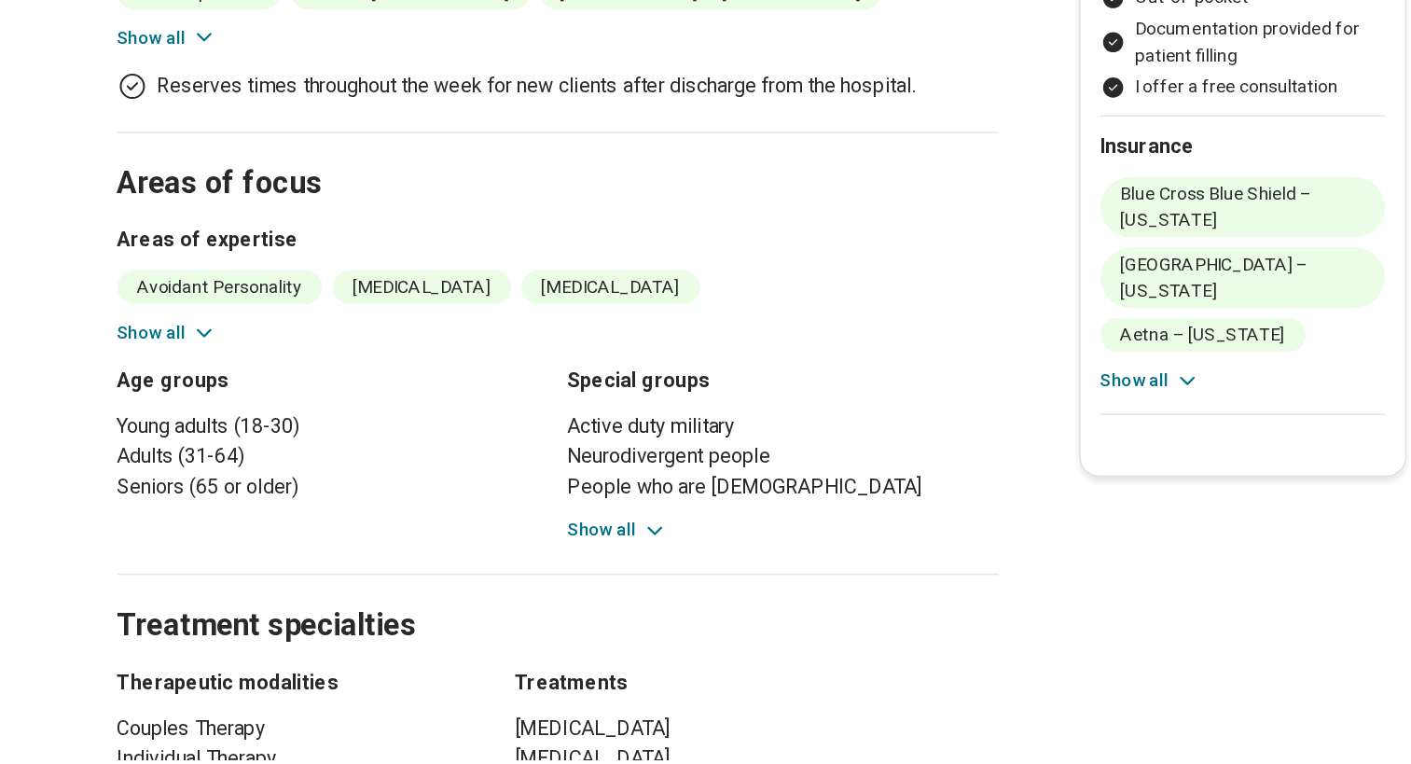
click at [586, 584] on button "Show all" at bounding box center [599, 594] width 74 height 20
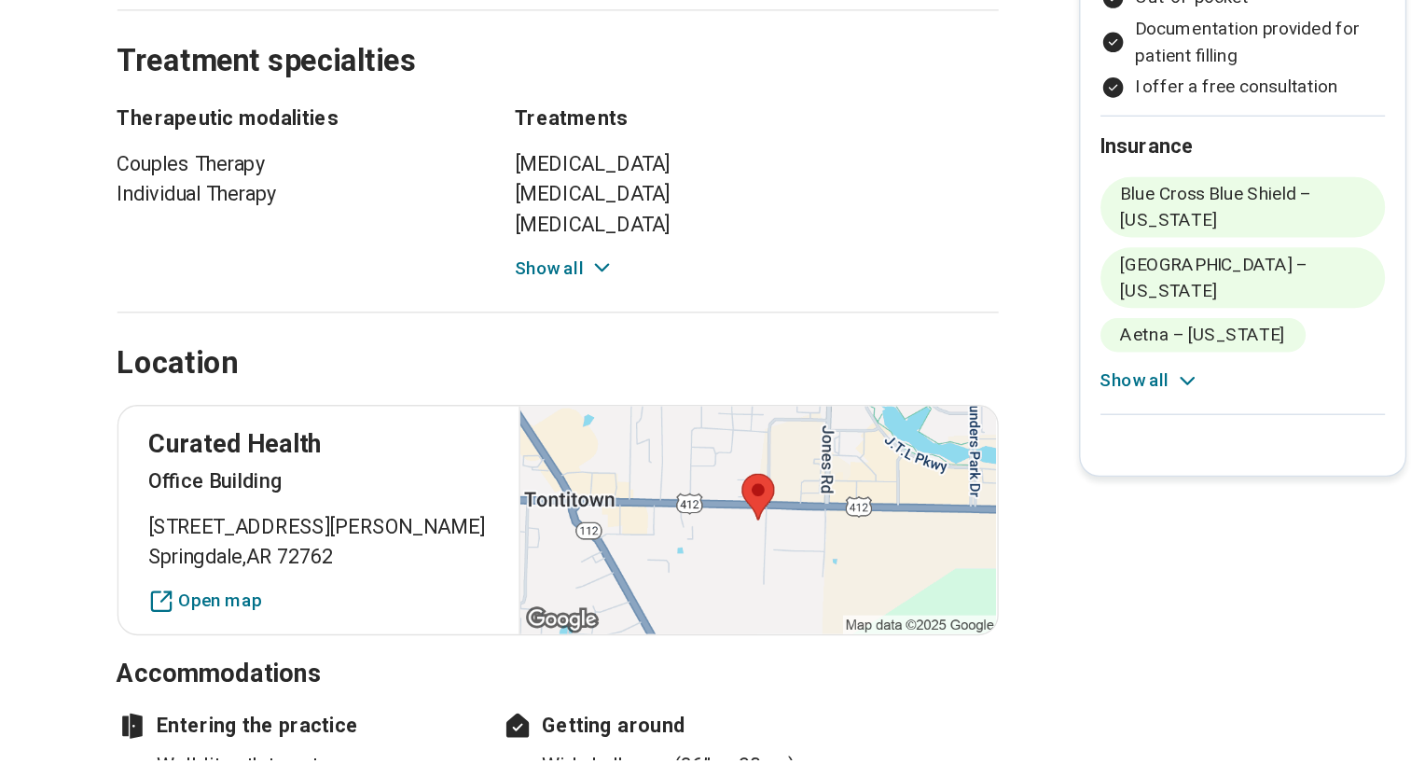
scroll to position [1259, 0]
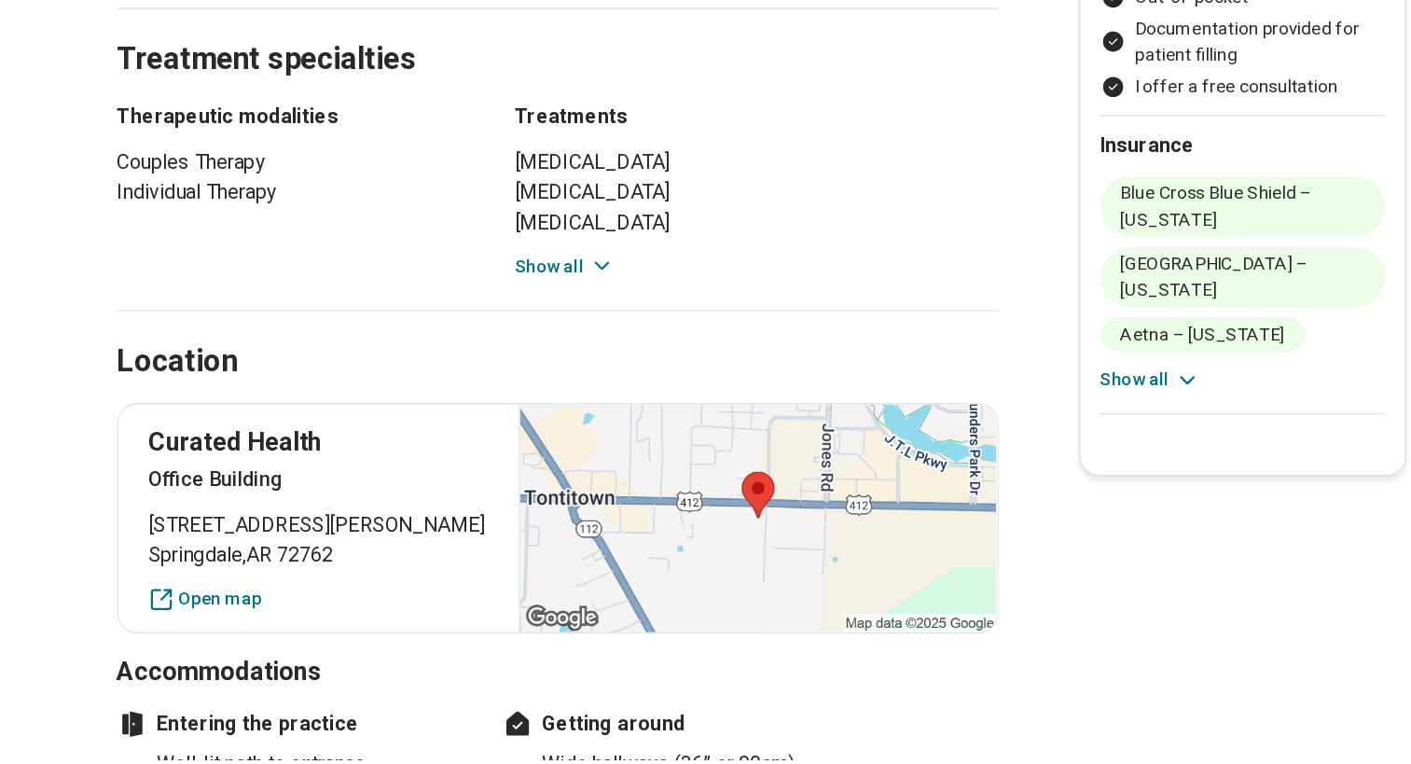
click at [572, 389] on button "Show all" at bounding box center [560, 399] width 74 height 20
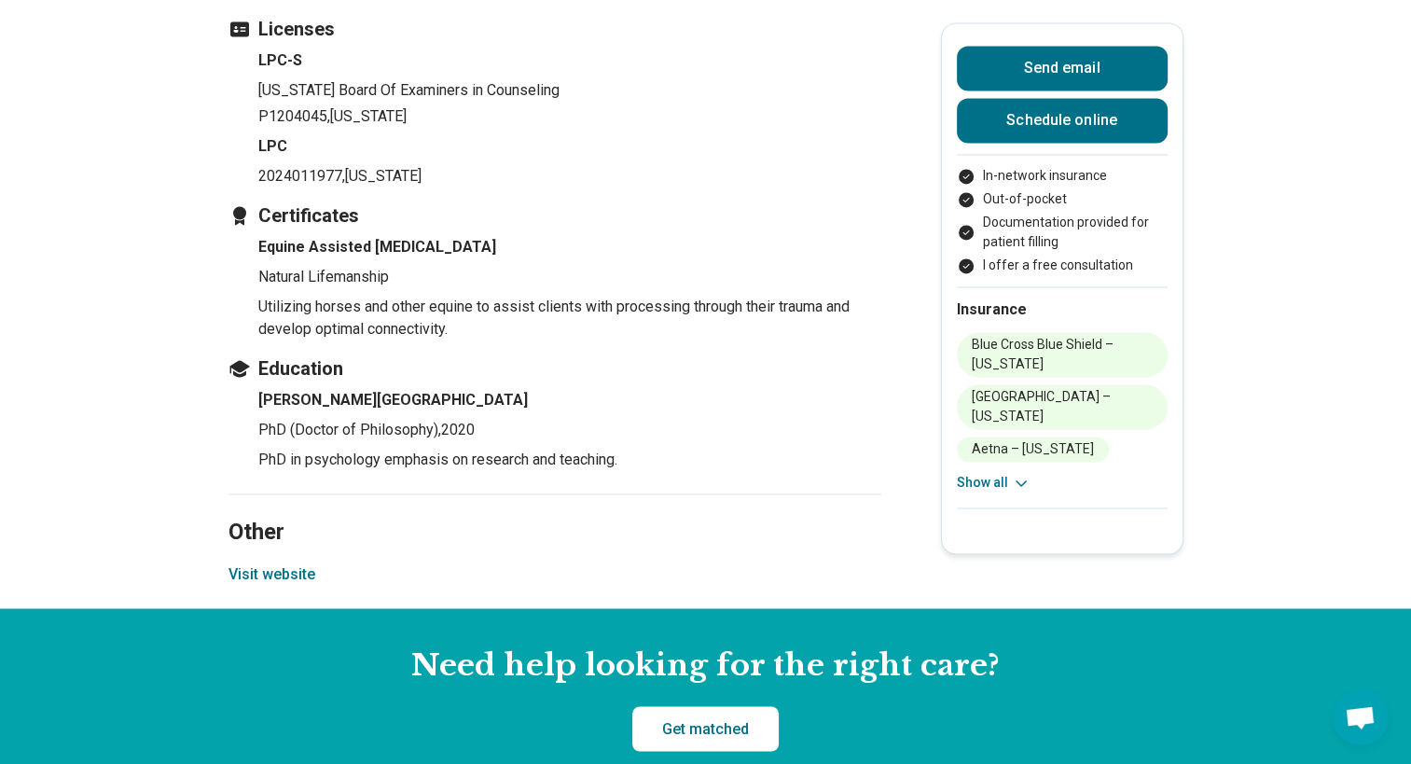
scroll to position [2941, 0]
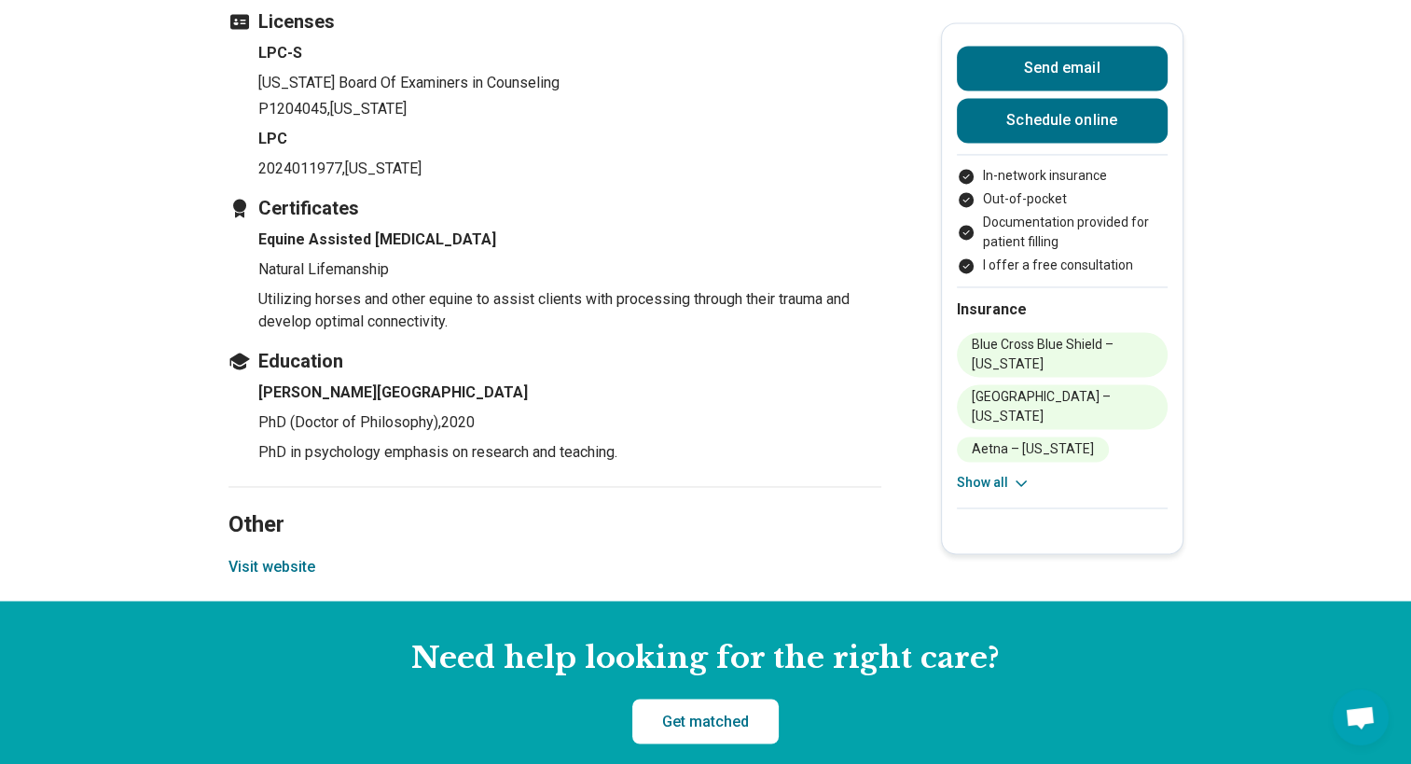
click at [294, 556] on button "Visit website" at bounding box center [271, 567] width 87 height 22
